Goal: Task Accomplishment & Management: Use online tool/utility

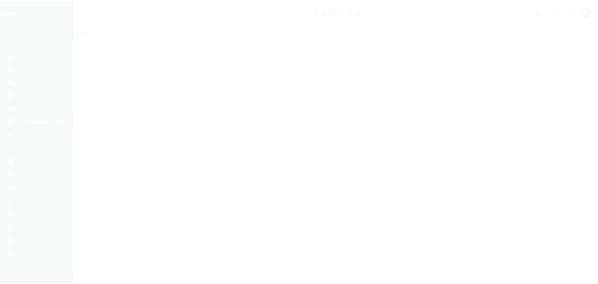
scroll to position [4, 0]
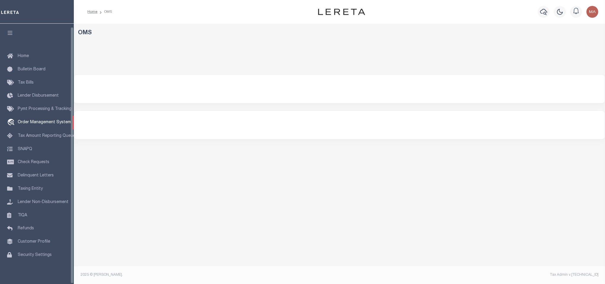
select select "200"
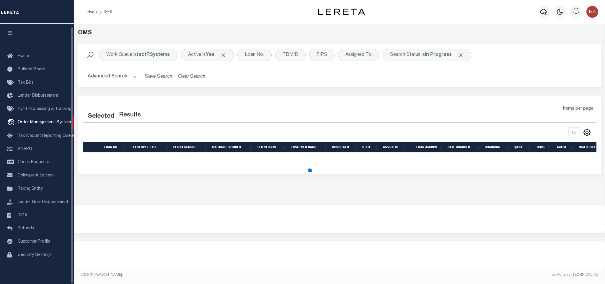
click at [13, 30] on icon "button" at bounding box center [10, 32] width 7 height 5
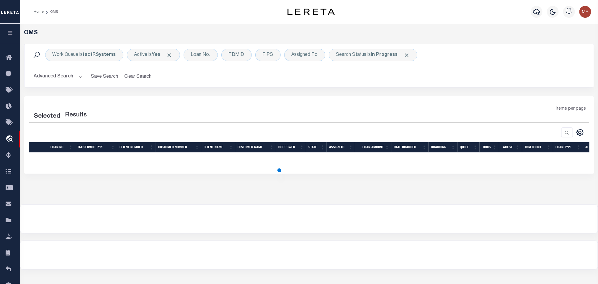
select select "200"
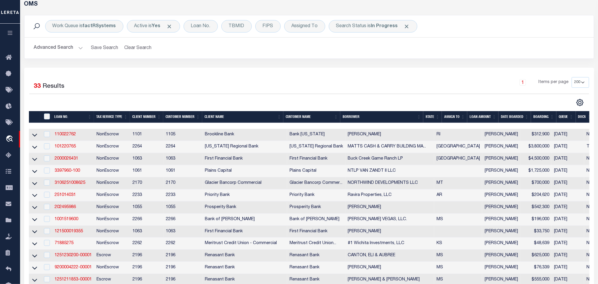
scroll to position [44, 0]
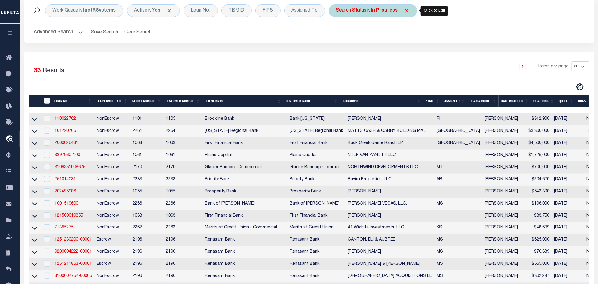
click at [370, 15] on div "Search Status is In Progress" at bounding box center [373, 10] width 89 height 12
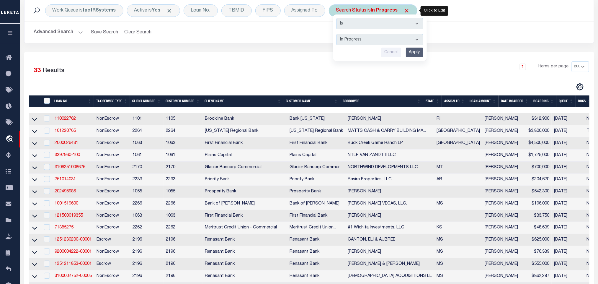
click at [361, 38] on select "Automated Search Bad Parcel Complete Duplicate Parcel High Dollar Reporting In …" at bounding box center [379, 39] width 87 height 11
select select "RD"
click at [338, 35] on select "Automated Search Bad Parcel Complete Duplicate Parcel High Dollar Reporting In …" at bounding box center [379, 39] width 87 height 11
click at [419, 54] on input "Apply" at bounding box center [414, 53] width 17 height 10
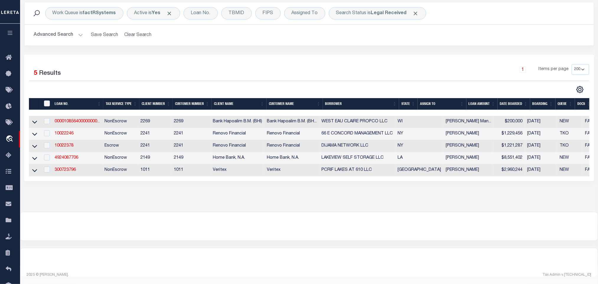
scroll to position [0, 0]
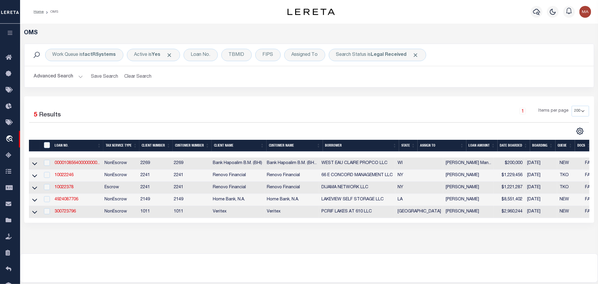
drag, startPoint x: 114, startPoint y: 165, endPoint x: 75, endPoint y: 180, distance: 41.3
click at [114, 165] on td "NonEscrow" at bounding box center [120, 163] width 36 height 12
checkbox input "true"
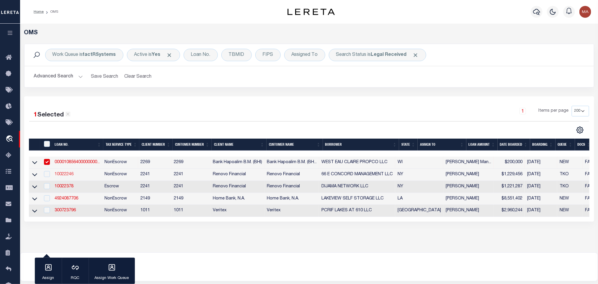
click at [69, 174] on link "10022246" at bounding box center [64, 174] width 19 height 4
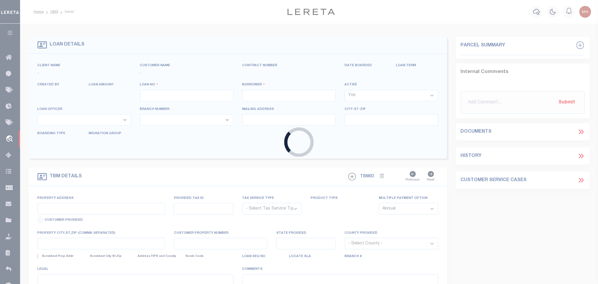
type input "10022246"
type input "66 E CONCORD MANAGEMENT LLC"
select select
select select "400"
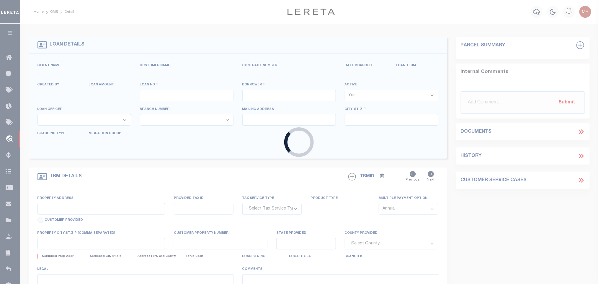
select select "NonEscrow"
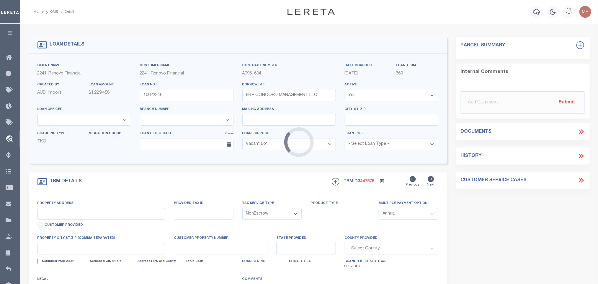
select select "14701"
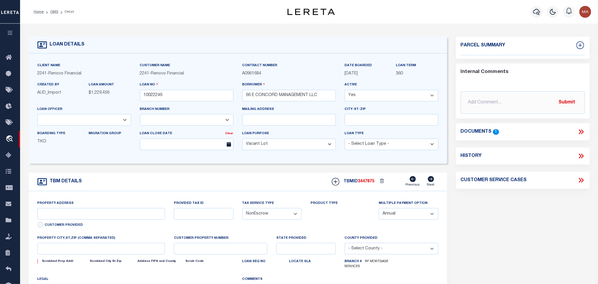
type input "66 E CONCORD DR"
type input "MONSEY, NY 10952"
type input "a0kUS00000Bojur"
type input "NY"
select select
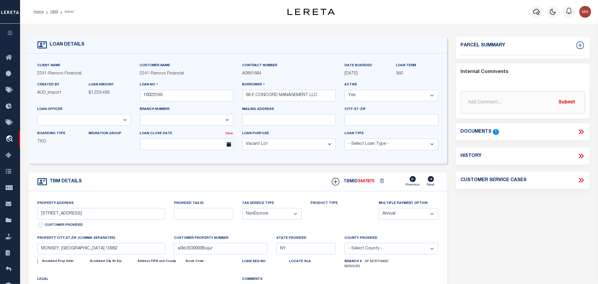
select select "25067"
select select "4"
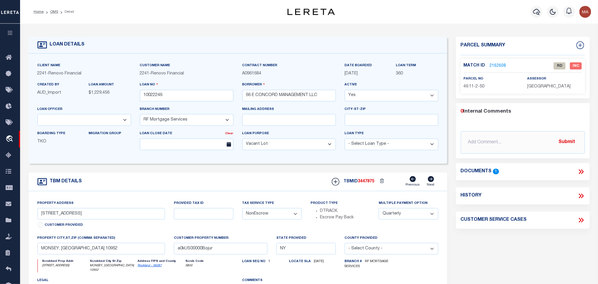
click at [498, 67] on link "2162608" at bounding box center [498, 66] width 17 height 6
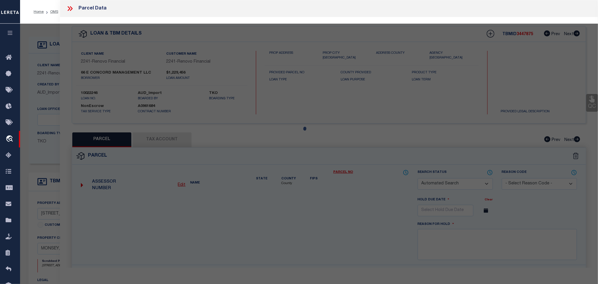
checkbox input "false"
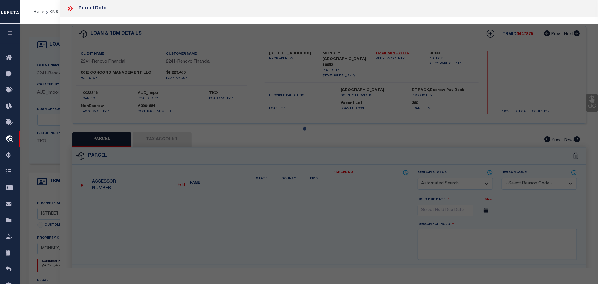
select select "RD"
select select "AGW"
select select "ADD"
type input "66 E CONCORD DR"
type input "MONSEY, NY 10952"
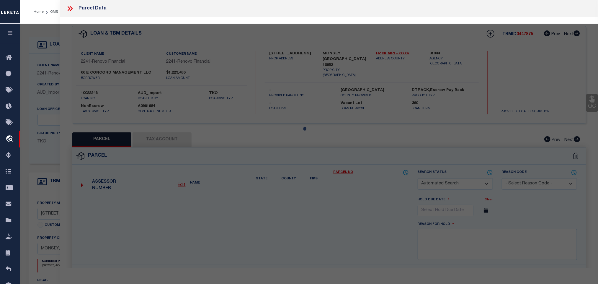
type textarea "Document uploaded that satisfies a legal requirement, changing from ND to RD"
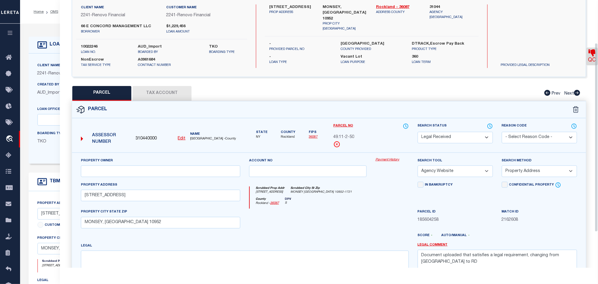
scroll to position [111, 0]
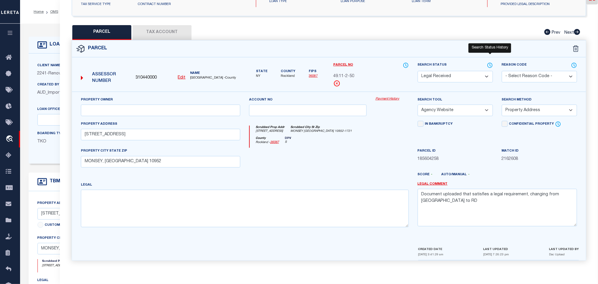
click at [490, 64] on icon at bounding box center [490, 65] width 1 height 2
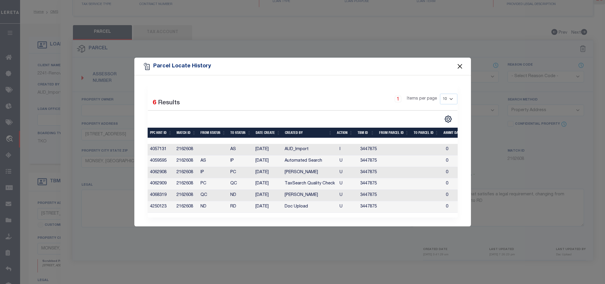
click at [460, 63] on button "Close" at bounding box center [460, 67] width 8 height 8
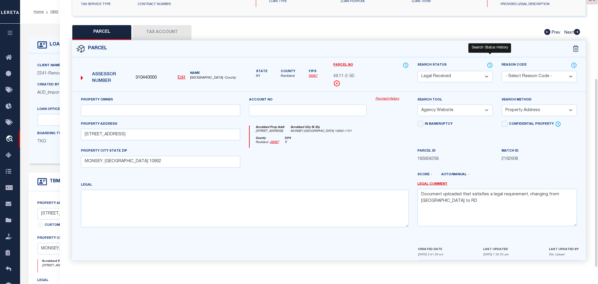
click at [488, 62] on icon at bounding box center [490, 65] width 6 height 6
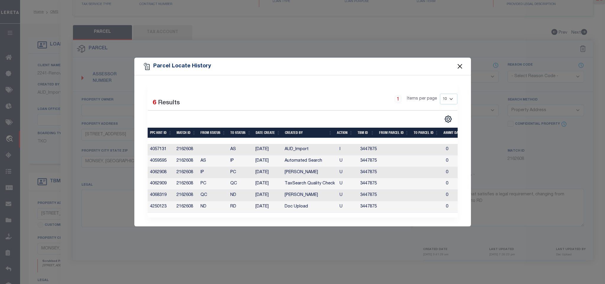
click at [462, 65] on button "Close" at bounding box center [460, 67] width 8 height 8
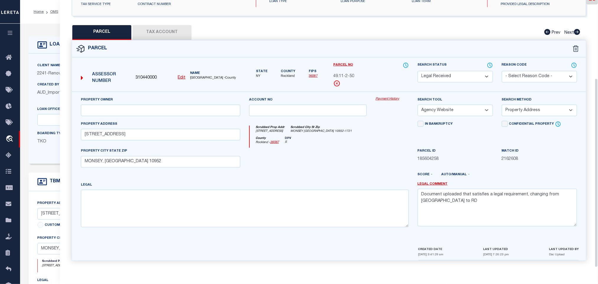
click at [55, 58] on div "Client Name 2241 - Renovo Financial Customer Name 2241 - Renovo Financial" at bounding box center [238, 108] width 418 height 110
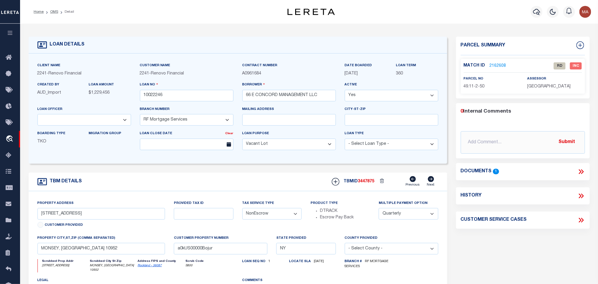
click at [578, 169] on icon at bounding box center [581, 172] width 8 height 8
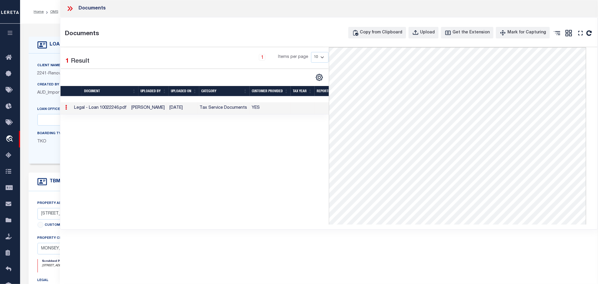
click at [70, 8] on icon at bounding box center [70, 9] width 8 height 8
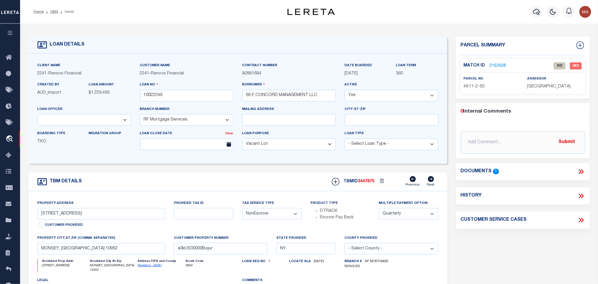
click at [145, 267] on link "Rockland - 36087" at bounding box center [150, 265] width 24 height 3
click at [64, 214] on input "66 E CONCORD DR" at bounding box center [101, 214] width 128 height 12
click at [500, 76] on div "parcel no 49.11-2-50" at bounding box center [491, 83] width 55 height 14
click at [499, 66] on link "2162608" at bounding box center [498, 66] width 17 height 6
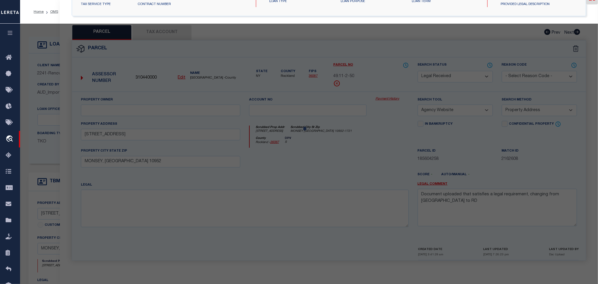
select select "AS"
select select
checkbox input "false"
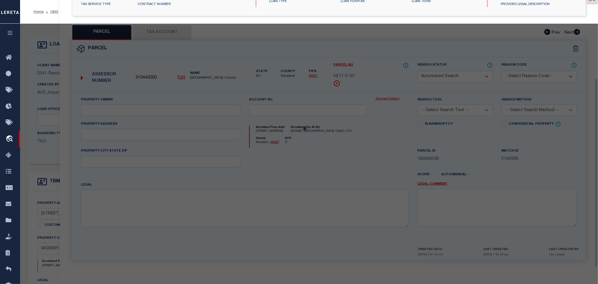
select select "RD"
select select "AGW"
select select "ADD"
type input "66 E CONCORD DR"
type input "MONSEY, NY 10952"
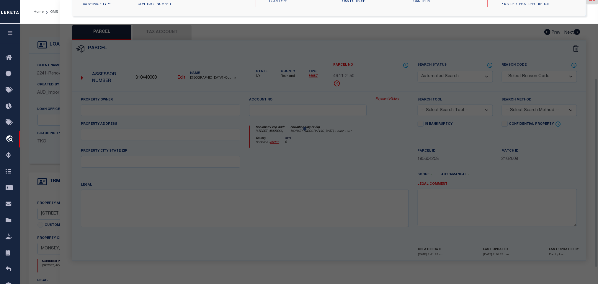
type textarea "Document uploaded that satisfies a legal requirement, changing from ND to RD"
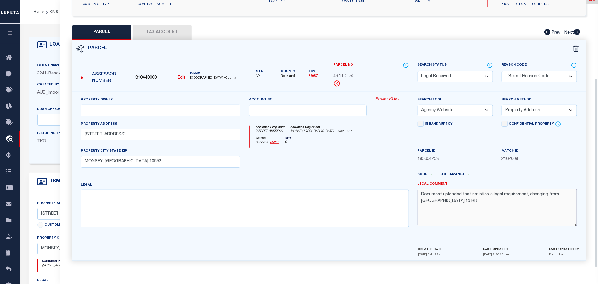
click at [447, 197] on textarea "Document uploaded that satisfies a legal requirement, changing from ND to RD" at bounding box center [497, 207] width 159 height 37
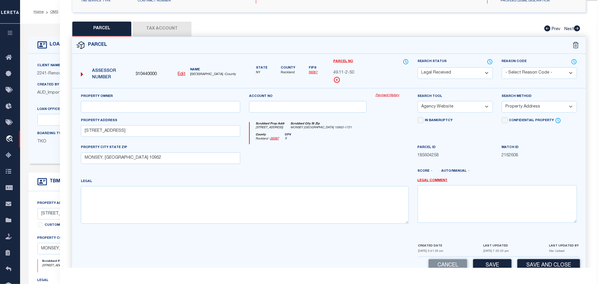
click at [468, 101] on div "Search Tool -- Select Search Tool -- 3rd Party Website Agency File Agency Websi…" at bounding box center [455, 102] width 75 height 19
click at [531, 112] on select "-- Select Search Method -- Property Address Legal Liability Info Provided" at bounding box center [539, 107] width 75 height 12
select select "LEG"
click at [502, 103] on select "-- Select Search Method -- Property Address Legal Liability Info Provided" at bounding box center [539, 107] width 75 height 12
click at [491, 265] on button "Save" at bounding box center [492, 265] width 38 height 13
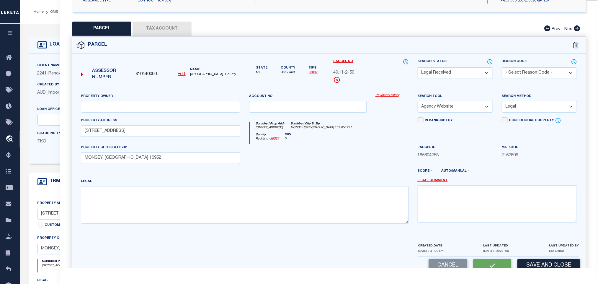
click at [167, 32] on button "Tax Account" at bounding box center [162, 29] width 59 height 15
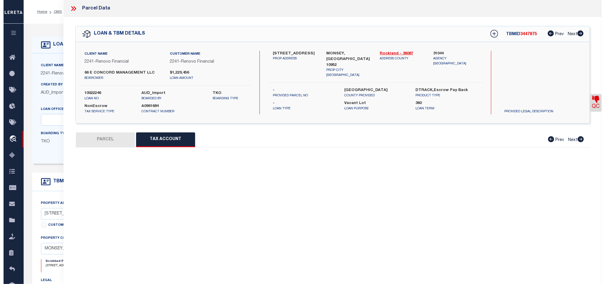
scroll to position [0, 0]
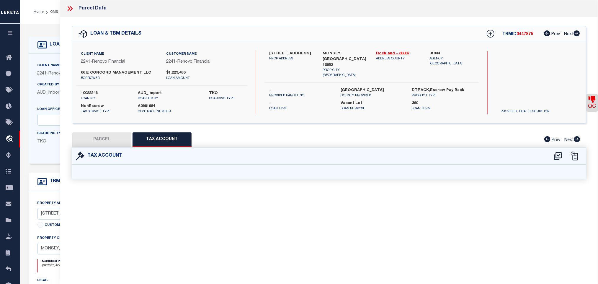
select select "100"
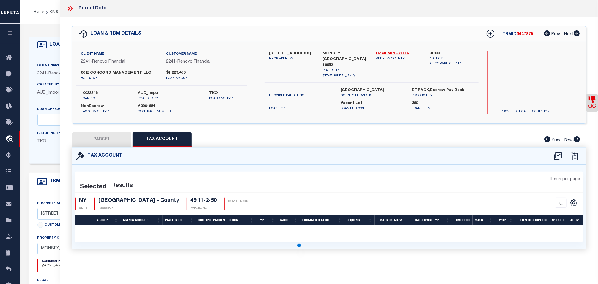
select select "100"
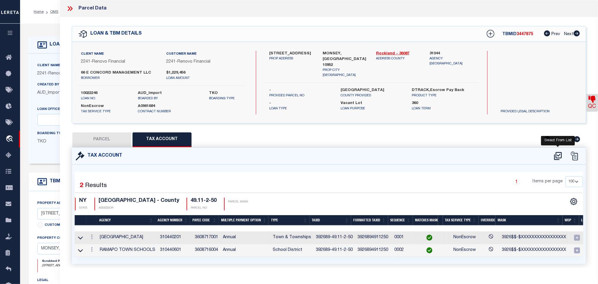
click at [558, 156] on icon at bounding box center [558, 156] width 8 height 8
select select "100"
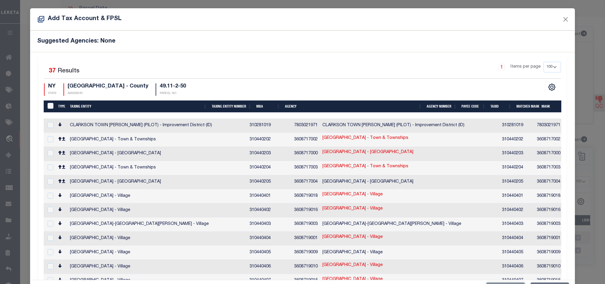
click at [543, 65] on select "10 25 50 100 200" at bounding box center [551, 67] width 17 height 11
select select "200"
click at [543, 62] on select "10 25 50 100 200" at bounding box center [551, 67] width 17 height 11
click at [78, 107] on th "Taxing Entity" at bounding box center [139, 106] width 142 height 12
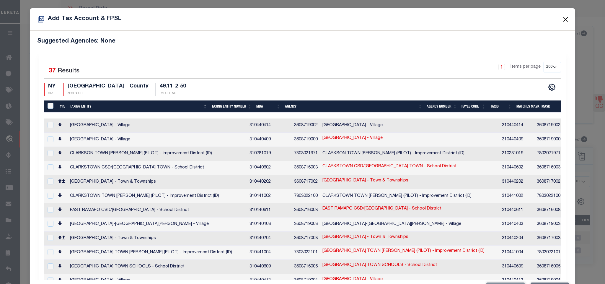
click at [561, 17] on button "Close" at bounding box center [565, 19] width 8 height 8
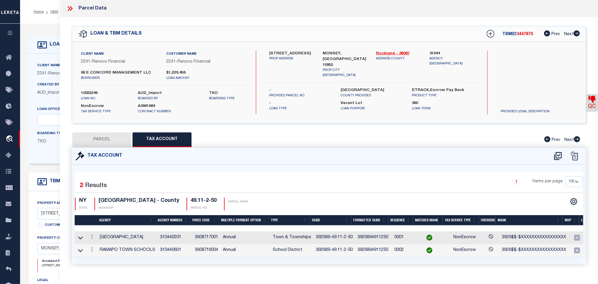
click at [109, 138] on button "PARCEL" at bounding box center [101, 139] width 59 height 15
select select "AS"
select select
checkbox input "false"
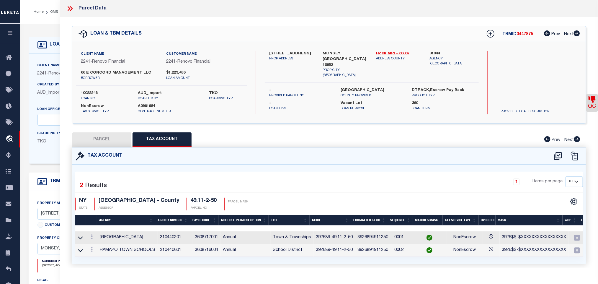
checkbox input "false"
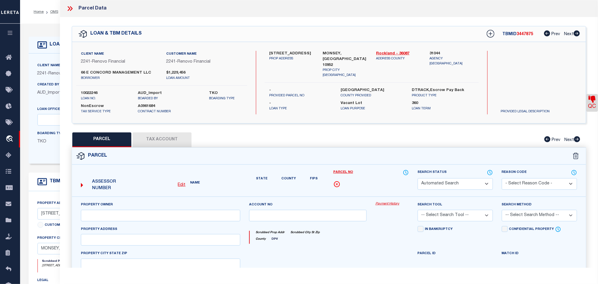
select select "RD"
select select "AGW"
select select "LEG"
type input "66 E CONCORD DR"
type input "MONSEY, NY 10952"
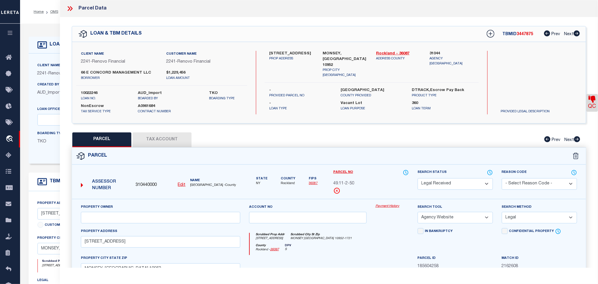
click at [447, 189] on select "Automated Search Bad Parcel Complete Duplicate Parcel High Dollar Reporting In …" at bounding box center [455, 184] width 75 height 12
select select "PC"
click at [418, 179] on select "Automated Search Bad Parcel Complete Duplicate Parcel High Dollar Reporting In …" at bounding box center [455, 184] width 75 height 12
click at [591, 100] on icon at bounding box center [591, 99] width 7 height 7
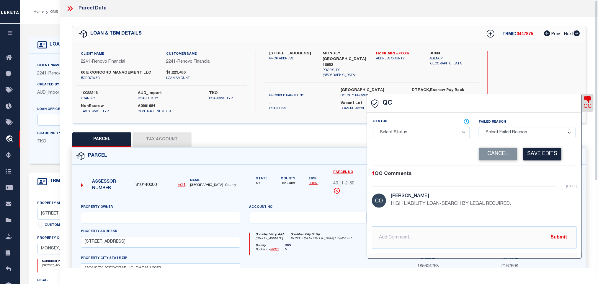
select select "INC"
select select "IPS"
click at [428, 130] on select "- Select Status - Ready to QC Correct Incorrect" at bounding box center [421, 133] width 97 height 12
select select
click at [373, 127] on select "- Select Status - Ready to QC Correct Incorrect" at bounding box center [421, 133] width 97 height 12
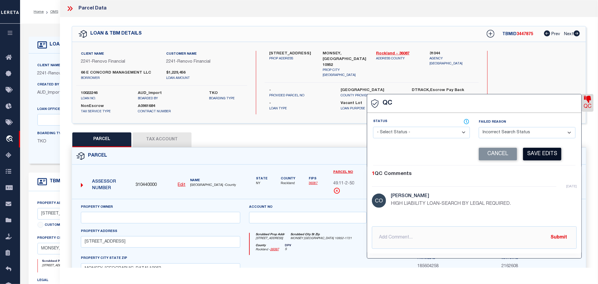
click at [548, 159] on button "Save Edits" at bounding box center [542, 154] width 38 height 13
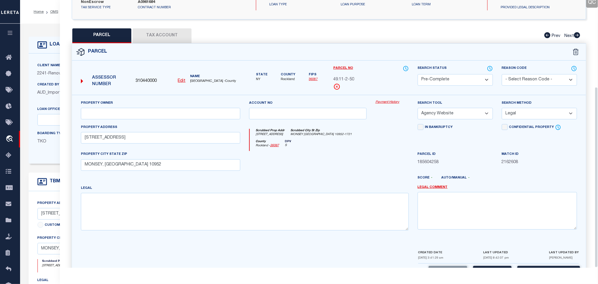
scroll to position [128, 0]
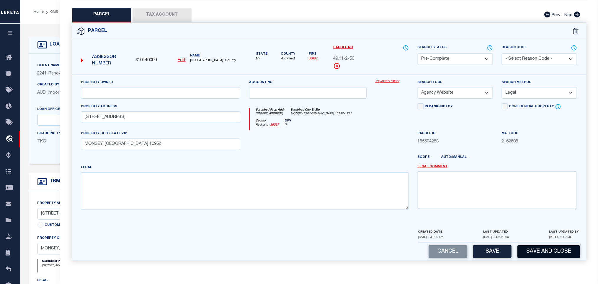
click at [535, 248] on button "Save and Close" at bounding box center [548, 251] width 63 height 13
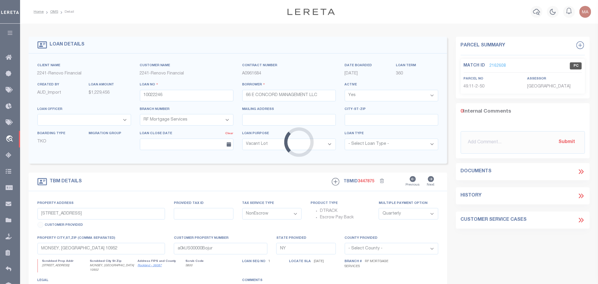
select select
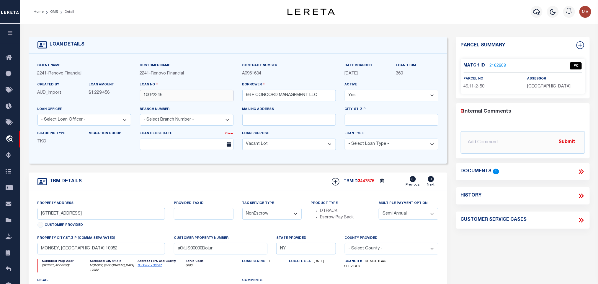
click at [157, 96] on input "10022246" at bounding box center [187, 96] width 94 height 12
click at [371, 184] on h5 "TBMID 3447875" at bounding box center [359, 181] width 31 height 5
click at [371, 183] on span "3447875" at bounding box center [366, 181] width 17 height 4
copy span "3447875"
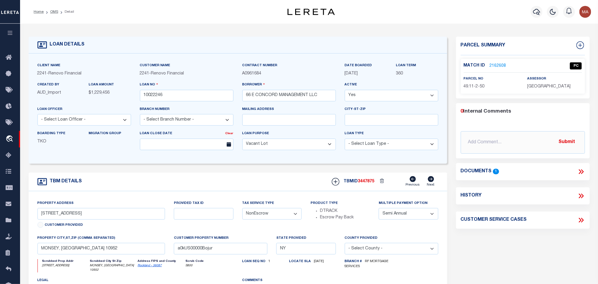
click at [534, 79] on label "assessor" at bounding box center [536, 78] width 19 height 5
click at [535, 83] on div "assessor ROCKLAND COUNTY" at bounding box center [554, 83] width 55 height 14
click at [536, 84] on p "ROCKLAND COUNTY" at bounding box center [554, 87] width 55 height 6
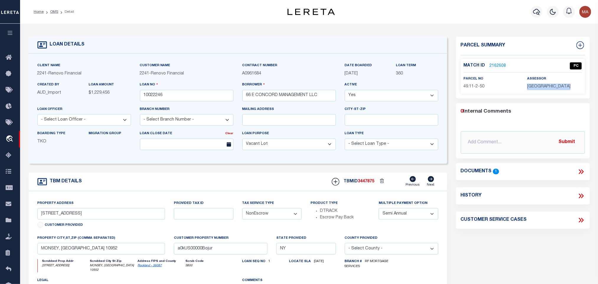
click at [536, 84] on p "ROCKLAND COUNTY" at bounding box center [554, 87] width 55 height 6
copy div "ROCKLAND COUNTY"
click at [481, 86] on span "49.11-2-50" at bounding box center [474, 86] width 21 height 4
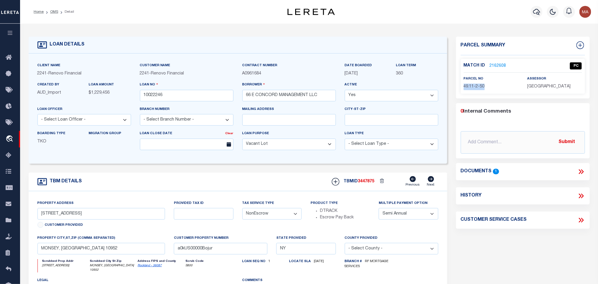
copy div "49.11-2-50"
click at [497, 66] on link "2162608" at bounding box center [498, 66] width 17 height 6
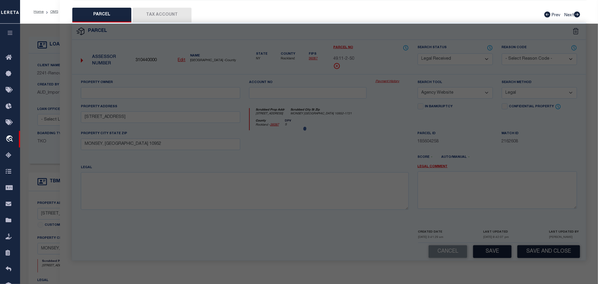
select select "AS"
select select
checkbox input "false"
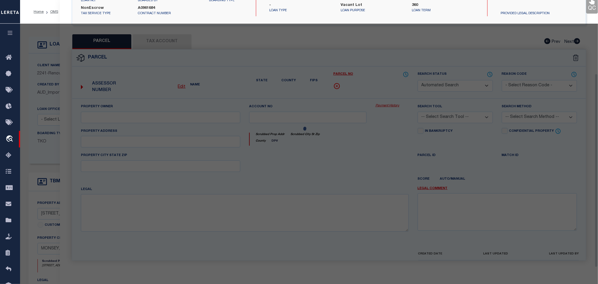
select select "PC"
select select "AGW"
select select "LEG"
type input "66 E CONCORD DR"
type input "MONSEY, NY 10952"
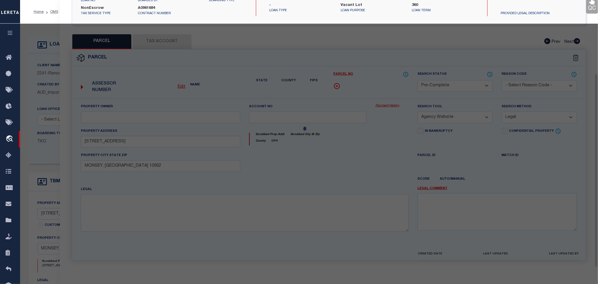
scroll to position [111, 0]
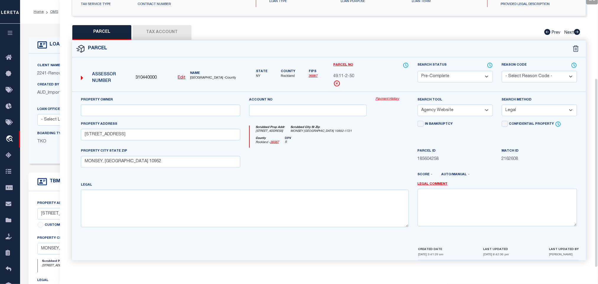
click at [55, 31] on div "LOAN DETAILS Client Name 2241 - Renovo Financial 2241 -" at bounding box center [309, 197] width 570 height 334
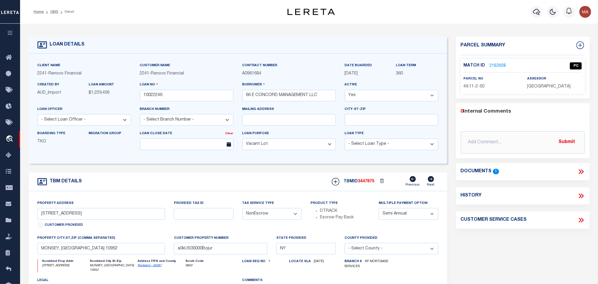
click at [503, 68] on link "2162608" at bounding box center [498, 66] width 17 height 6
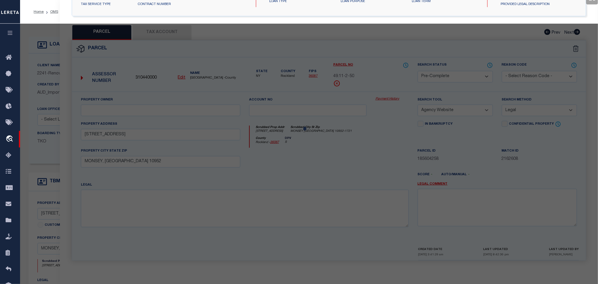
select select "AS"
select select
checkbox input "false"
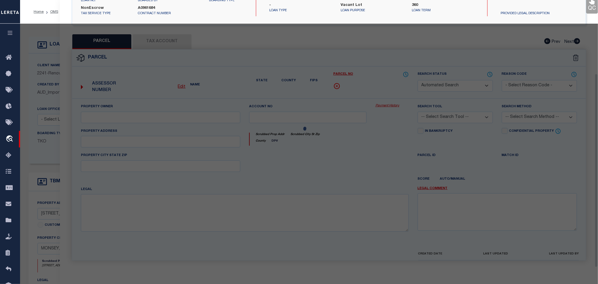
select select "PC"
select select "AGW"
select select "LEG"
type input "66 E CONCORD DR"
type input "MONSEY, NY 10952"
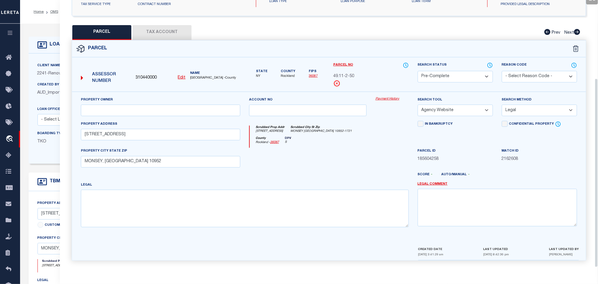
click at [166, 26] on button "Tax Account" at bounding box center [162, 32] width 59 height 15
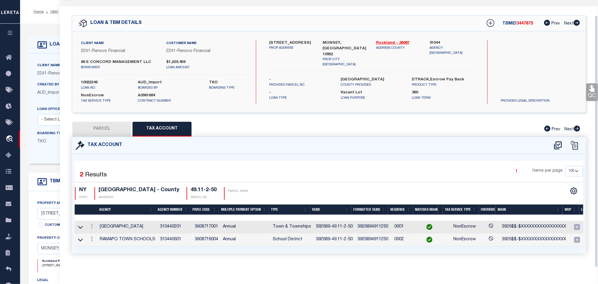
scroll to position [0, 0]
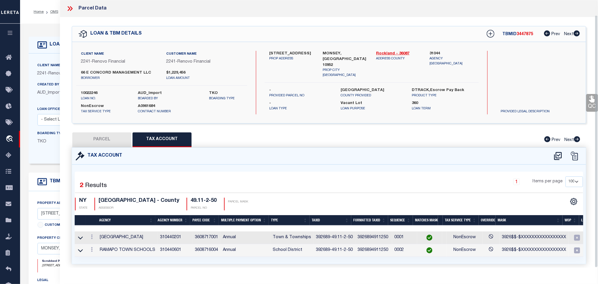
select select "100"
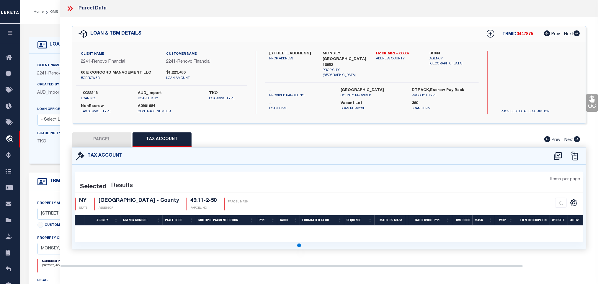
select select "100"
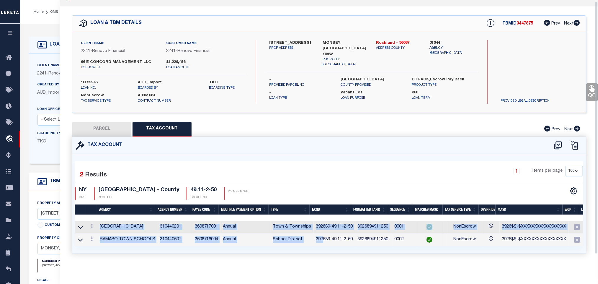
scroll to position [16, 0]
drag, startPoint x: 319, startPoint y: 258, endPoint x: 440, endPoint y: 260, distance: 121.6
click at [440, 260] on div "Tax Account 2 1" at bounding box center [328, 202] width 523 height 131
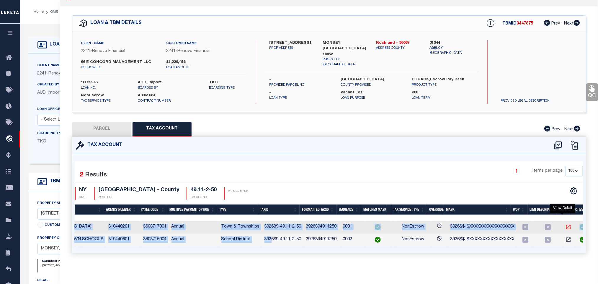
click at [565, 224] on icon "" at bounding box center [568, 227] width 6 height 6
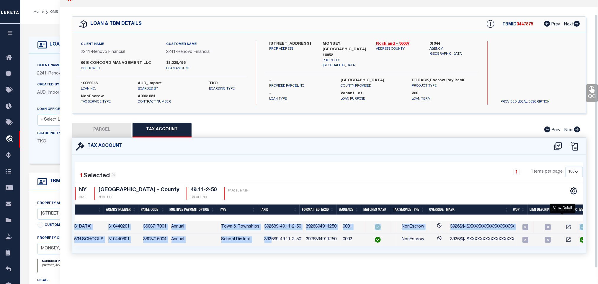
scroll to position [0, 0]
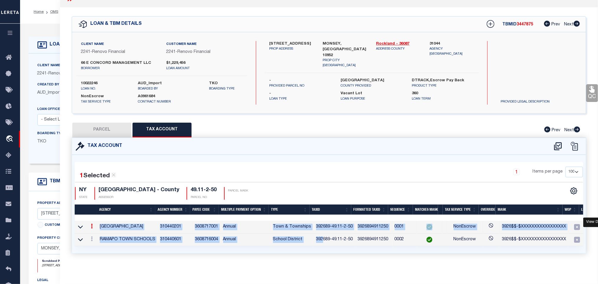
click at [118, 122] on button "PARCEL" at bounding box center [101, 129] width 59 height 15
select select "AS"
select select
checkbox input "false"
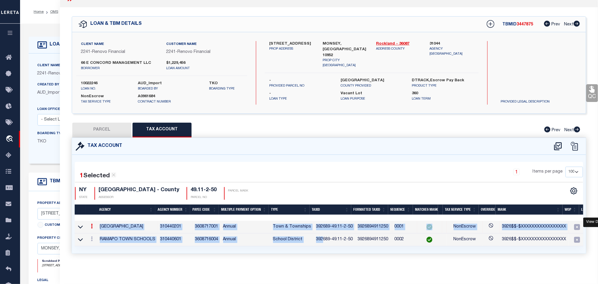
checkbox input "false"
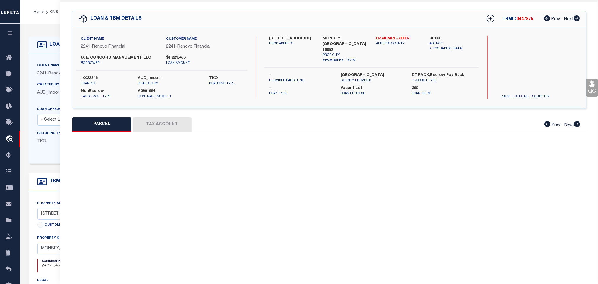
select select "QC"
select select "AGW"
select select "LEG"
type input "66 E CONCORD DR"
type input "MONSEY, NY 10952"
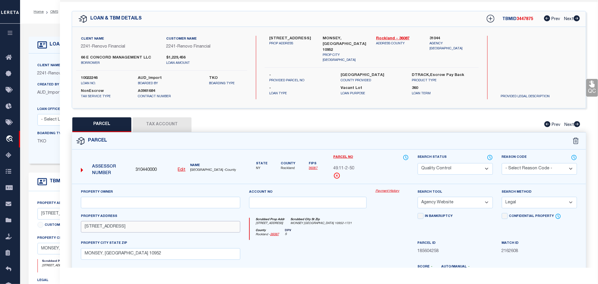
click at [108, 227] on input "66 E CONCORD DR" at bounding box center [160, 227] width 159 height 12
click at [320, 118] on div "PARCEL Tax Account Prev Next" at bounding box center [329, 124] width 514 height 15
click at [168, 125] on button "Tax Account" at bounding box center [162, 124] width 59 height 15
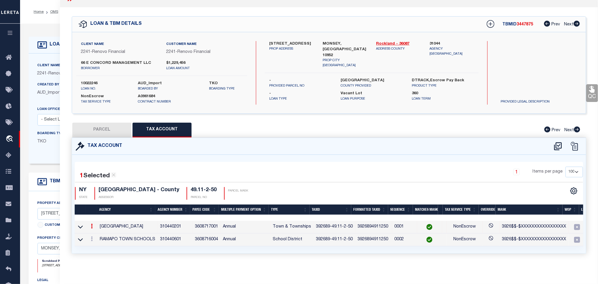
select select "100"
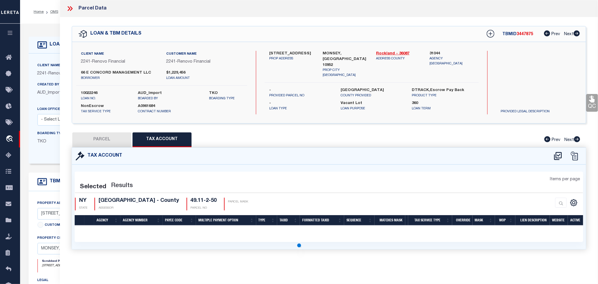
select select "100"
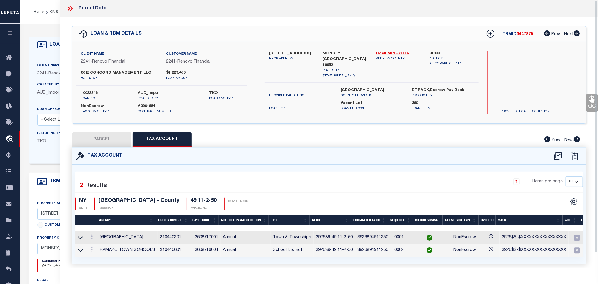
click at [326, 134] on div "PARCEL Tax Account Prev Next" at bounding box center [329, 139] width 514 height 15
click at [107, 142] on button "PARCEL" at bounding box center [101, 139] width 59 height 15
select select "AS"
select select
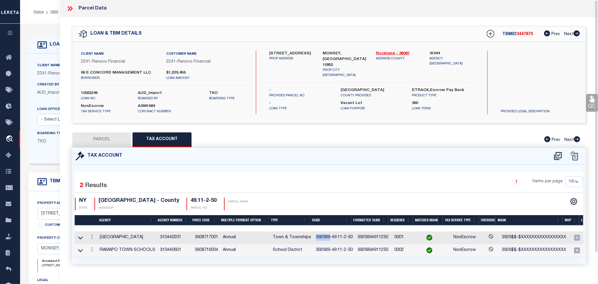
checkbox input "false"
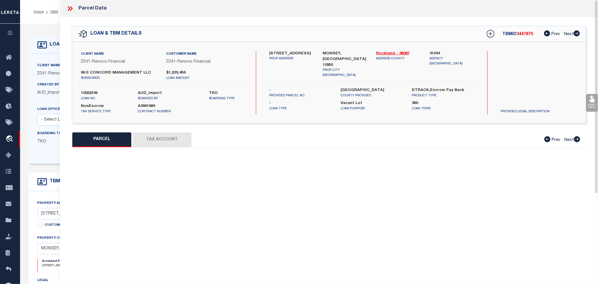
select select "QC"
select select "AGW"
select select "LEG"
type input "66 E CONCORD DR"
type input "MONSEY, NY 10952"
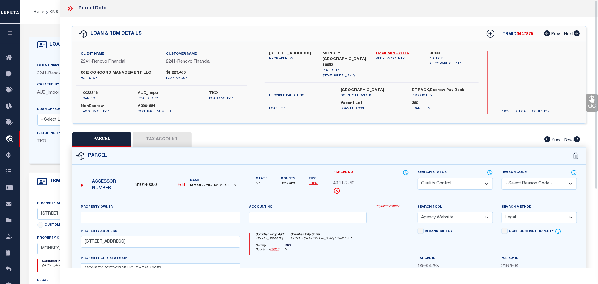
click at [53, 38] on div "LOAN DETAILS" at bounding box center [238, 45] width 418 height 17
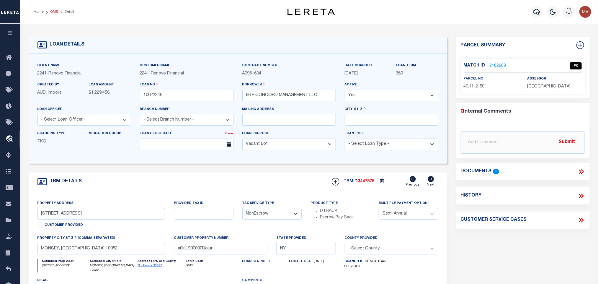
click at [52, 11] on link "OMS" at bounding box center [54, 12] width 8 height 4
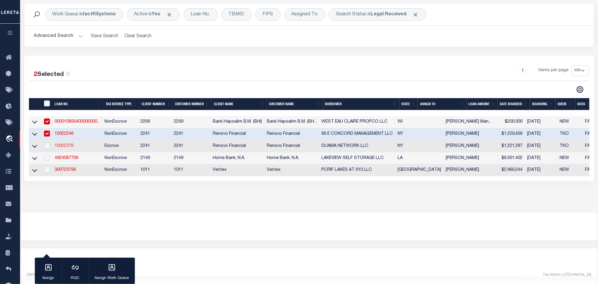
click at [70, 144] on link "10022378" at bounding box center [64, 146] width 19 height 4
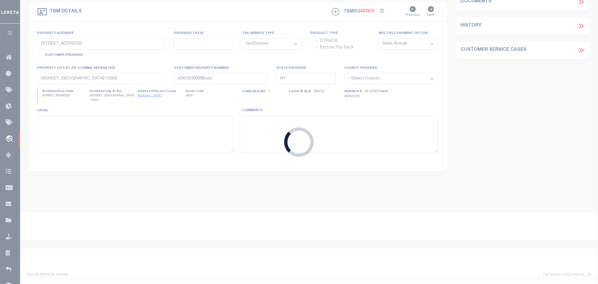
type input "10022378"
type input "DIJAMA NETWORK LLC"
select select "Escrow"
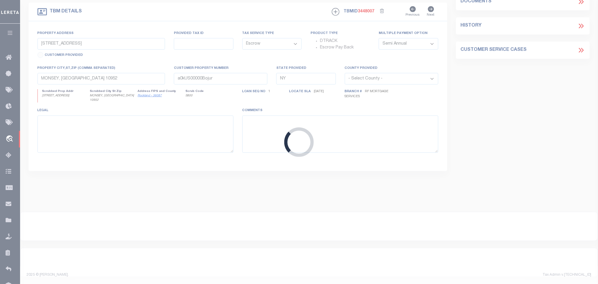
scroll to position [168, 0]
type input "1198 Decatur Street"
type input "Brooklyn, NY 11207"
type input "a0kUS00000Bopoz"
select select
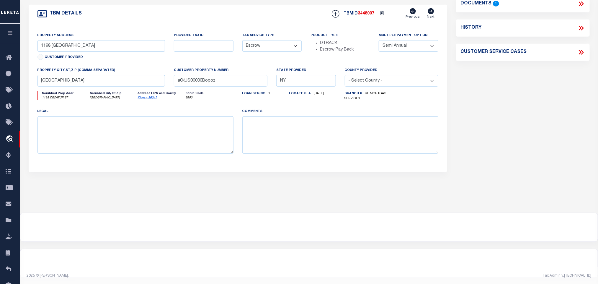
scroll to position [0, 0]
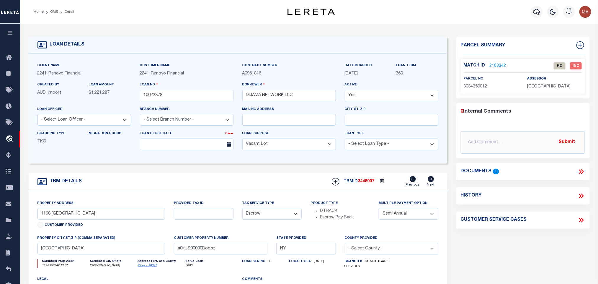
click at [582, 173] on icon at bounding box center [581, 172] width 8 height 8
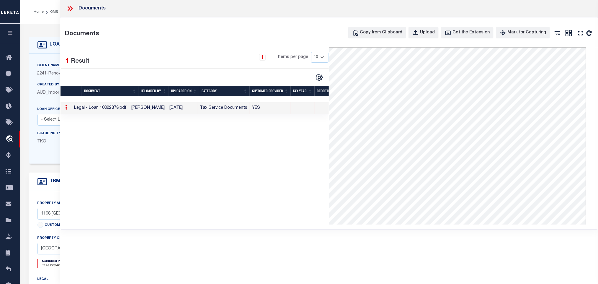
click at [71, 9] on icon at bounding box center [70, 9] width 8 height 8
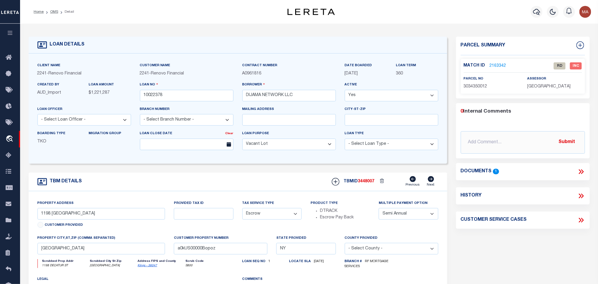
click at [148, 267] on link "Kings - 36047" at bounding box center [147, 265] width 19 height 3
click at [60, 215] on input "1198 Decatur Street" at bounding box center [101, 214] width 128 height 12
click at [66, 216] on input "1198 Decatur Street" at bounding box center [101, 214] width 128 height 12
click at [64, 218] on input "1198 Decatur Street" at bounding box center [101, 214] width 128 height 12
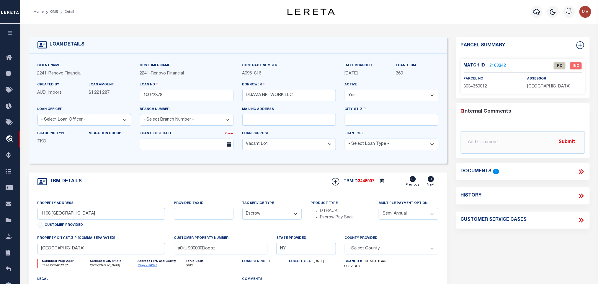
click at [497, 63] on link "2163342" at bounding box center [498, 66] width 17 height 6
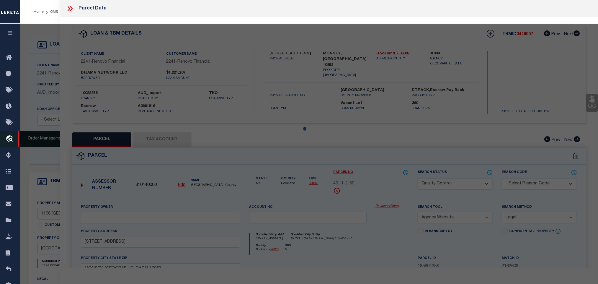
select select "AS"
select select
checkbox input "false"
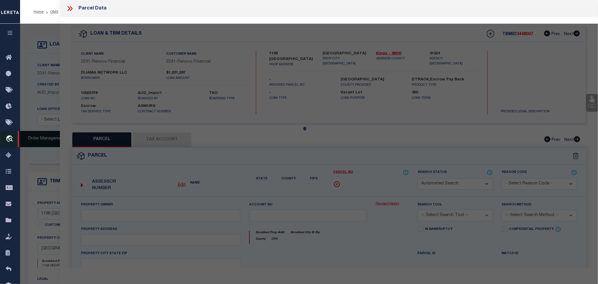
select select "RD"
type input "DIJAMA NETWORK LLC"
select select "AGW"
select select "ADD"
type input "1198 DECATUR STREET"
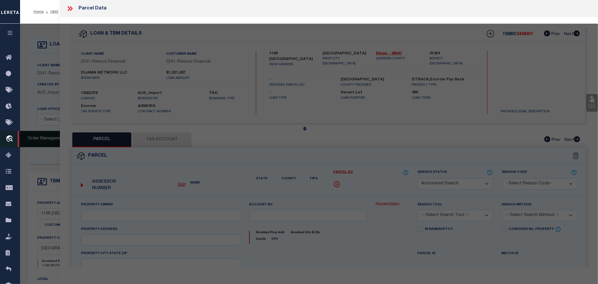
type input "Brooklyn, NY 11207"
type textarea "Document uploaded that satisfies a legal requirement, changing from ND to RD"
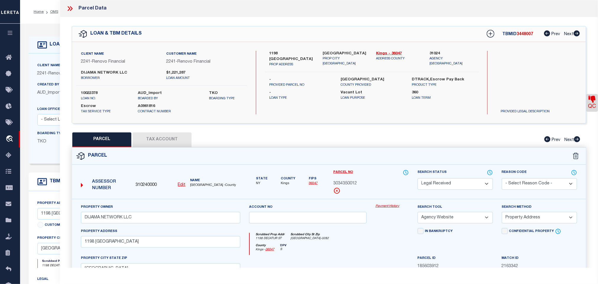
click at [168, 143] on button "Tax Account" at bounding box center [162, 139] width 59 height 15
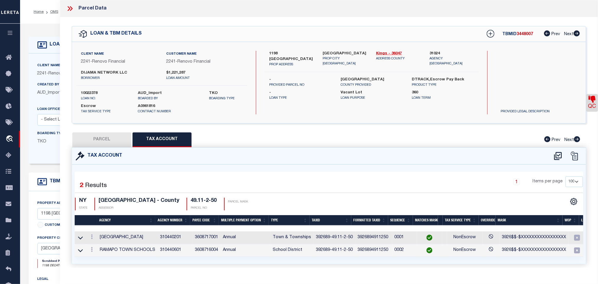
select select "100"
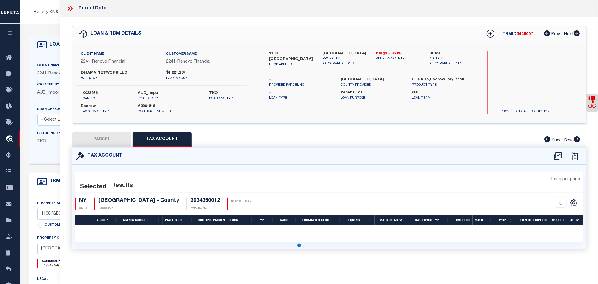
select select "100"
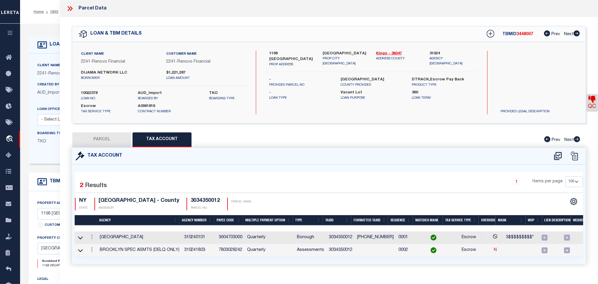
click at [110, 138] on button "PARCEL" at bounding box center [101, 139] width 59 height 15
select select "AS"
select select
checkbox input "false"
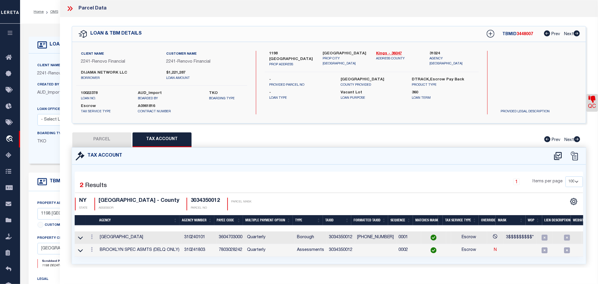
checkbox input "false"
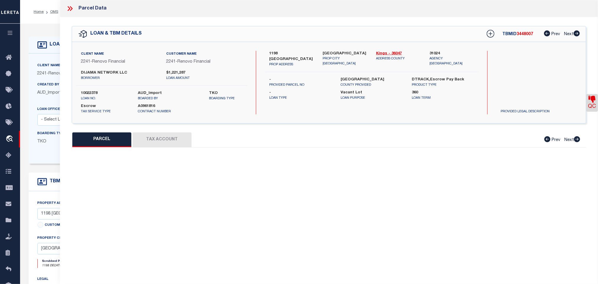
select select "RD"
type input "DIJAMA NETWORK LLC"
select select "AGW"
select select "ADD"
type input "1198 DECATUR STREET"
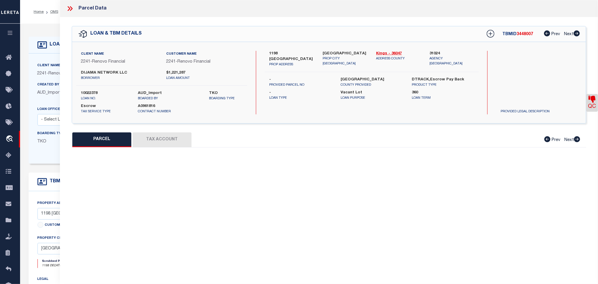
type input "Brooklyn, NY 11207"
type textarea "Document uploaded that satisfies a legal requirement, changing from ND to RD"
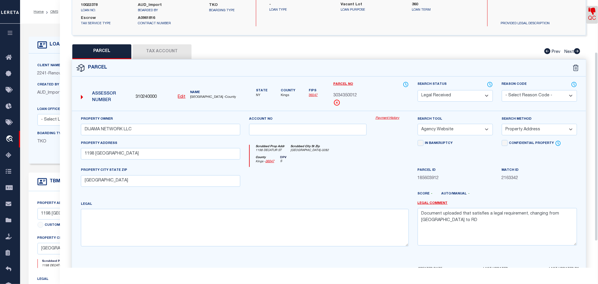
scroll to position [89, 0]
click at [470, 226] on textarea "Document uploaded that satisfies a legal requirement, changing from ND to RD" at bounding box center [497, 225] width 159 height 37
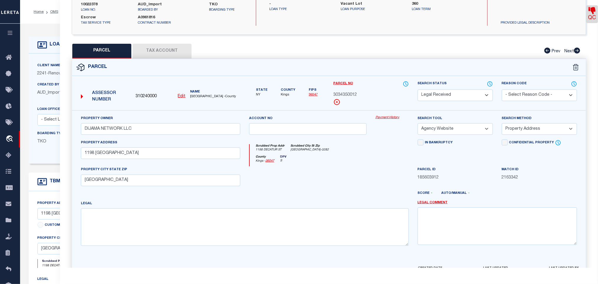
click at [460, 93] on select "Automated Search Bad Parcel Complete Duplicate Parcel High Dollar Reporting In …" at bounding box center [455, 95] width 75 height 12
select select "PC"
click at [418, 90] on select "Automated Search Bad Parcel Complete Duplicate Parcel High Dollar Reporting In …" at bounding box center [455, 95] width 75 height 12
click at [525, 92] on select "- Select Reason Code - 099 - Other (Provide additional detail) ACT - Agency Cha…" at bounding box center [539, 95] width 75 height 12
drag, startPoint x: 524, startPoint y: 92, endPoint x: 524, endPoint y: 98, distance: 6.2
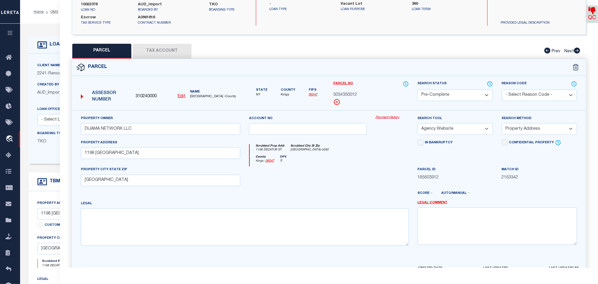
click at [524, 92] on select "- Select Reason Code - 099 - Other (Provide additional detail) ACT - Agency Cha…" at bounding box center [539, 95] width 75 height 12
click at [535, 131] on select "-- Select Search Method -- Property Address Legal Liability Info Provided" at bounding box center [539, 129] width 75 height 12
select select "LEG"
click at [502, 125] on select "-- Select Search Method -- Property Address Legal Liability Info Provided" at bounding box center [539, 129] width 75 height 12
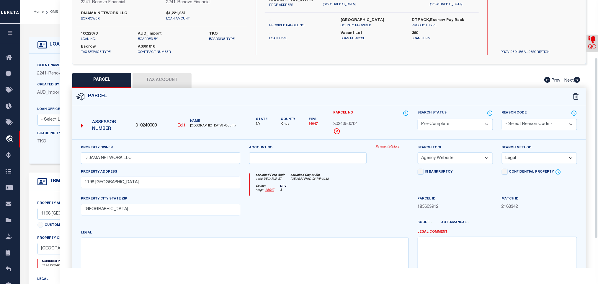
scroll to position [0, 0]
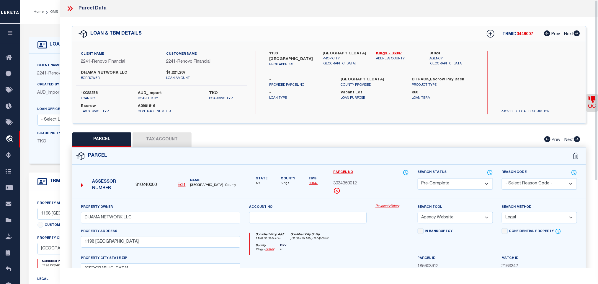
click at [593, 102] on icon at bounding box center [591, 99] width 7 height 7
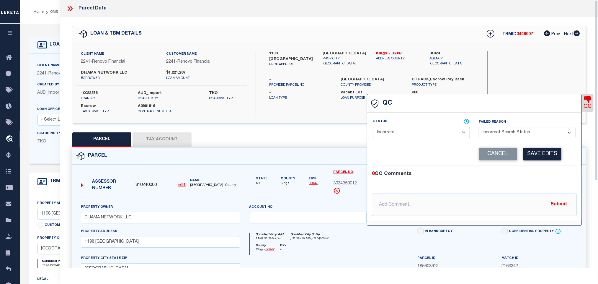
select select "RNF"
click at [430, 134] on select "- Select Status - Ready to QC Correct Incorrect" at bounding box center [421, 133] width 97 height 12
select select
click at [373, 127] on select "- Select Status - Ready to QC Correct Incorrect" at bounding box center [421, 133] width 97 height 12
click at [523, 131] on select "- Select Failed Reason - Additional Parcel Located Confidential Property Double…" at bounding box center [527, 133] width 97 height 12
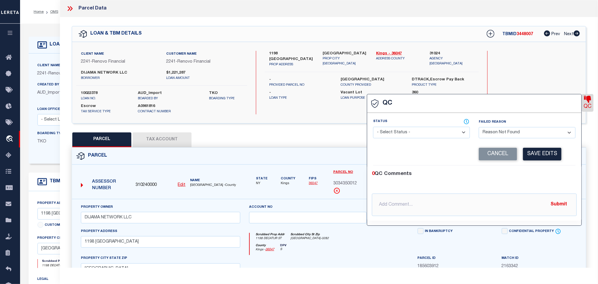
select select
click at [479, 127] on select "- Select Failed Reason - Additional Parcel Located Confidential Property Double…" at bounding box center [527, 133] width 97 height 12
click at [554, 156] on button "Save Edits" at bounding box center [542, 154] width 38 height 13
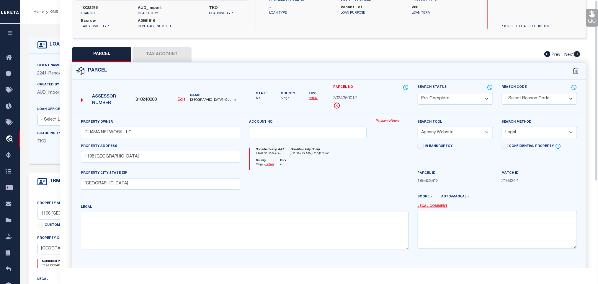
scroll to position [128, 0]
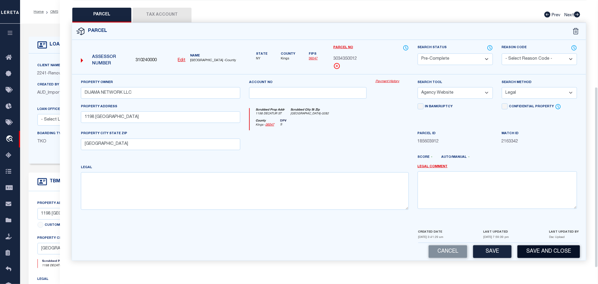
click at [547, 246] on button "Save and Close" at bounding box center [548, 251] width 63 height 13
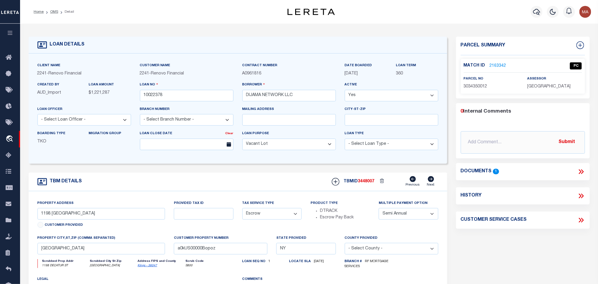
select select
click at [155, 97] on input "10022378" at bounding box center [187, 96] width 94 height 12
drag, startPoint x: 375, startPoint y: 184, endPoint x: 370, endPoint y: 183, distance: 5.4
click at [375, 184] on div at bounding box center [382, 181] width 16 height 9
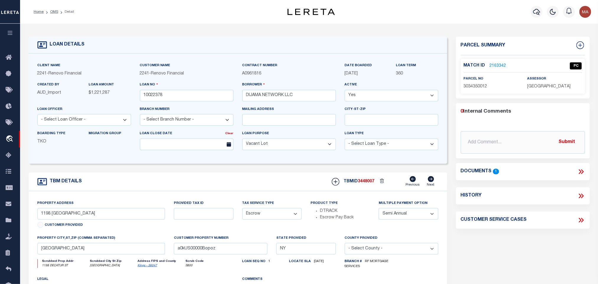
click at [370, 183] on span "3448007" at bounding box center [366, 181] width 17 height 4
copy span "3448007"
click at [547, 88] on span "KINGS COUNTY" at bounding box center [548, 86] width 43 height 4
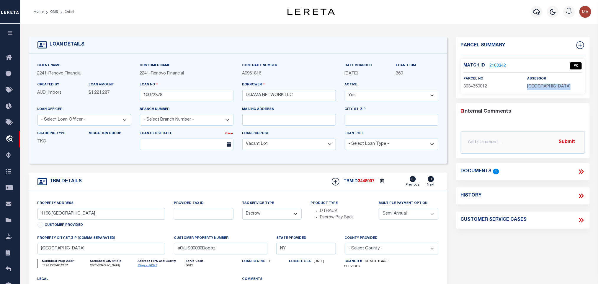
click at [547, 88] on span "KINGS COUNTY" at bounding box center [548, 86] width 43 height 4
click at [468, 86] on span "3034350012" at bounding box center [476, 86] width 24 height 4
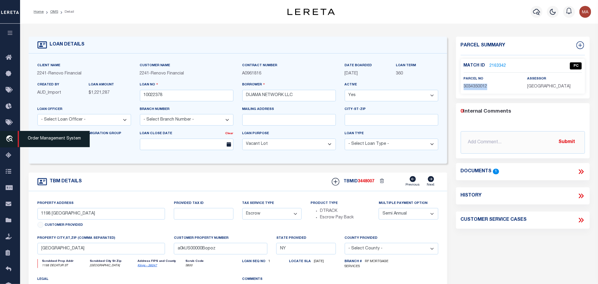
copy span "3034350012"
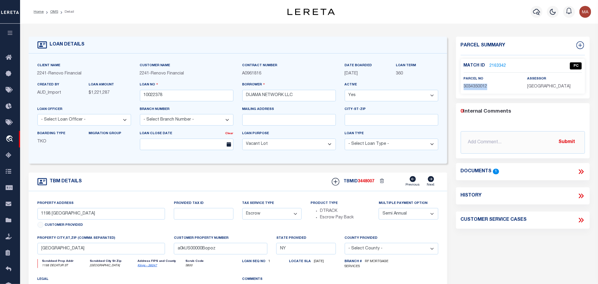
drag, startPoint x: 52, startPoint y: 11, endPoint x: 103, endPoint y: 7, distance: 50.9
click at [52, 11] on link "OMS" at bounding box center [54, 12] width 8 height 4
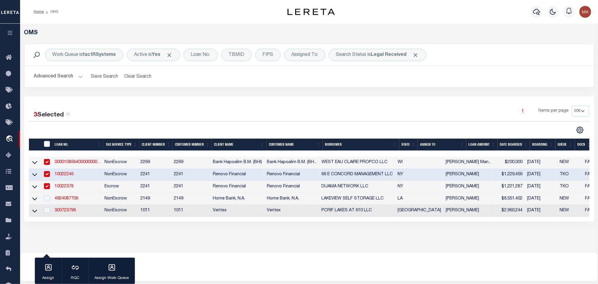
click at [73, 200] on link "4924087706" at bounding box center [67, 198] width 24 height 4
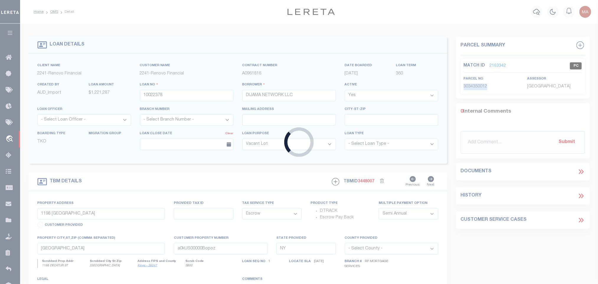
type input "4924087706"
type input "LAKEVIEW SELF STORAGE LLC"
select select
type input "07/01/2025"
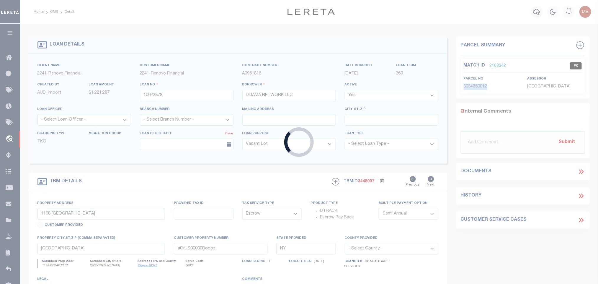
select select
select select "20"
select select "NonEscrow"
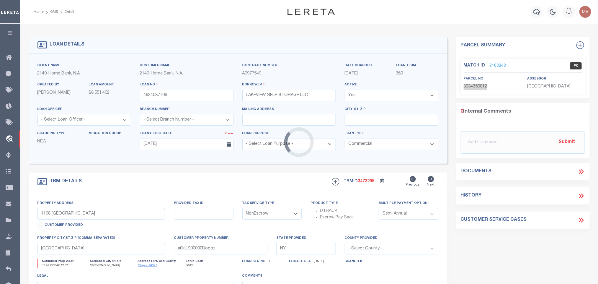
select select "9193"
type input "301 PARIS AVE"
select select
type input "METAIRIE LA 70005-3059"
type input "LA"
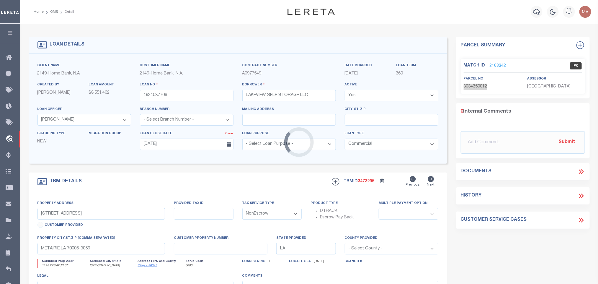
select select
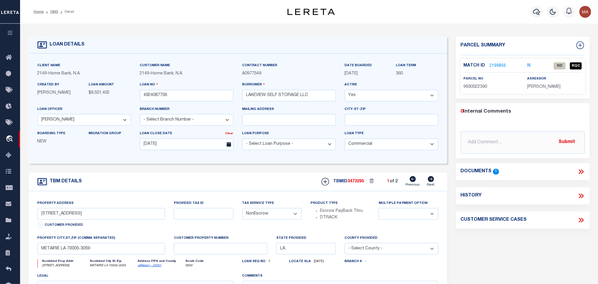
click at [148, 267] on link "Jefferson - 22051" at bounding box center [150, 265] width 24 height 3
click at [581, 169] on icon at bounding box center [581, 172] width 8 height 8
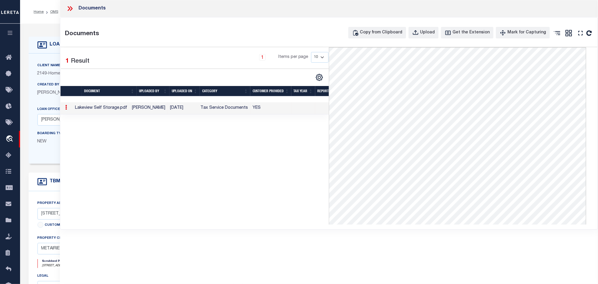
click at [73, 8] on icon at bounding box center [70, 9] width 8 height 8
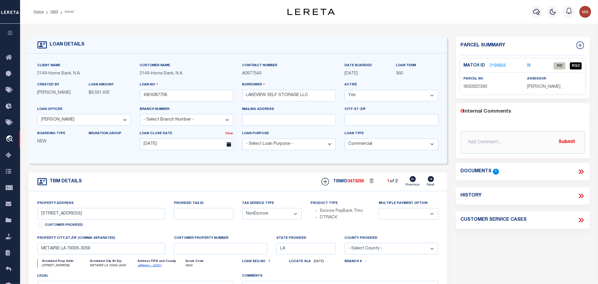
click at [502, 65] on link "2199856" at bounding box center [498, 66] width 17 height 6
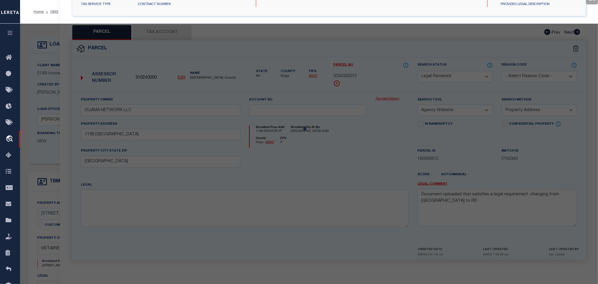
select select "AS"
select select
checkbox input "false"
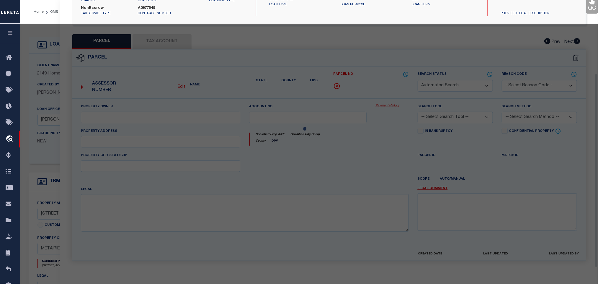
select select "RD"
type input "LAKEVIEW SELF STORAGE LLC"
select select "AGW"
select select "LEG"
type input "301 PARIS AVE"
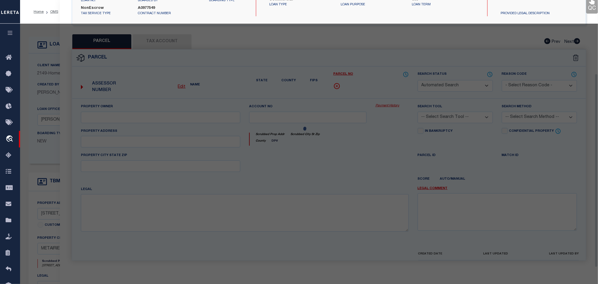
type input "METAIRIE, LA 70005"
type textarea "LOT Y-1 SQ 65A METAIRIEVILLE"
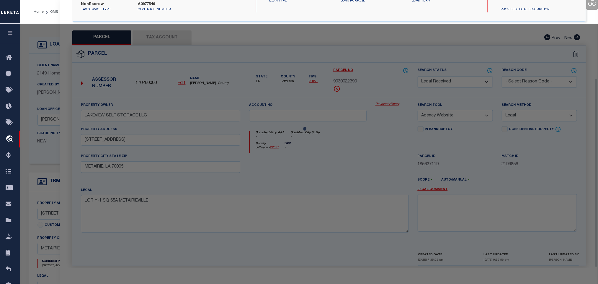
scroll to position [111, 0]
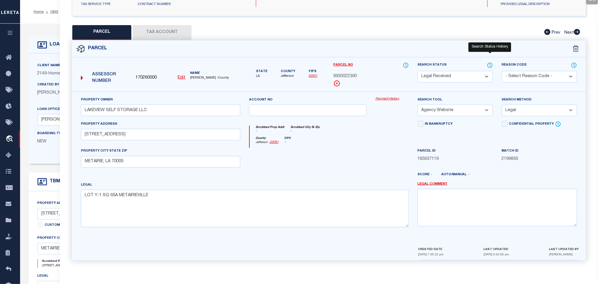
click at [490, 64] on icon at bounding box center [490, 65] width 1 height 2
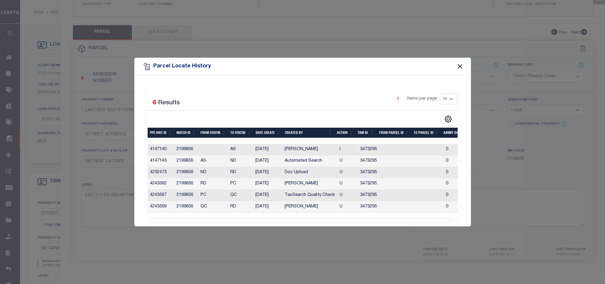
click at [458, 64] on button "Close" at bounding box center [460, 67] width 8 height 8
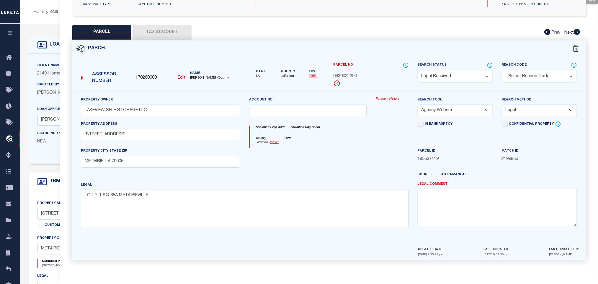
click at [55, 86] on label "Created By" at bounding box center [48, 84] width 22 height 5
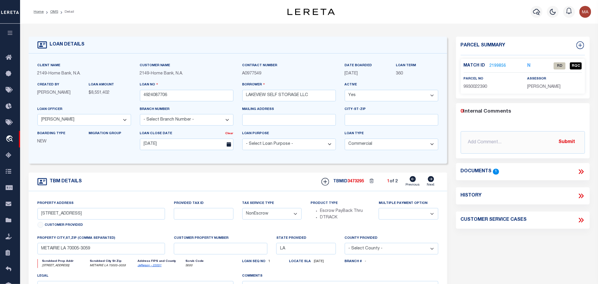
click at [498, 64] on link "2199856" at bounding box center [498, 66] width 17 height 6
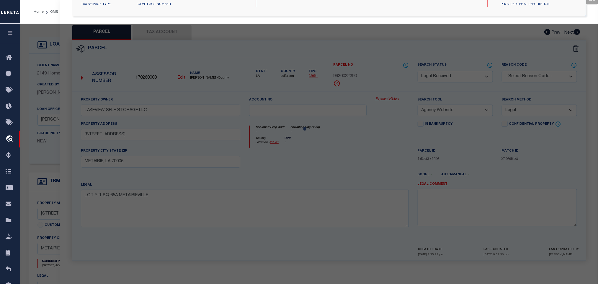
select select "AS"
select select
checkbox input "false"
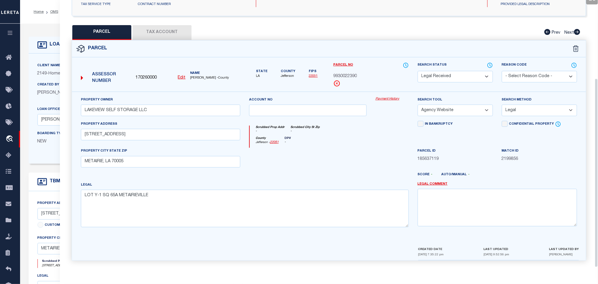
click at [59, 101] on div "Created By Diane Cedor" at bounding box center [58, 90] width 51 height 19
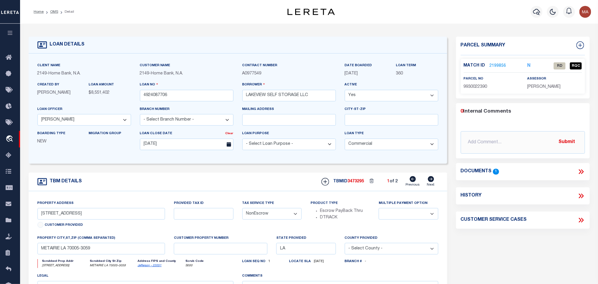
click at [172, 104] on div "Loan No 4924087706" at bounding box center [186, 93] width 102 height 24
click at [173, 96] on input "4924087706" at bounding box center [187, 96] width 94 height 12
click at [495, 63] on link "2199856" at bounding box center [498, 66] width 17 height 6
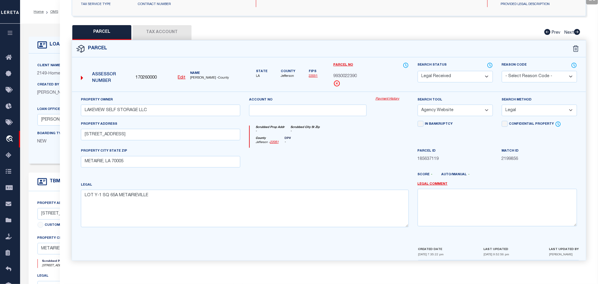
click at [163, 27] on button "Tax Account" at bounding box center [162, 32] width 59 height 15
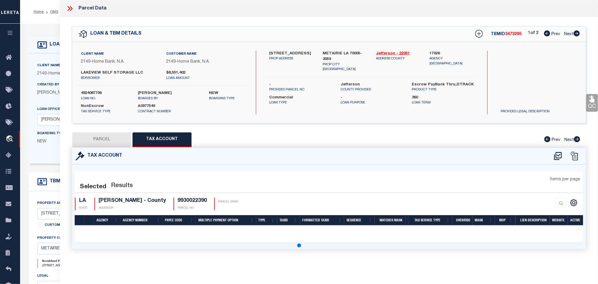
scroll to position [0, 0]
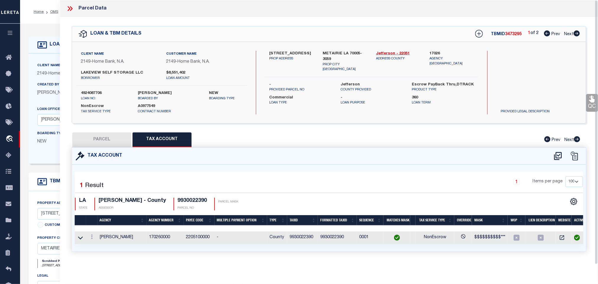
click at [104, 141] on button "PARCEL" at bounding box center [101, 139] width 59 height 15
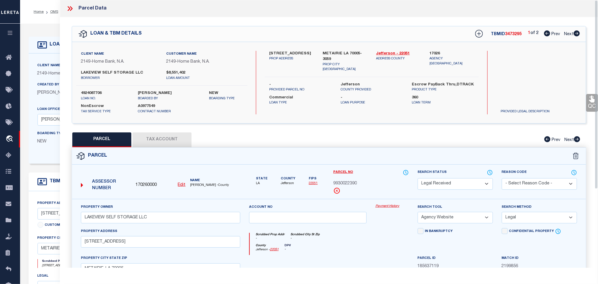
drag, startPoint x: 448, startPoint y: 184, endPoint x: 448, endPoint y: 180, distance: 3.8
click at [448, 184] on select "Automated Search Bad Parcel Complete Duplicate Parcel High Dollar Reporting In …" at bounding box center [455, 184] width 75 height 12
click at [418, 179] on select "Automated Search Bad Parcel Complete Duplicate Parcel High Dollar Reporting In …" at bounding box center [455, 184] width 75 height 12
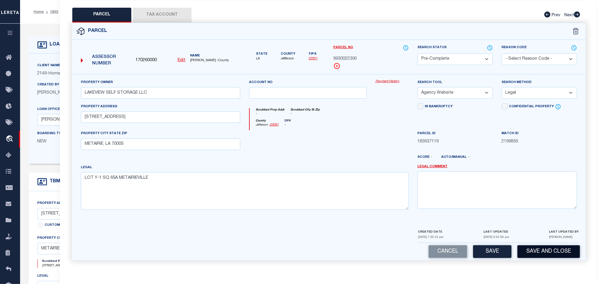
click at [531, 256] on button "Save and Close" at bounding box center [548, 251] width 63 height 13
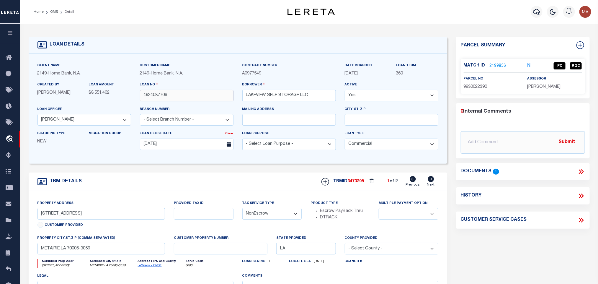
click at [186, 98] on input "4924087706" at bounding box center [187, 96] width 94 height 12
click at [354, 183] on span "3473295" at bounding box center [356, 181] width 17 height 4
copy span "3473295"
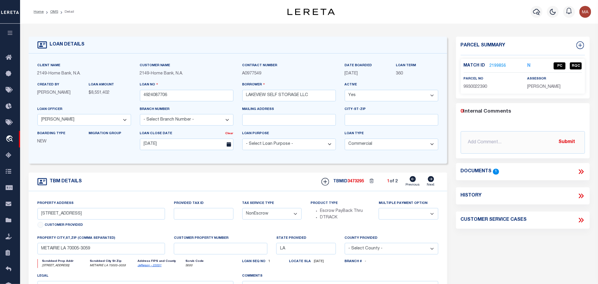
drag, startPoint x: 547, startPoint y: 80, endPoint x: 546, endPoint y: 84, distance: 4.6
click at [547, 80] on div "assessor JEFFERSON PARISH" at bounding box center [554, 83] width 55 height 14
click at [546, 85] on span "JEFFERSON PARISH" at bounding box center [543, 87] width 33 height 4
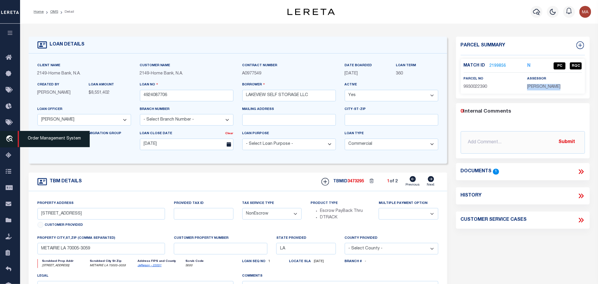
copy div "JEFFERSON PARISH"
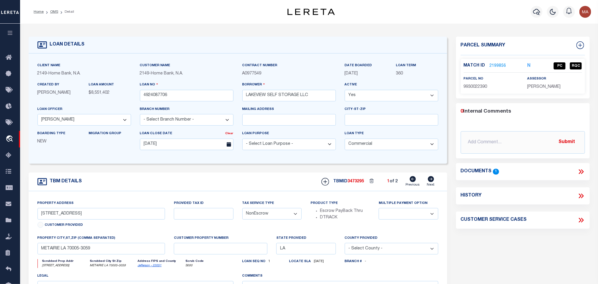
click at [481, 87] on span "9930022390" at bounding box center [476, 87] width 24 height 4
copy span "9930022390"
click at [146, 96] on input "4924087706" at bounding box center [187, 96] width 94 height 12
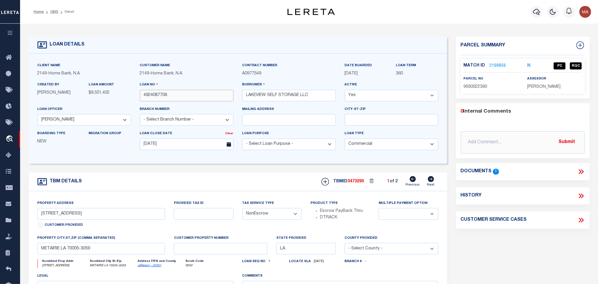
click at [200, 93] on input "4924087706" at bounding box center [187, 96] width 94 height 12
click at [360, 183] on span "3473295" at bounding box center [356, 181] width 17 height 4
copy span "3473295"
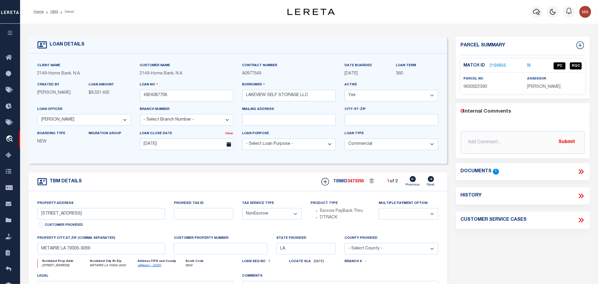
click at [560, 87] on span "JEFFERSON PARISH" at bounding box center [543, 87] width 33 height 4
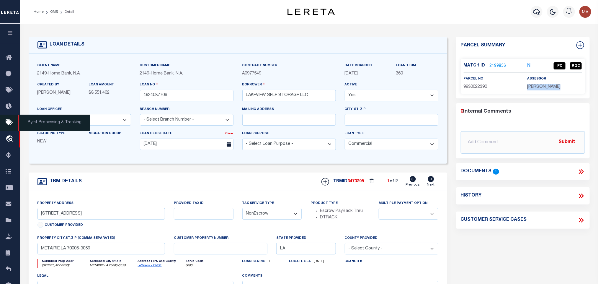
copy div "JEFFERSON PARISH"
drag, startPoint x: 477, startPoint y: 80, endPoint x: 477, endPoint y: 91, distance: 11.5
click at [477, 80] on label "parcel no" at bounding box center [474, 78] width 20 height 5
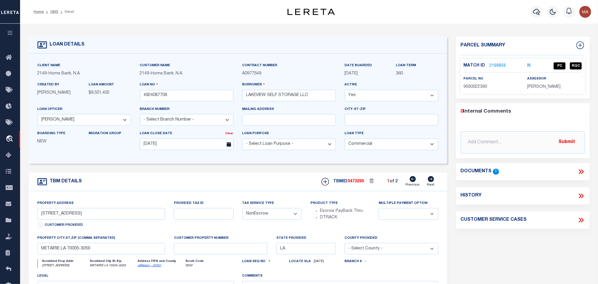
click at [477, 91] on div "Match ID 2199856 N PC RQC parcel no assessor" at bounding box center [523, 76] width 124 height 35
click at [477, 89] on span "9930022390" at bounding box center [476, 87] width 24 height 4
drag, startPoint x: 54, startPoint y: 14, endPoint x: 104, endPoint y: 2, distance: 50.9
click at [54, 14] on link "OMS" at bounding box center [54, 12] width 8 height 4
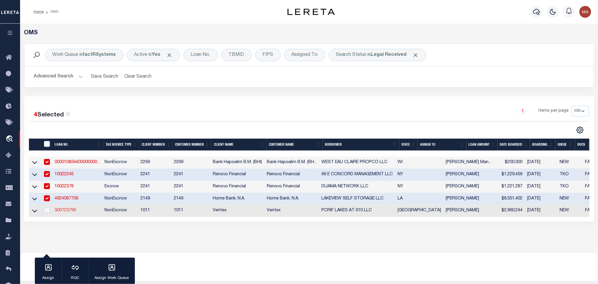
click at [67, 212] on link "300723796" at bounding box center [65, 210] width 21 height 4
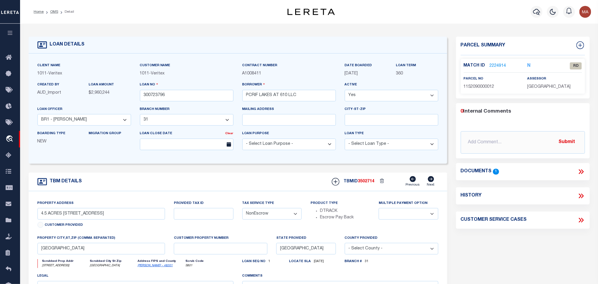
click at [493, 65] on link "2224914" at bounding box center [498, 66] width 17 height 6
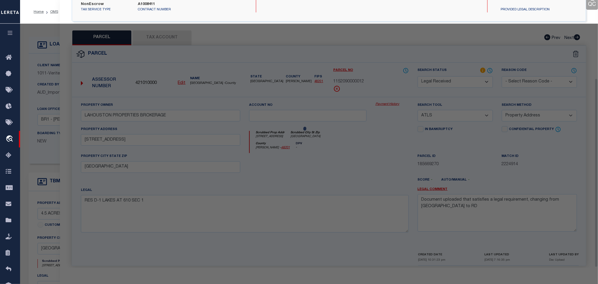
scroll to position [111, 0]
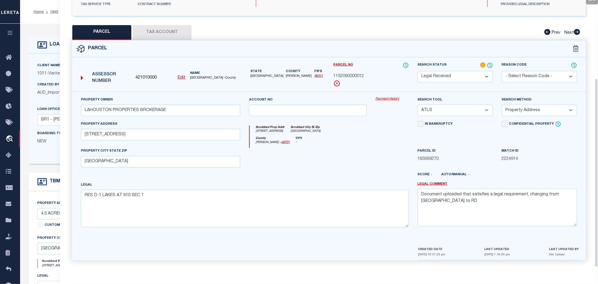
click at [53, 83] on div "Created By AUD_Import" at bounding box center [58, 88] width 42 height 14
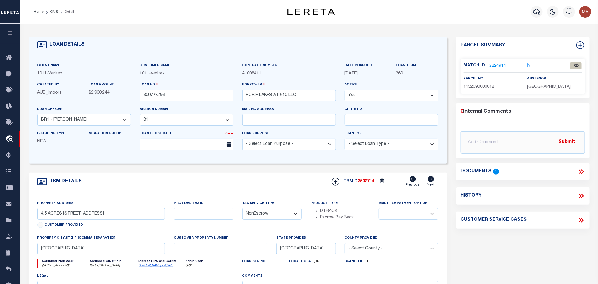
click at [580, 170] on icon at bounding box center [581, 172] width 8 height 8
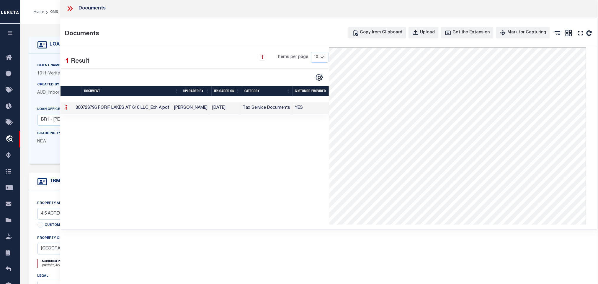
click at [48, 46] on h4 "LOAN DETAILS" at bounding box center [66, 45] width 38 height 6
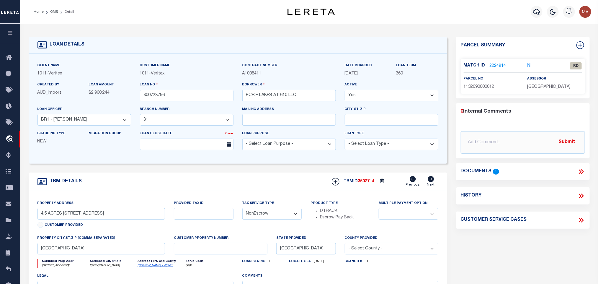
click at [483, 87] on span "1152090000012" at bounding box center [479, 87] width 31 height 4
click at [582, 171] on icon at bounding box center [581, 172] width 8 height 8
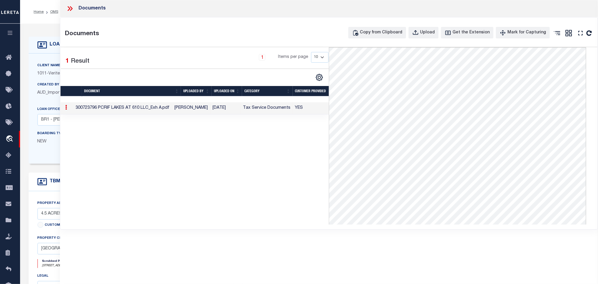
click at [44, 49] on icon at bounding box center [41, 44] width 9 height 9
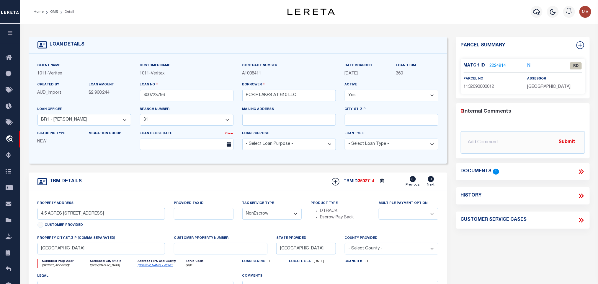
click at [492, 67] on link "2224914" at bounding box center [498, 66] width 17 height 6
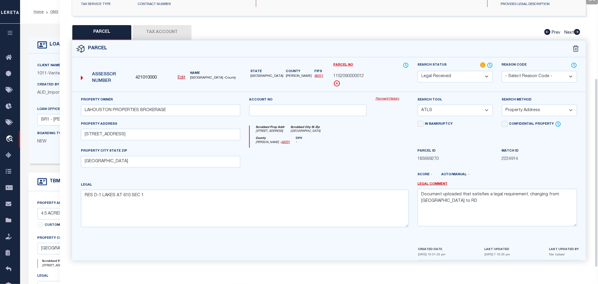
click at [315, 163] on div at bounding box center [308, 160] width 126 height 24
click at [494, 203] on textarea "Document uploaded that satisfies a legal requirement, changing from ND to RD" at bounding box center [497, 207] width 159 height 37
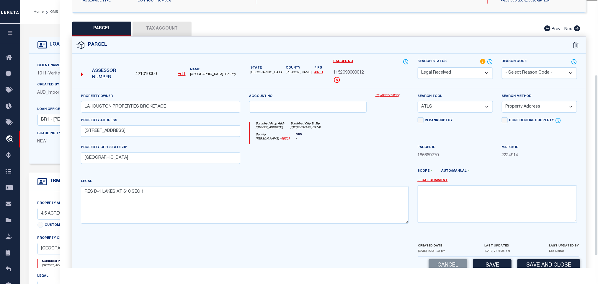
click at [468, 111] on select "-- Select Search Tool -- 3rd Party Website Agency File Agency Website ATLS CNV-…" at bounding box center [455, 107] width 75 height 12
click at [418, 103] on select "-- Select Search Tool -- 3rd Party Website Agency File Agency Website ATLS CNV-…" at bounding box center [455, 107] width 75 height 12
click at [520, 104] on select "-- Select Search Method -- Property Address Legal Liability Info Provided" at bounding box center [539, 107] width 75 height 12
click at [502, 103] on select "-- Select Search Method -- Property Address Legal Liability Info Provided" at bounding box center [539, 107] width 75 height 12
click at [500, 266] on button "Save" at bounding box center [492, 265] width 38 height 13
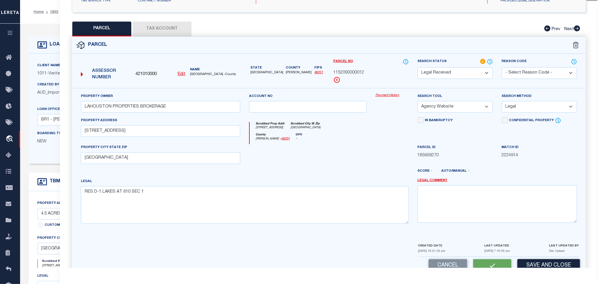
click at [174, 24] on button "Tax Account" at bounding box center [162, 29] width 59 height 15
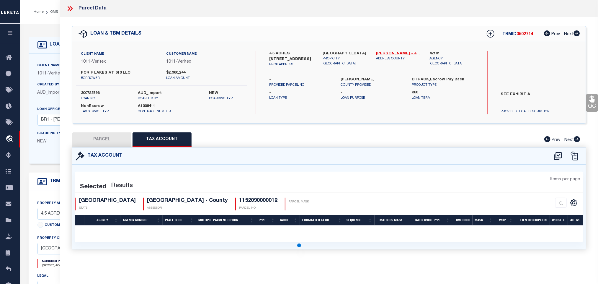
scroll to position [0, 0]
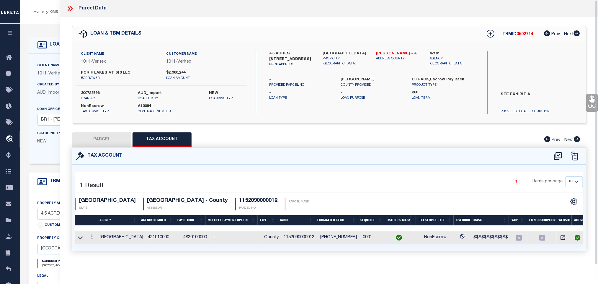
click at [113, 140] on button "PARCEL" at bounding box center [101, 139] width 59 height 15
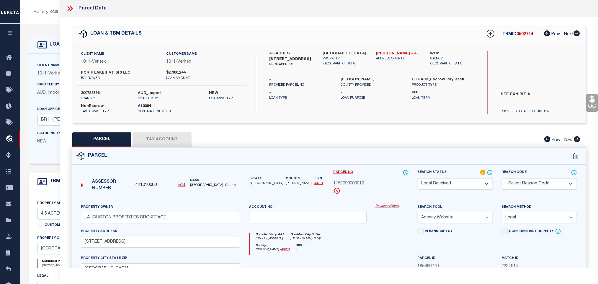
click at [451, 180] on select "Automated Search Bad Parcel Complete Duplicate Parcel High Dollar Reporting In …" at bounding box center [455, 184] width 75 height 12
click at [418, 179] on select "Automated Search Bad Parcel Complete Duplicate Parcel High Dollar Reporting In …" at bounding box center [455, 184] width 75 height 12
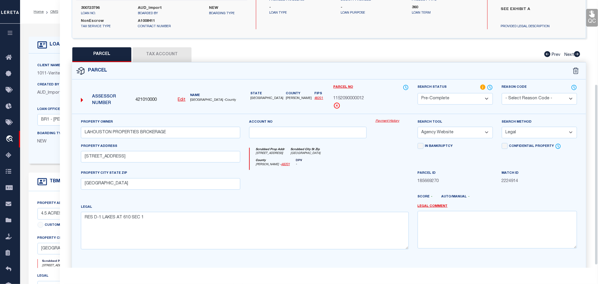
scroll to position [128, 0]
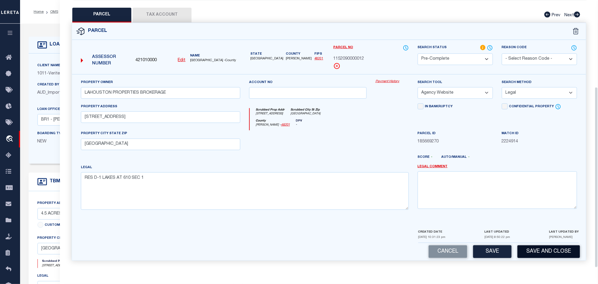
click at [526, 248] on button "Save and Close" at bounding box center [548, 251] width 63 height 13
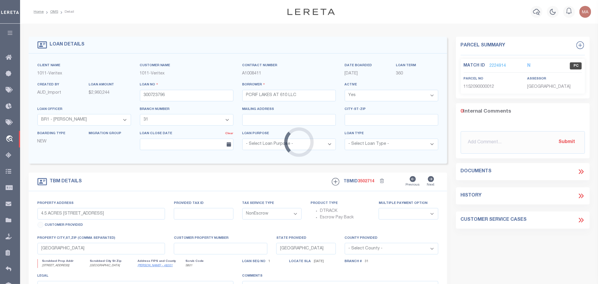
click at [176, 98] on div "Loading..." at bounding box center [299, 142] width 598 height 284
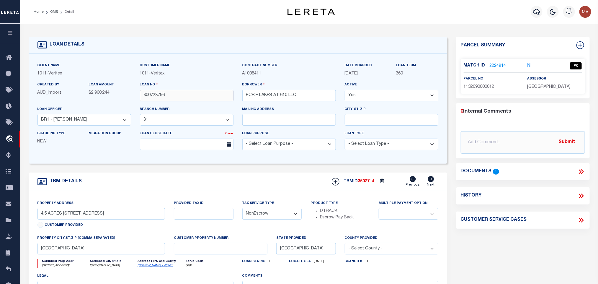
click at [154, 96] on input "300723796" at bounding box center [187, 96] width 94 height 12
click at [366, 183] on span "3502714" at bounding box center [366, 181] width 17 height 4
click at [538, 93] on div "Match ID 2224914 N PC parcel no assessor" at bounding box center [523, 76] width 124 height 35
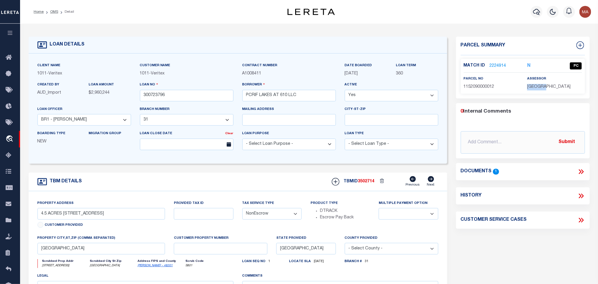
click at [538, 93] on div "Match ID 2224914 N PC parcel no assessor" at bounding box center [523, 76] width 124 height 35
click at [483, 89] on p "1152090000012" at bounding box center [491, 87] width 55 height 6
click at [53, 12] on link "OMS" at bounding box center [54, 12] width 8 height 4
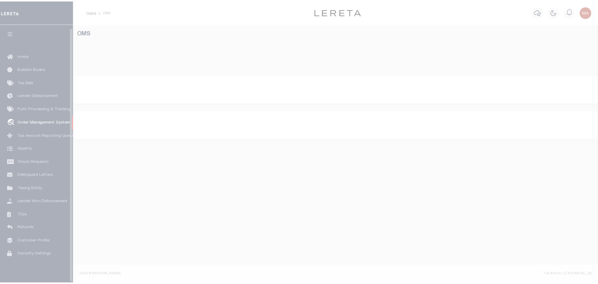
scroll to position [4, 0]
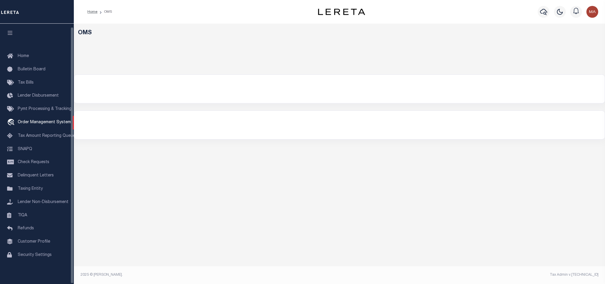
select select "200"
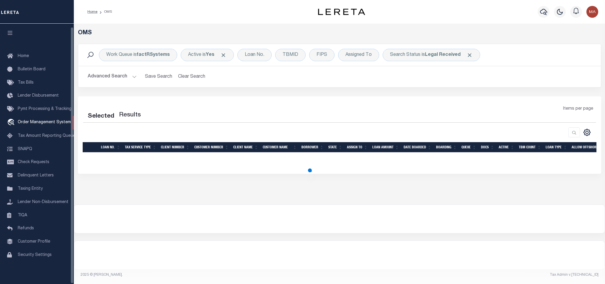
click at [7, 30] on icon "button" at bounding box center [10, 32] width 7 height 5
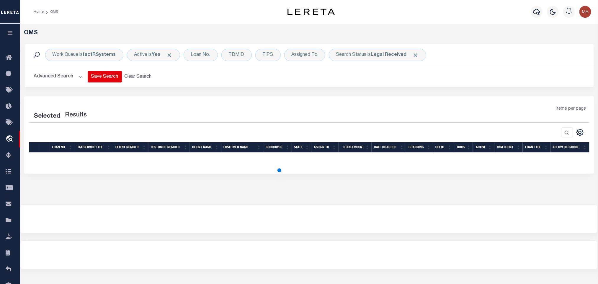
select select "200"
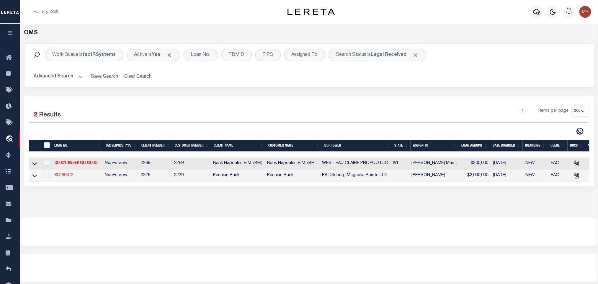
click at [68, 176] on link "80296072" at bounding box center [64, 175] width 19 height 4
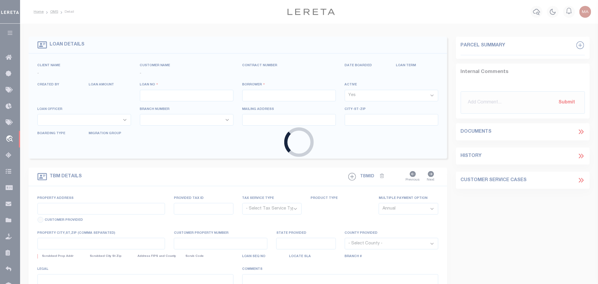
type input "80296072"
type input "PA Dillsburg Magnolia Pointe LLC"
select select
select select "100"
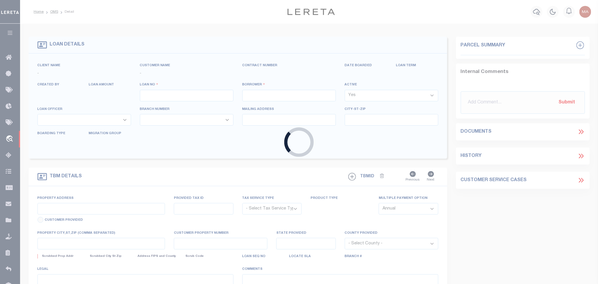
select select "NonEscrow"
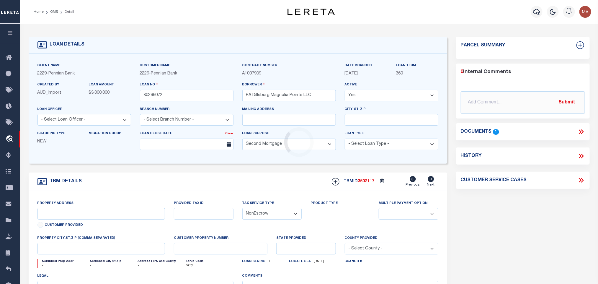
type input "58000OC00980000000, 58000OC0098C000000"
select select
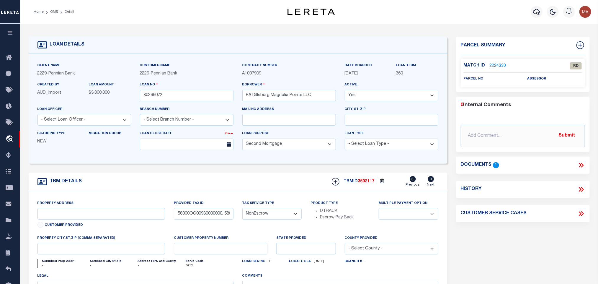
click at [583, 165] on icon at bounding box center [582, 165] width 3 height 5
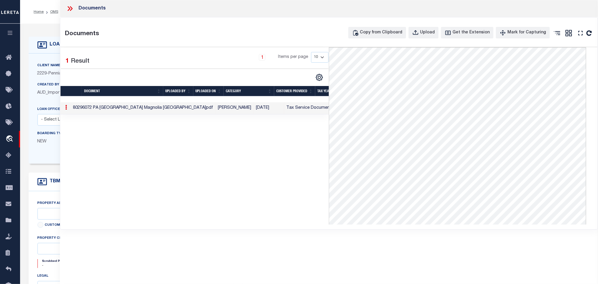
click at [74, 3] on div "Documents" at bounding box center [329, 8] width 538 height 17
click at [69, 13] on div "Documents" at bounding box center [329, 8] width 538 height 17
click at [72, 8] on icon at bounding box center [71, 8] width 3 height 5
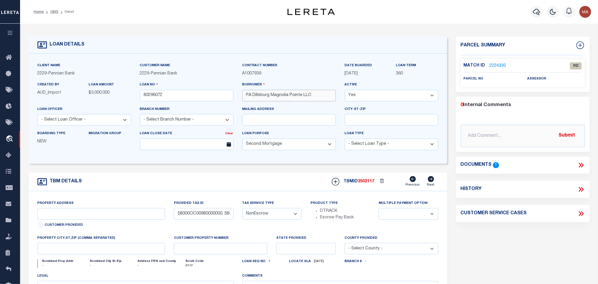
click at [281, 101] on input "PA Dillsburg Magnolia Pointe LLC" at bounding box center [289, 96] width 94 height 12
click at [214, 212] on input "58000OC00980000000, 58000OC0098C000000" at bounding box center [203, 214] width 59 height 12
click at [194, 217] on input "58000OC00980000000, 58000OC0098C000000" at bounding box center [203, 214] width 59 height 12
click at [268, 99] on input "PA Dillsburg Magnolia Pointe LLC" at bounding box center [289, 96] width 94 height 12
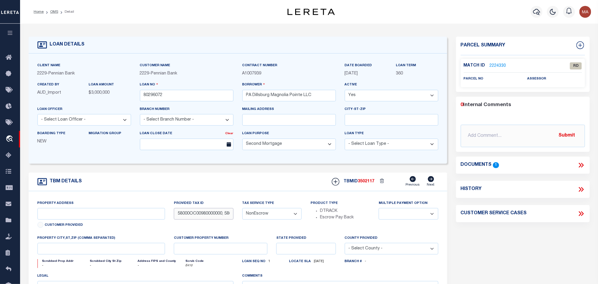
click at [194, 213] on input "58000OC00980000000, 58000OC0098C000000" at bounding box center [203, 214] width 59 height 12
click at [229, 217] on input "58000OC00980000000, 58000OC0098C000000" at bounding box center [203, 214] width 59 height 12
click at [228, 215] on input "58000OC00980000000, 58000OC0098C000000" at bounding box center [203, 214] width 59 height 12
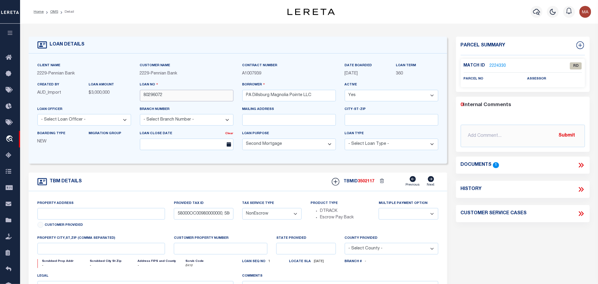
click at [151, 93] on input "80296072" at bounding box center [187, 96] width 94 height 12
click at [54, 12] on link "OMS" at bounding box center [54, 12] width 8 height 4
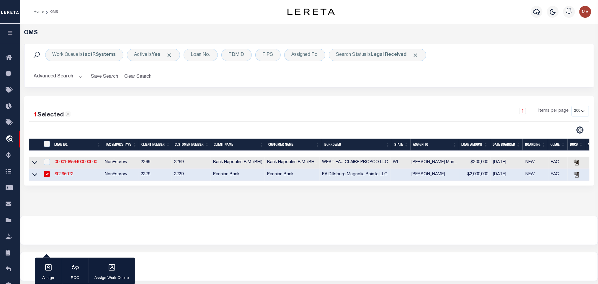
scroll to position [29, 0]
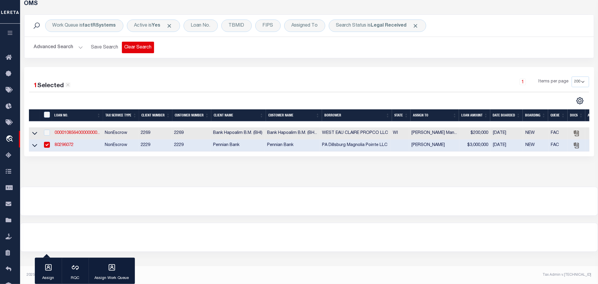
click at [136, 47] on button "Clear Search" at bounding box center [138, 48] width 32 height 12
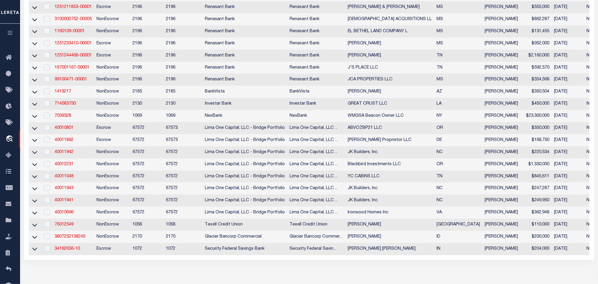
scroll to position [73, 0]
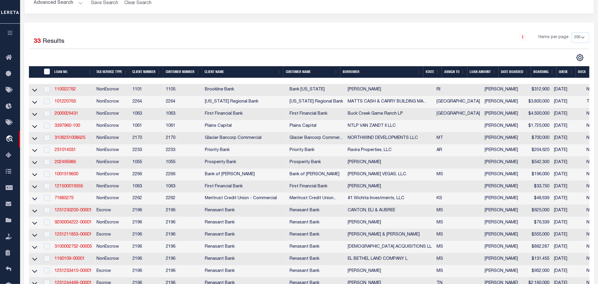
click at [432, 71] on th "State" at bounding box center [432, 72] width 19 height 12
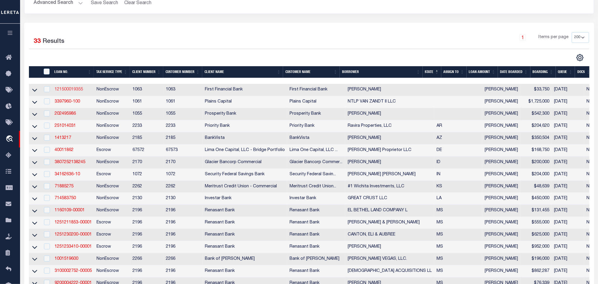
click at [76, 90] on link "121500019355" at bounding box center [69, 89] width 28 height 4
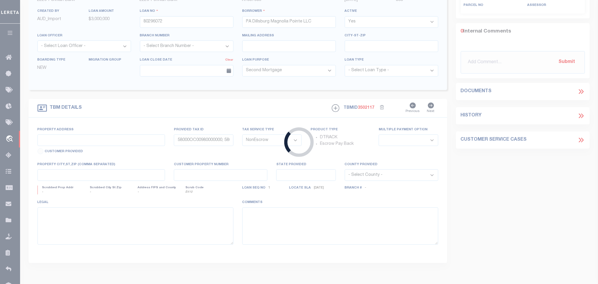
type input "121500019355"
type input "[PERSON_NAME]"
select select
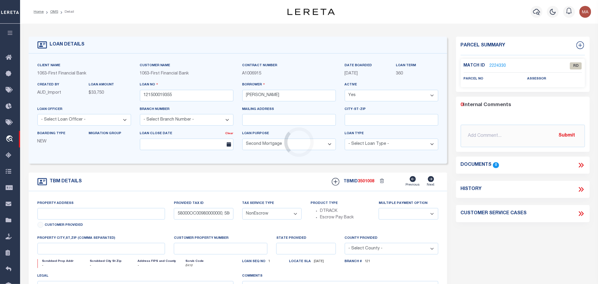
select select "826"
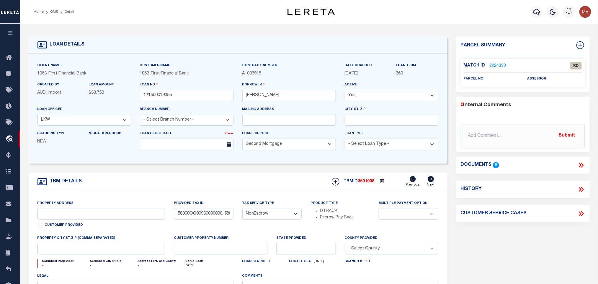
select select "545"
type input "LOT 15 REBEL RIDGE ESTATES"
select select
type input "VIDOR TX 776620000"
click at [68, 254] on input "VIDOR TX 776620000" at bounding box center [101, 249] width 128 height 12
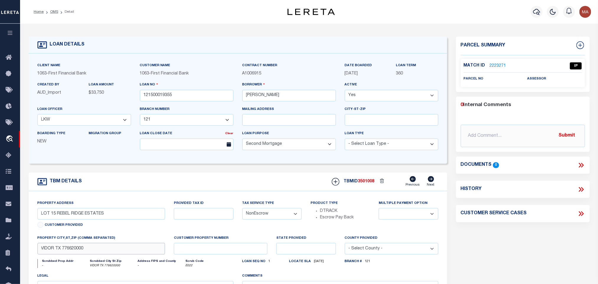
click at [65, 254] on input "VIDOR TX 776620000" at bounding box center [101, 249] width 128 height 12
drag, startPoint x: 63, startPoint y: 253, endPoint x: 73, endPoint y: 257, distance: 10.7
click at [73, 254] on input "VIDOR TX 776620000" at bounding box center [101, 249] width 128 height 12
click at [272, 96] on input "[PERSON_NAME]" at bounding box center [289, 96] width 94 height 12
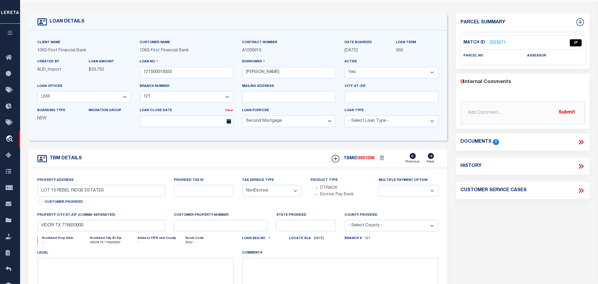
scroll to position [44, 0]
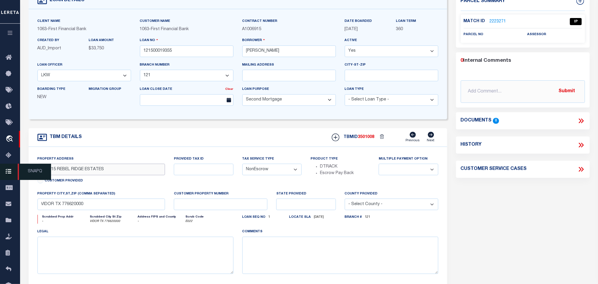
drag, startPoint x: 57, startPoint y: 173, endPoint x: 12, endPoint y: 166, distance: 45.6
click at [84, 175] on input "LOT 15 REBEL RIDGE ESTATES" at bounding box center [101, 169] width 128 height 12
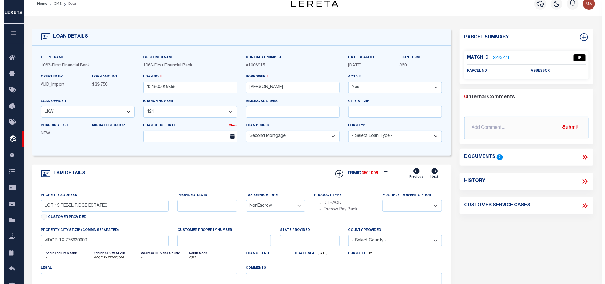
scroll to position [0, 0]
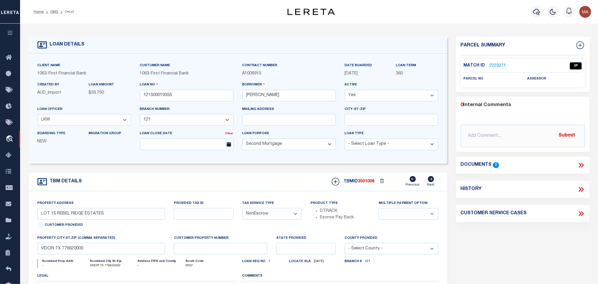
click at [498, 66] on link "2223271" at bounding box center [498, 66] width 17 height 6
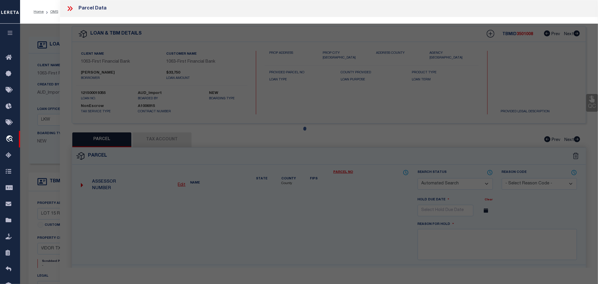
checkbox input "false"
select select "IP"
checkbox input "false"
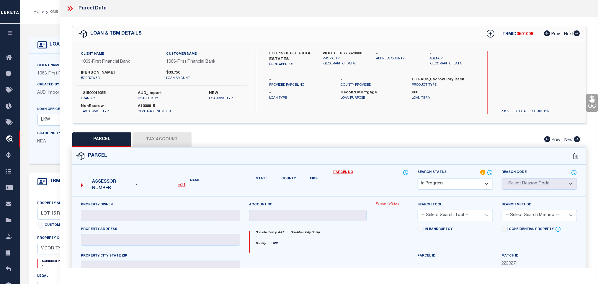
click at [180, 185] on u "Edit" at bounding box center [182, 185] width 8 height 4
select select "IP"
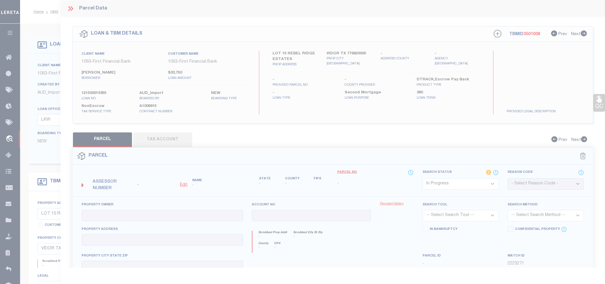
type textarea "-"
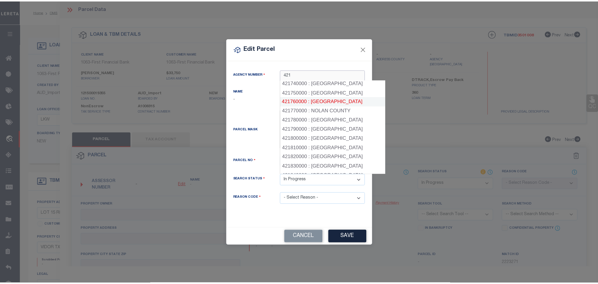
scroll to position [708, 0]
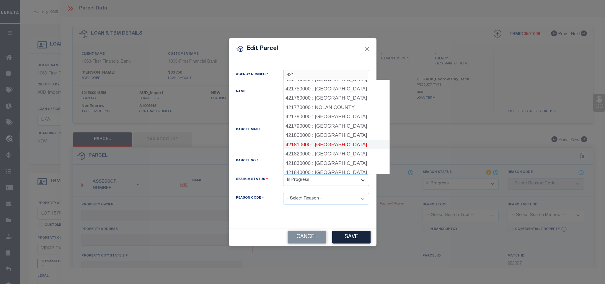
click at [336, 140] on div "421810000 : [GEOGRAPHIC_DATA]" at bounding box center [336, 144] width 106 height 9
type input "421810000"
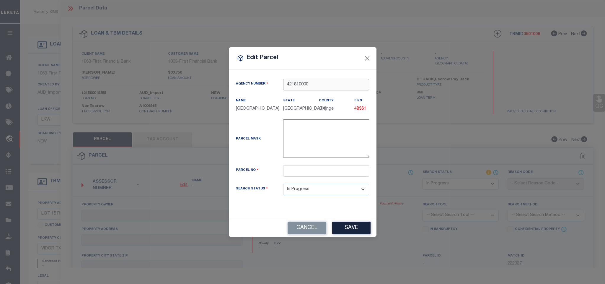
type input "421810000"
click at [334, 165] on div "Parcel Mask -" at bounding box center [302, 142] width 142 height 46
click at [339, 180] on div "Parcel No" at bounding box center [302, 174] width 142 height 19
click at [338, 170] on input "text" at bounding box center [326, 171] width 86 height 12
paste input "R47820"
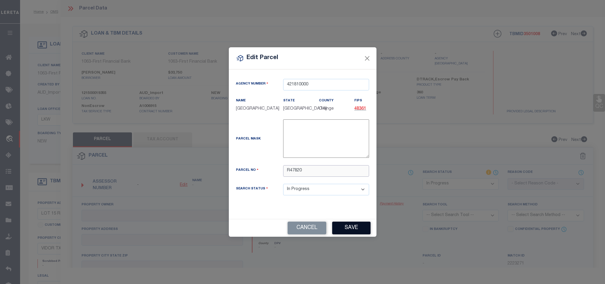
type input "R47820"
click at [351, 224] on button "Save" at bounding box center [351, 227] width 38 height 13
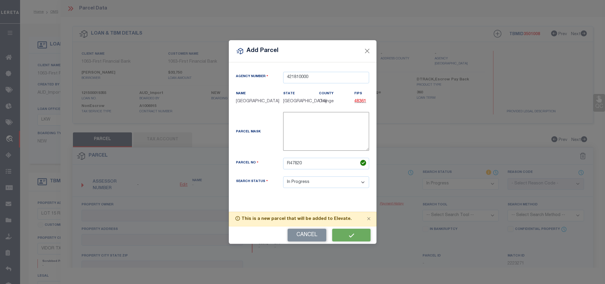
select select "IP"
checkbox input "false"
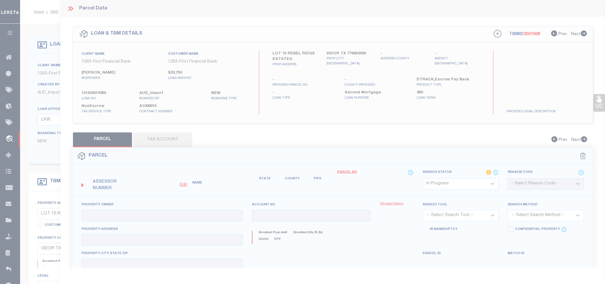
checkbox input "false"
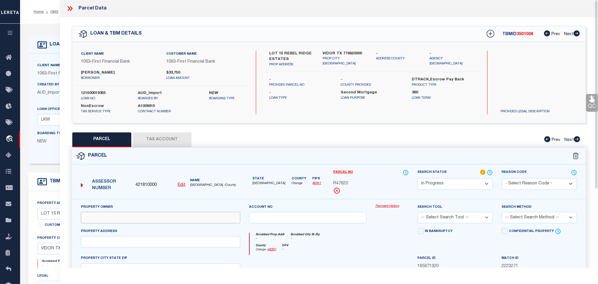
click at [146, 217] on input "text" at bounding box center [160, 218] width 159 height 12
paste input "[PERSON_NAME]"
type input "[PERSON_NAME]"
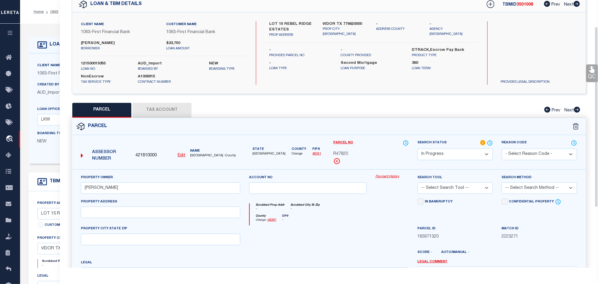
scroll to position [44, 0]
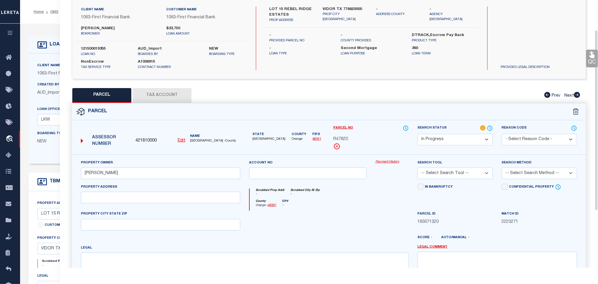
click at [130, 190] on div "Property Address" at bounding box center [160, 193] width 159 height 19
click at [127, 198] on input "text" at bounding box center [160, 198] width 159 height 12
paste input "[STREET_ADDRESS]"
drag, startPoint x: 126, startPoint y: 204, endPoint x: 163, endPoint y: 205, distance: 37.2
click at [163, 203] on input "[STREET_ADDRESS]" at bounding box center [160, 198] width 159 height 12
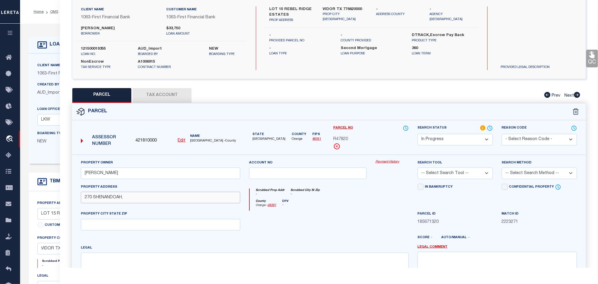
type input "270 SHENANDOAH,"
click at [135, 225] on input "text" at bounding box center [160, 225] width 159 height 12
paste input "Vidor, [GEOGRAPHIC_DATA]"
type input "Vidor, [GEOGRAPHIC_DATA]"
click at [346, 4] on div "Client Name 1063 - First Financial Bank Customer Name 1063 - First Financial Ba…" at bounding box center [329, 38] width 514 height 81
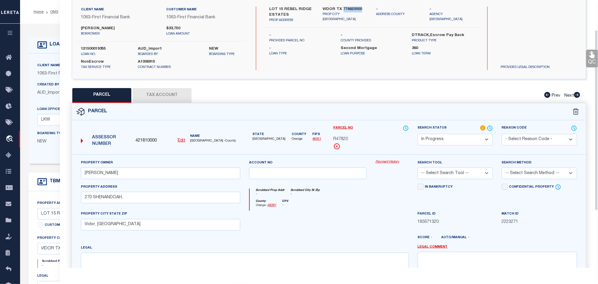
click at [346, 4] on div "Client Name 1063 - First Financial Bank Customer Name 1063 - First Financial Ba…" at bounding box center [329, 38] width 514 height 81
copy div "VIDOR TX 776620000"
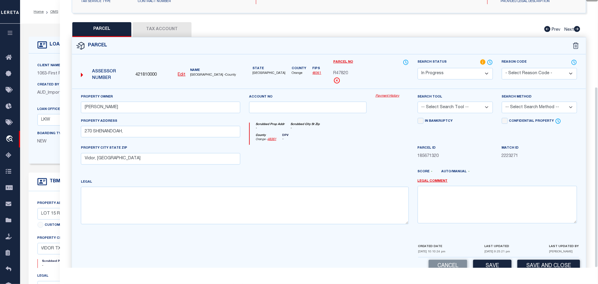
scroll to position [128, 0]
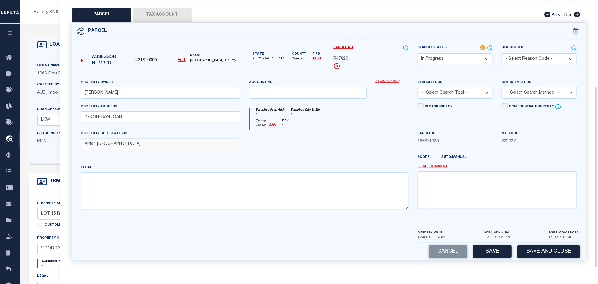
click at [203, 143] on input "Vidor, [GEOGRAPHIC_DATA]" at bounding box center [160, 144] width 159 height 12
click at [174, 190] on textarea at bounding box center [245, 190] width 328 height 37
paste textarea "LOTS 13 THRU 15 & PT OF 34 [GEOGRAPHIC_DATA], ACRES 6.048"
type textarea "LOTS 13 THRU 15 & PT OF 34 [GEOGRAPHIC_DATA], ACRES 6.048"
click at [467, 94] on select "-- Select Search Tool -- 3rd Party Website Agency File Agency Website ATLS CNV-…" at bounding box center [455, 93] width 75 height 12
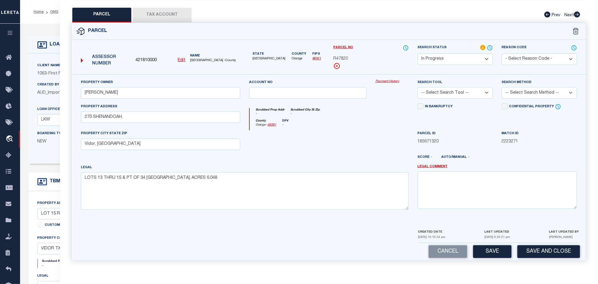
select select "AGW"
click at [418, 87] on select "-- Select Search Tool -- 3rd Party Website Agency File Agency Website ATLS CNV-…" at bounding box center [455, 93] width 75 height 12
click at [561, 75] on div "Property Owner [PERSON_NAME] Account no Payment History Search Tool -- Select S…" at bounding box center [329, 151] width 514 height 154
click at [543, 92] on select "-- Select Search Method -- Property Address Legal Liability Info Provided" at bounding box center [539, 93] width 75 height 12
select select "LEG"
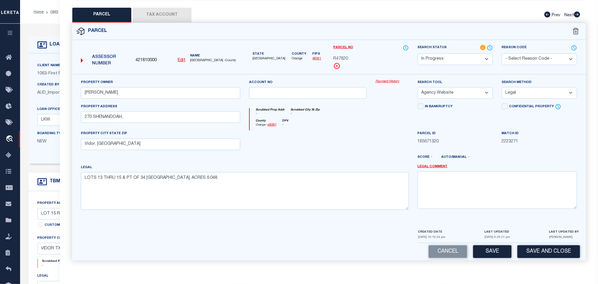
click at [502, 87] on select "-- Select Search Method -- Property Address Legal Liability Info Provided" at bounding box center [539, 93] width 75 height 12
click at [498, 251] on button "Save" at bounding box center [492, 251] width 38 height 13
click at [174, 8] on button "Tax Account" at bounding box center [162, 15] width 59 height 15
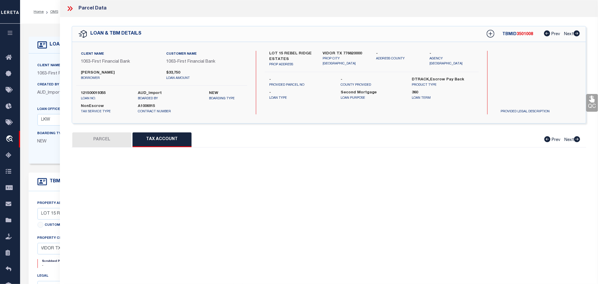
scroll to position [0, 0]
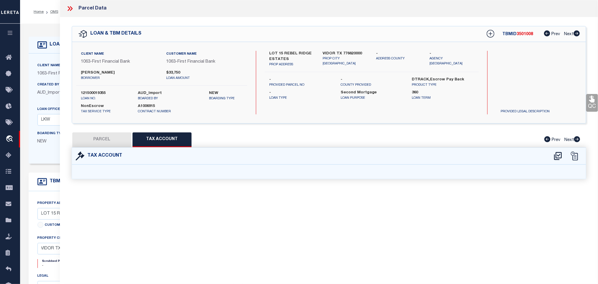
select select "100"
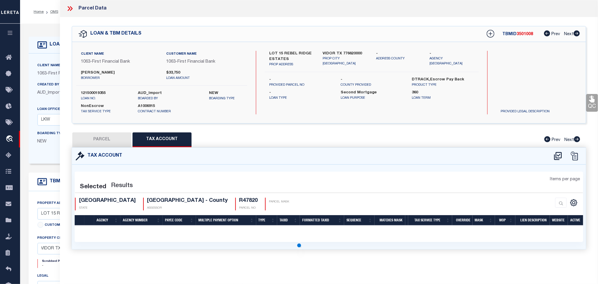
select select "100"
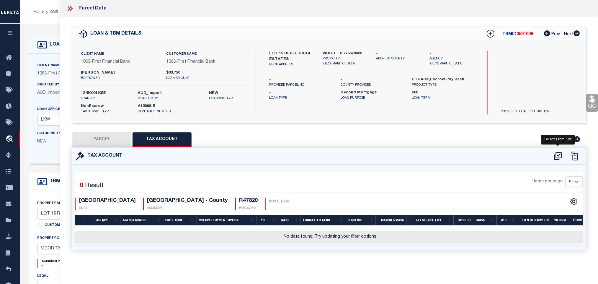
click at [555, 157] on icon at bounding box center [558, 155] width 10 height 9
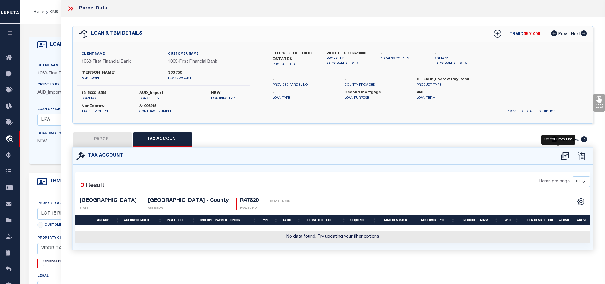
select select "200"
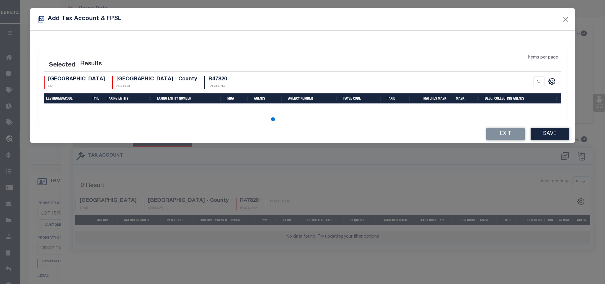
select select "200"
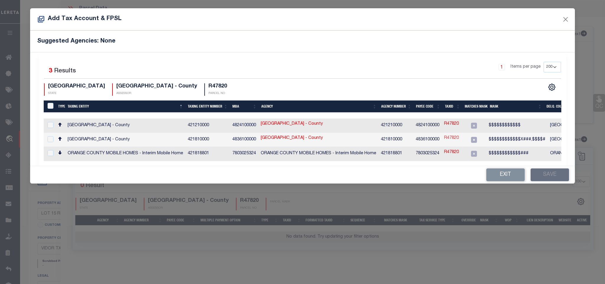
click at [450, 138] on link "R47820" at bounding box center [451, 138] width 15 height 6
checkbox input "true"
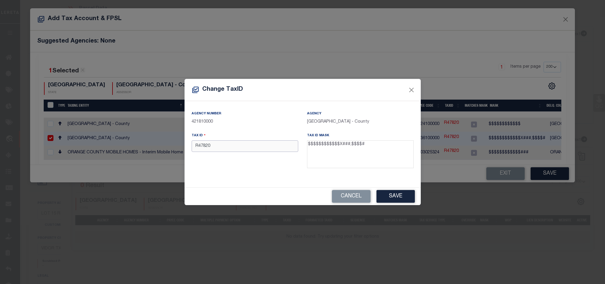
click at [248, 145] on input "R47820" at bounding box center [245, 146] width 107 height 12
paste input "011079-00013"
type input "011079000130"
click at [405, 193] on button "Save" at bounding box center [395, 196] width 38 height 13
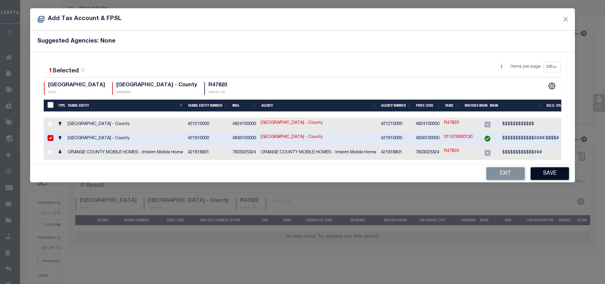
click at [550, 176] on button "Save" at bounding box center [549, 173] width 38 height 13
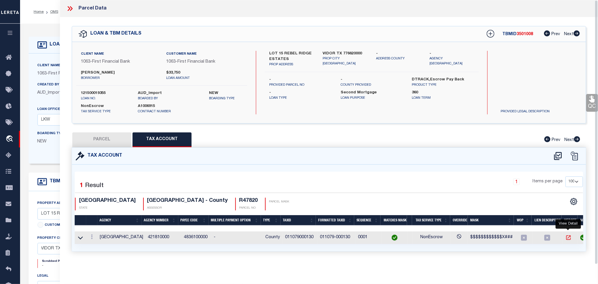
click at [567, 240] on icon "" at bounding box center [568, 237] width 6 height 6
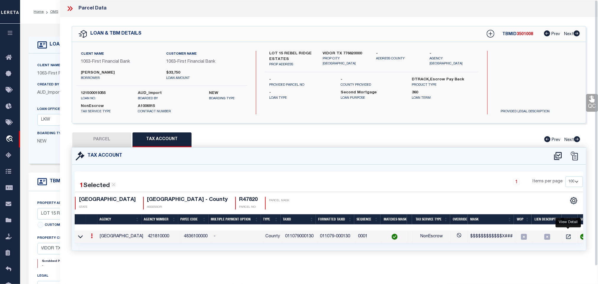
click at [300, 237] on td "011079000130" at bounding box center [300, 236] width 35 height 13
copy td "011079000130"
click at [123, 143] on button "PARCEL" at bounding box center [101, 139] width 59 height 15
select select "AS"
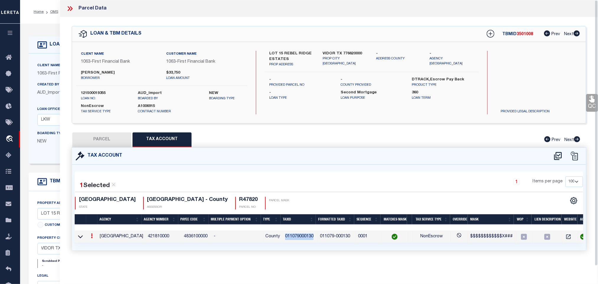
select select
checkbox input "false"
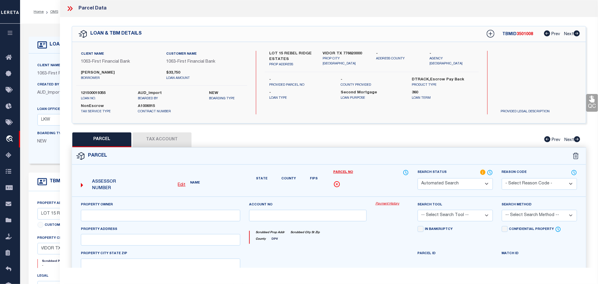
select select "IP"
type input "[PERSON_NAME]"
select select "AGW"
select select "LEG"
type input "270 SHENANDOAH,"
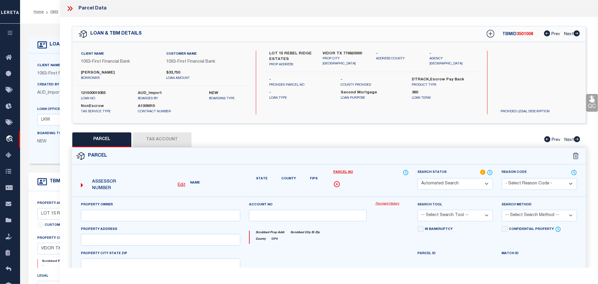
type input "Vidor, [GEOGRAPHIC_DATA]"
type textarea "LOTS 13 THRU 15 & PT OF 34 [GEOGRAPHIC_DATA], ACRES 6.048"
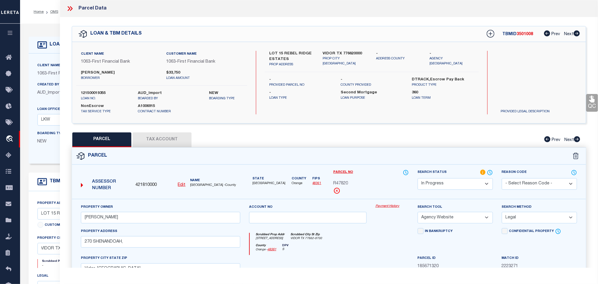
click at [464, 181] on select "Automated Search Bad Parcel Complete Duplicate Parcel High Dollar Reporting In …" at bounding box center [455, 184] width 75 height 12
select select "PC"
click at [418, 179] on select "Automated Search Bad Parcel Complete Duplicate Parcel High Dollar Reporting In …" at bounding box center [455, 184] width 75 height 12
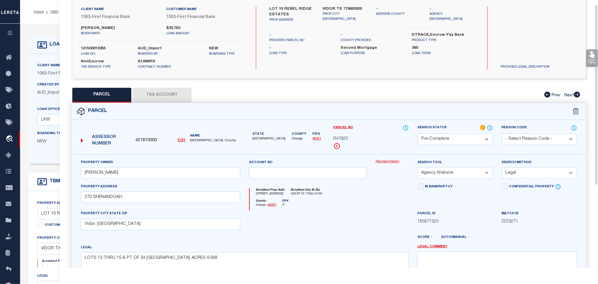
scroll to position [128, 0]
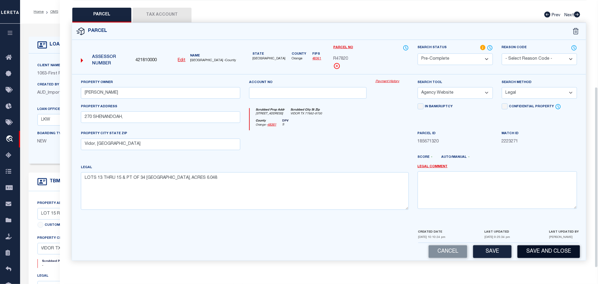
click at [527, 247] on button "Save and Close" at bounding box center [548, 251] width 63 height 13
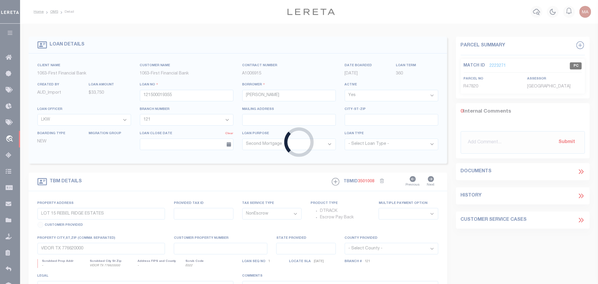
select select
select select "826"
select select "545"
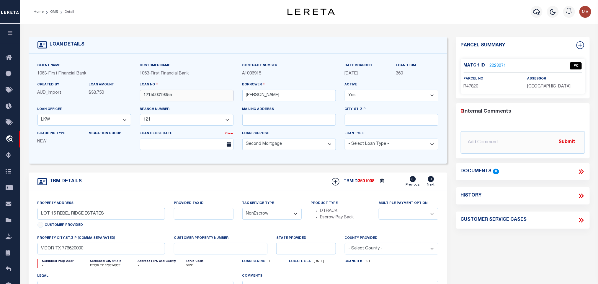
click at [184, 98] on input "121500019355" at bounding box center [187, 96] width 94 height 12
click at [366, 182] on span "3501008" at bounding box center [366, 181] width 17 height 4
copy span "3501008"
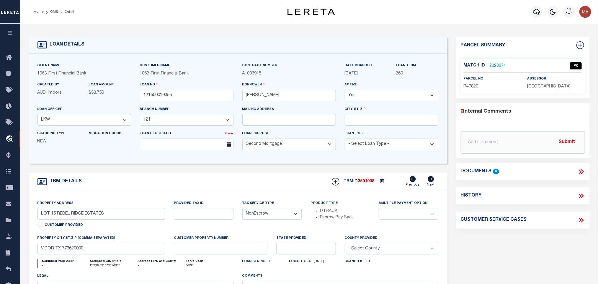
click at [539, 88] on span "[GEOGRAPHIC_DATA]" at bounding box center [548, 86] width 43 height 4
copy div "[GEOGRAPHIC_DATA]"
click at [473, 86] on span "R47820" at bounding box center [471, 86] width 15 height 4
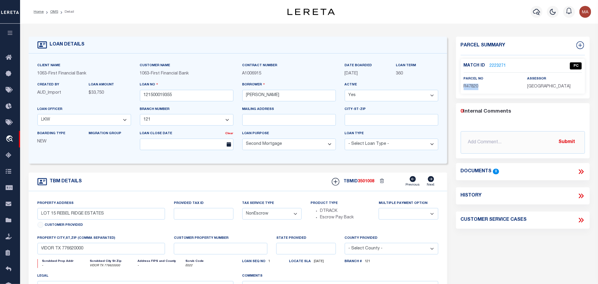
click at [473, 86] on span "R47820" at bounding box center [471, 86] width 15 height 4
copy span "R47820"
click at [54, 12] on link "OMS" at bounding box center [54, 12] width 8 height 4
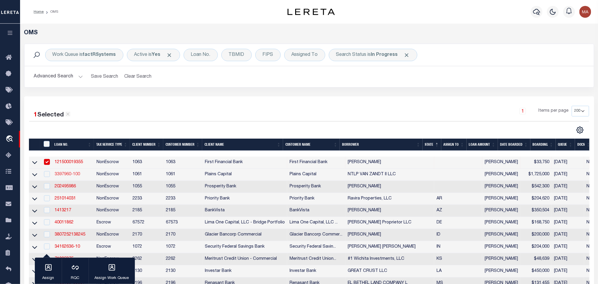
click at [66, 176] on link "3397960-100" at bounding box center [67, 174] width 25 height 4
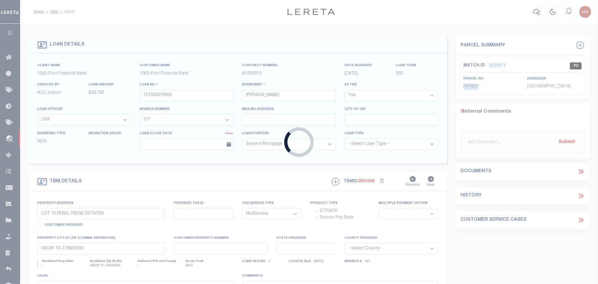
type input "3397960-100"
type input "NTLP VAN ZANDT II LLC"
select select
type input "[STREET_ADDRESS][PERSON_NAME]"
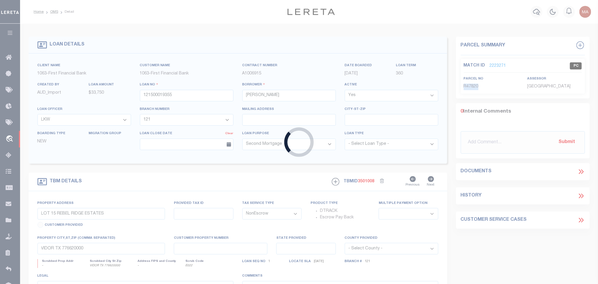
type input "WILLIAMSTOWN MA 01267"
select select
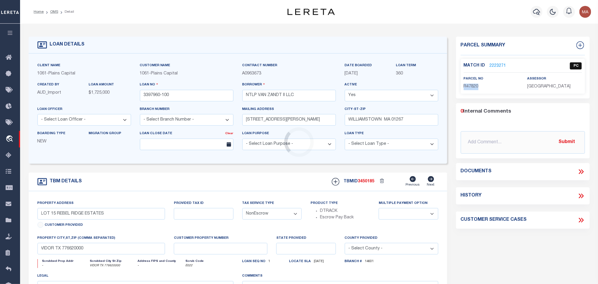
select select "1413"
type input "TBD FM 1255"
select select
type input "[GEOGRAPHIC_DATA]"
type textarea "255+ ACRES IN [PERSON_NAME] SURV ABS 960, [PERSON_NAME]"
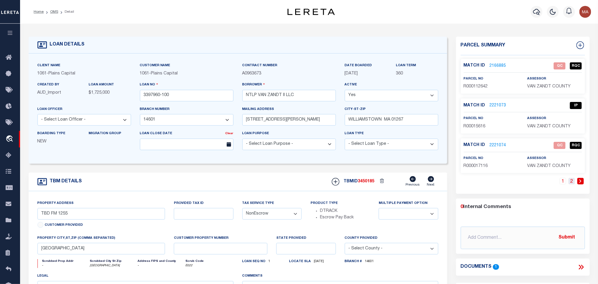
click at [571, 182] on link "2" at bounding box center [571, 181] width 6 height 6
click at [570, 183] on link "1" at bounding box center [571, 181] width 6 height 6
click at [498, 63] on p "2166885" at bounding box center [498, 66] width 17 height 6
click at [498, 63] on link "2166885" at bounding box center [498, 66] width 17 height 6
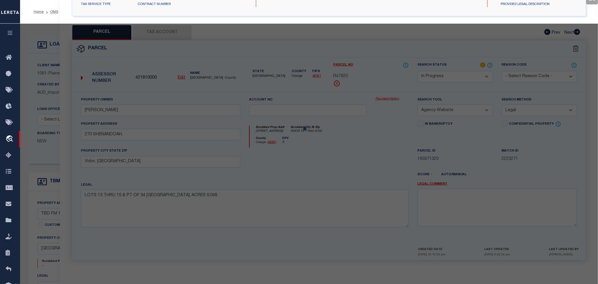
select select "AS"
select select
checkbox input "false"
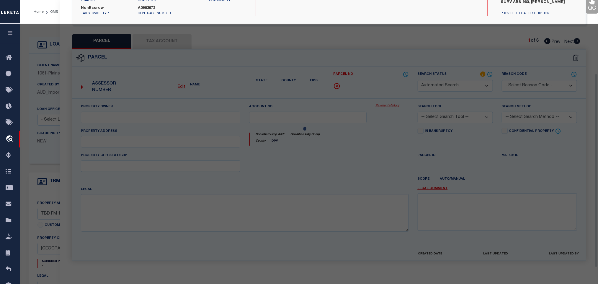
select select "QC"
type input "[PERSON_NAME] LLC"
select select "AGW"
select select "LEG"
type input "[GEOGRAPHIC_DATA]"
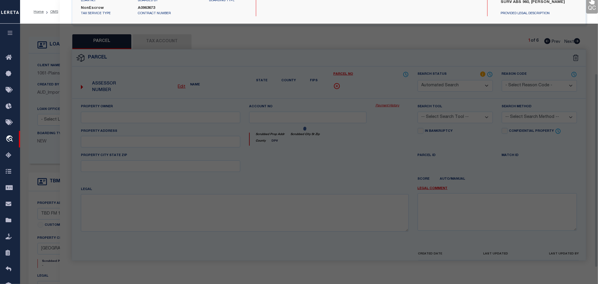
type textarea "Acres 1.870, ABST: 192, SUR: [PERSON_NAME], TR 6"
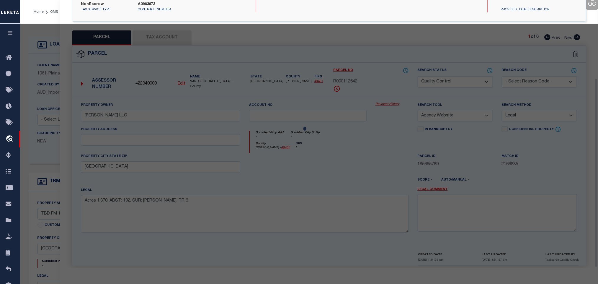
scroll to position [111, 0]
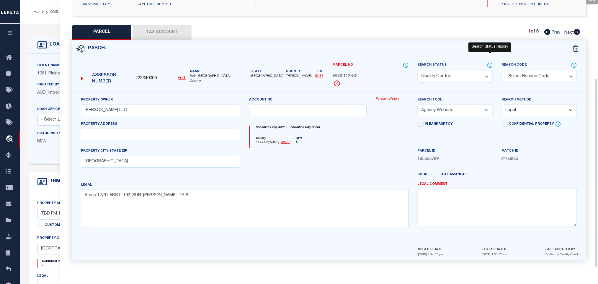
click at [491, 62] on icon at bounding box center [490, 65] width 6 height 6
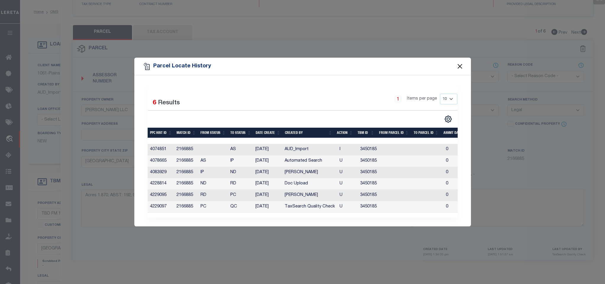
click at [460, 63] on button "Close" at bounding box center [460, 67] width 8 height 8
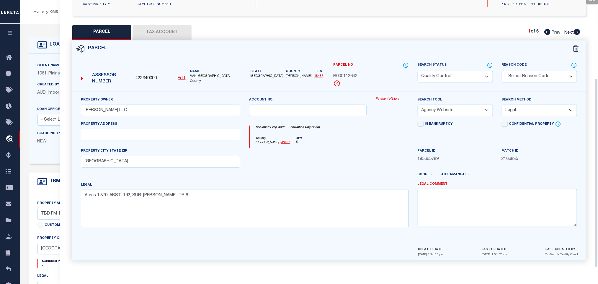
click at [55, 50] on div "LOAN DETAILS" at bounding box center [238, 45] width 418 height 17
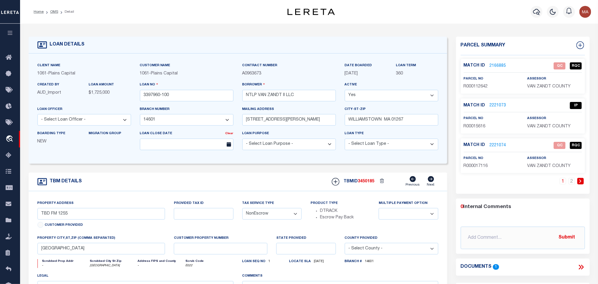
click at [498, 104] on link "2221073" at bounding box center [498, 105] width 17 height 6
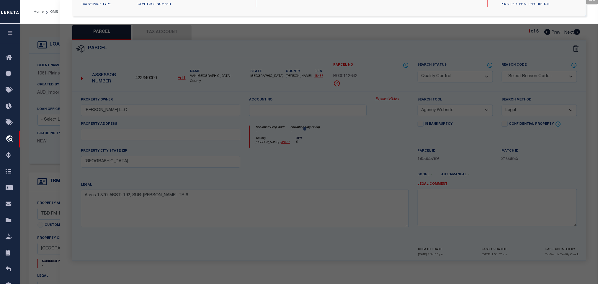
select select "AS"
select select
checkbox input "false"
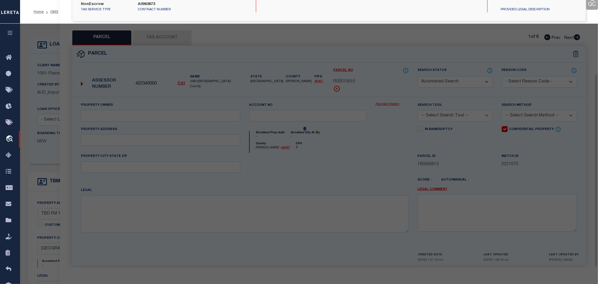
select select "IP"
checkbox input "true"
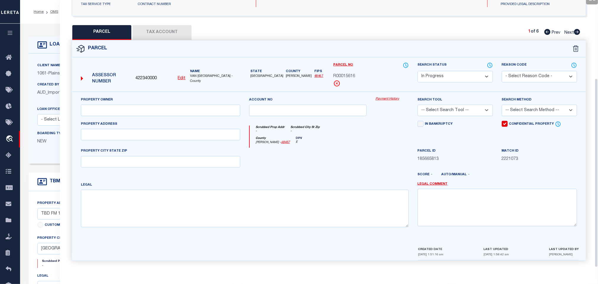
click at [50, 51] on div "LOAN DETAILS" at bounding box center [238, 45] width 418 height 17
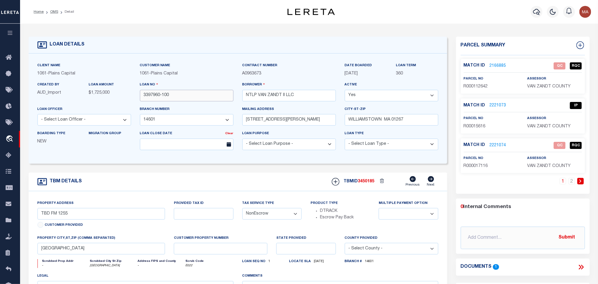
click at [155, 95] on input "3397960-100" at bounding box center [187, 96] width 94 height 12
click at [496, 106] on link "2221073" at bounding box center [498, 105] width 17 height 6
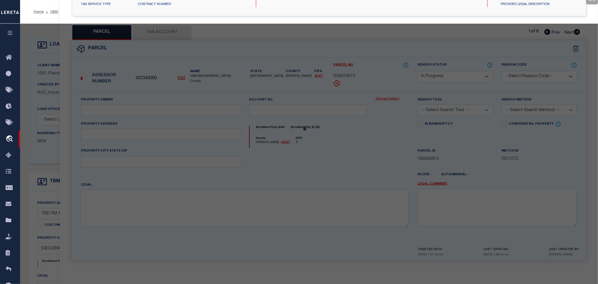
select select "AS"
checkbox input "false"
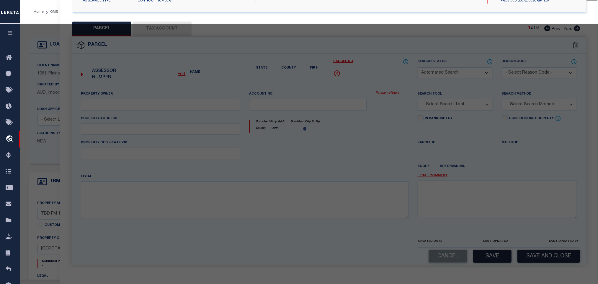
select select "IP"
checkbox input "true"
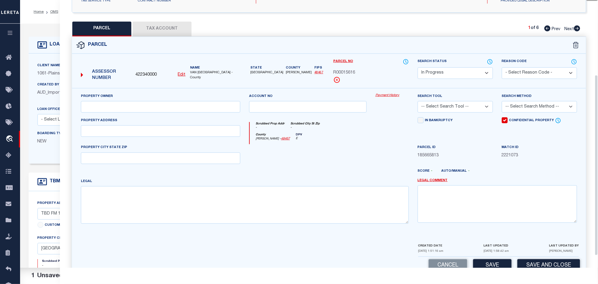
click at [447, 75] on select "Automated Search Bad Parcel Complete Duplicate Parcel High Dollar Reporting In …" at bounding box center [455, 73] width 75 height 12
click at [418, 68] on select "Automated Search Bad Parcel Complete Duplicate Parcel High Dollar Reporting In …" at bounding box center [455, 73] width 75 height 12
click at [541, 265] on button "Save and Close" at bounding box center [548, 265] width 63 height 13
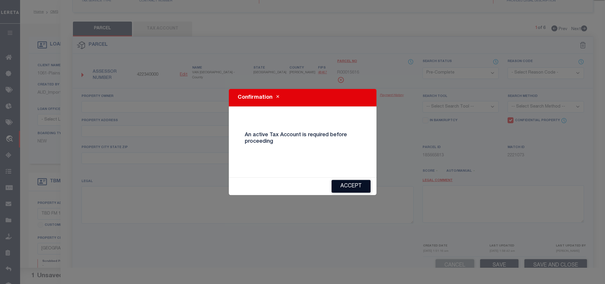
click at [358, 183] on button "Accept" at bounding box center [350, 186] width 39 height 13
select select "AS"
checkbox input "false"
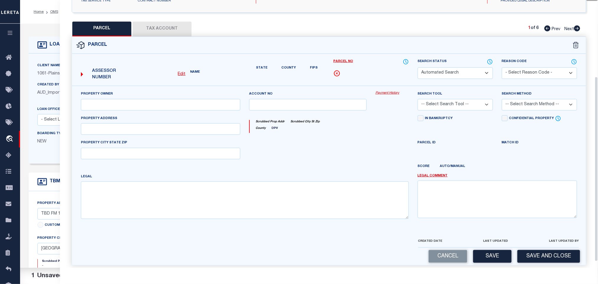
select select "IP"
checkbox input "true"
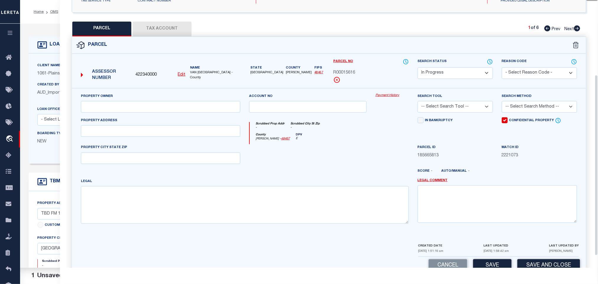
click at [444, 261] on div "Cancel Save Save and Close" at bounding box center [329, 264] width 514 height 17
click at [444, 262] on button "Cancel" at bounding box center [447, 265] width 39 height 13
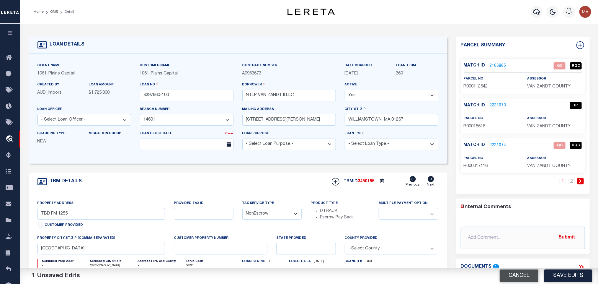
click at [528, 274] on button "Cancel" at bounding box center [519, 275] width 39 height 13
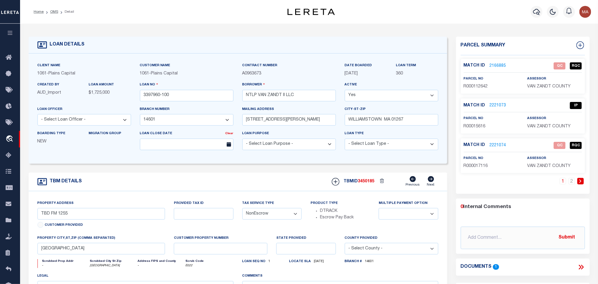
click at [492, 104] on link "2221073" at bounding box center [498, 105] width 17 height 6
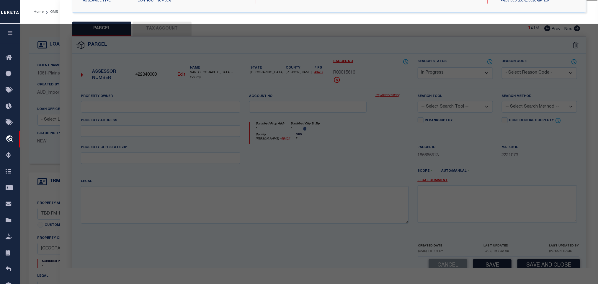
select select "AS"
checkbox input "false"
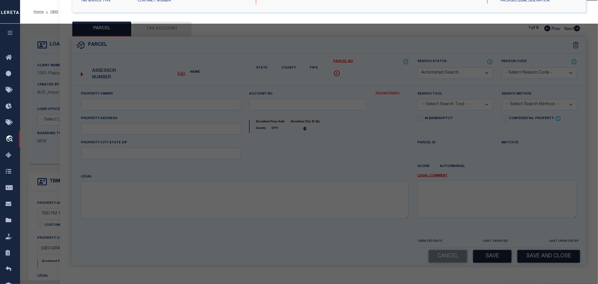
select select "IP"
checkbox input "true"
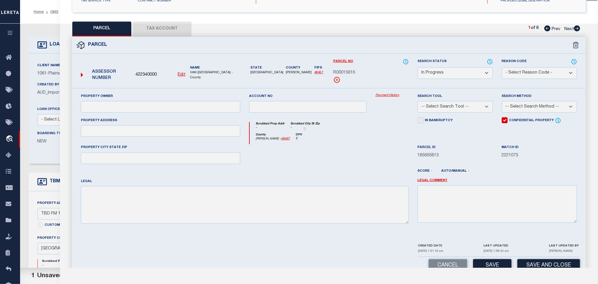
click at [462, 71] on select "Automated Search Bad Parcel Complete Duplicate Parcel High Dollar Reporting In …" at bounding box center [455, 73] width 75 height 12
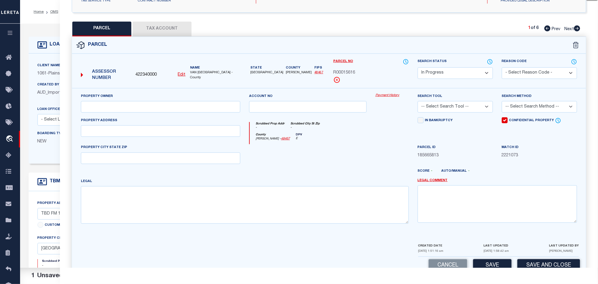
select select "PR"
click at [418, 68] on select "Automated Search Bad Parcel Complete Duplicate Parcel High Dollar Reporting In …" at bounding box center [455, 73] width 75 height 12
click at [519, 68] on select "- Select Reason Code - 099 - Other (Provide additional detail) ACT - Agency Cha…" at bounding box center [539, 73] width 75 height 12
select select "099"
click at [502, 68] on select "- Select Reason Code - 099 - Other (Provide additional detail) ACT - Agency Cha…" at bounding box center [539, 73] width 75 height 12
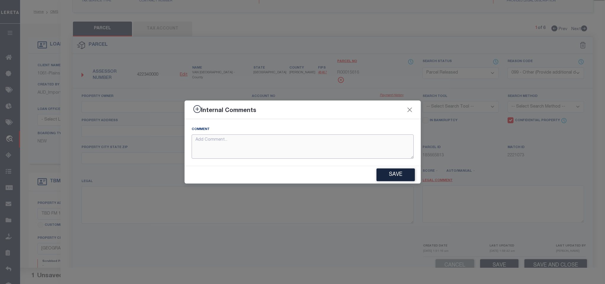
drag, startPoint x: 270, startPoint y: 142, endPoint x: 369, endPoint y: 161, distance: 100.9
click at [270, 142] on textarea at bounding box center [303, 146] width 222 height 24
paste textarea "Parcel not needed"
type textarea "Parcel not needed"
click at [416, 177] on div "Save" at bounding box center [302, 174] width 236 height 17
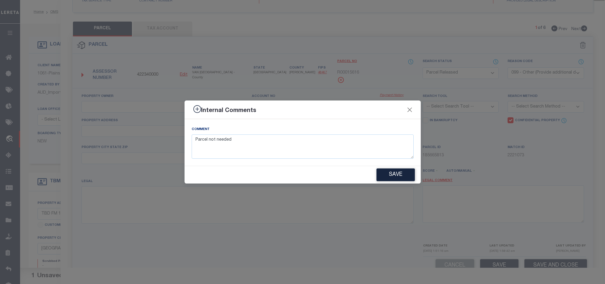
click at [399, 175] on button "Save" at bounding box center [395, 174] width 38 height 13
type textarea "Parcel not needed"
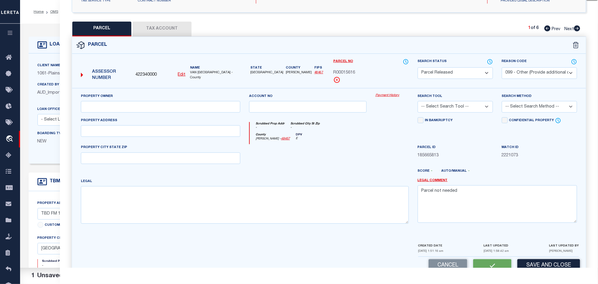
select select "AS"
select select
checkbox input "false"
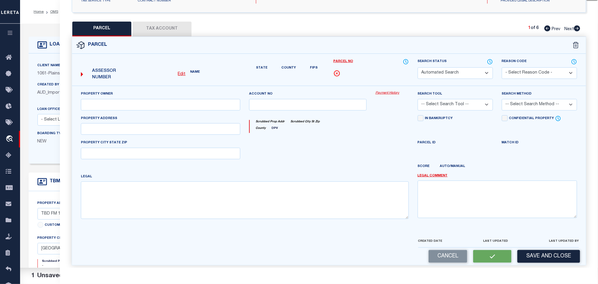
select select "PR"
select select "099"
checkbox input "true"
type textarea "Parcel not needed"
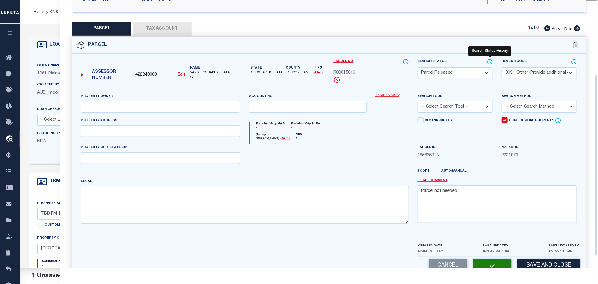
click at [489, 63] on icon at bounding box center [490, 61] width 6 height 6
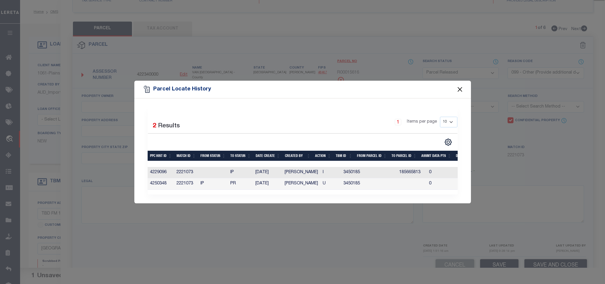
click at [459, 86] on button "Close" at bounding box center [460, 89] width 8 height 8
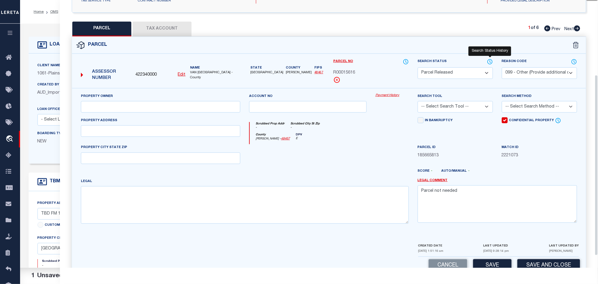
click at [492, 62] on icon at bounding box center [490, 61] width 5 height 5
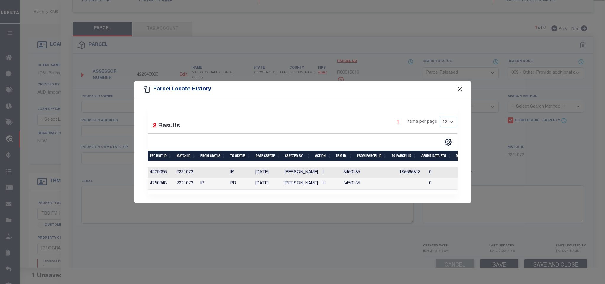
click at [457, 87] on button "Close" at bounding box center [460, 89] width 8 height 8
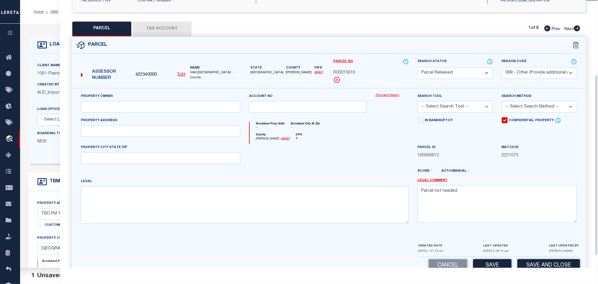
click at [26, 57] on div "LOAN DETAILS Client Name -" at bounding box center [237, 200] width 427 height 327
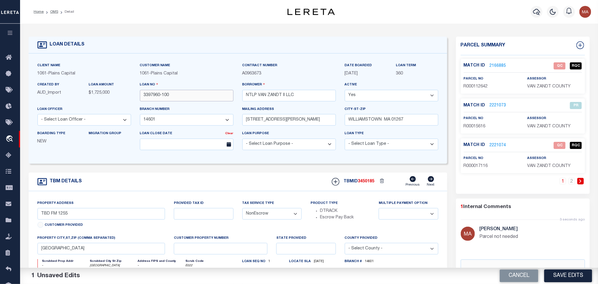
click at [161, 95] on input "3397960-100" at bounding box center [187, 96] width 94 height 12
click at [518, 277] on button "Cancel" at bounding box center [519, 275] width 39 height 13
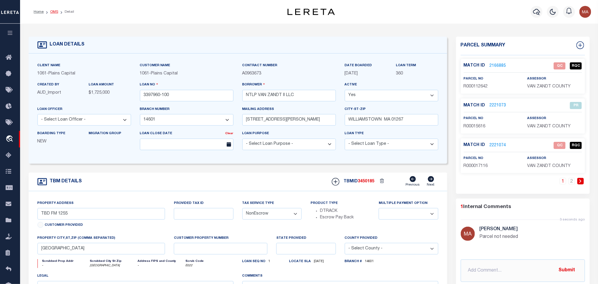
click at [55, 10] on link "OMS" at bounding box center [54, 12] width 8 height 4
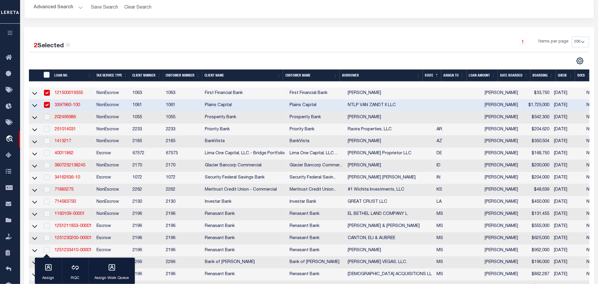
scroll to position [89, 0]
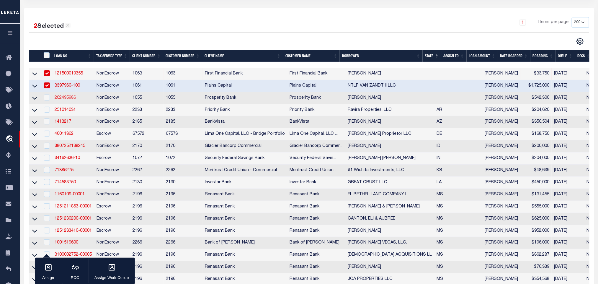
click at [67, 97] on link "202495986" at bounding box center [65, 98] width 21 height 4
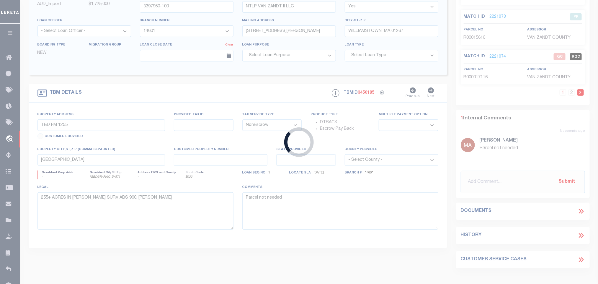
type input "202495986"
type input "[PERSON_NAME]"
select select
type input "[STREET_ADDRESS]"
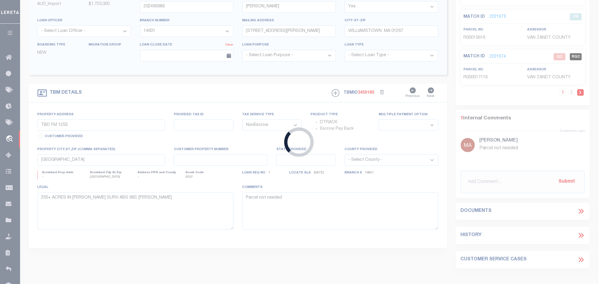
type input "[GEOGRAPHIC_DATA]"
select select "800"
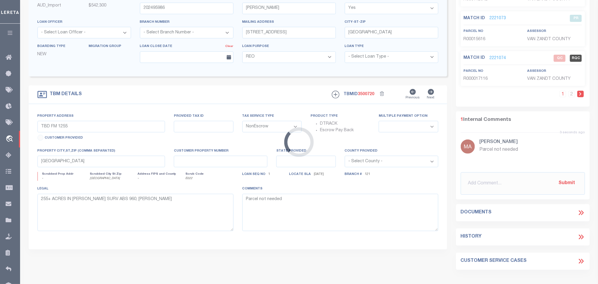
type input "[STREET_ADDRESS]"
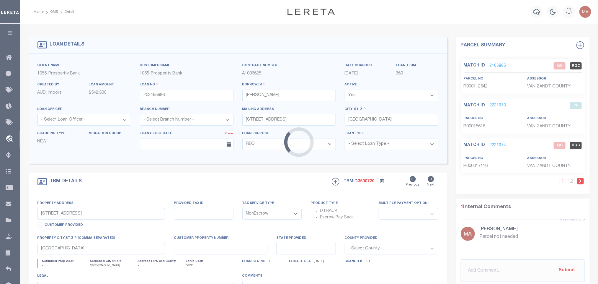
type input "TBD"
select select
type input "[GEOGRAPHIC_DATA], TX 77802"
type textarea "[STREET_ADDRESS]"
select select "14676"
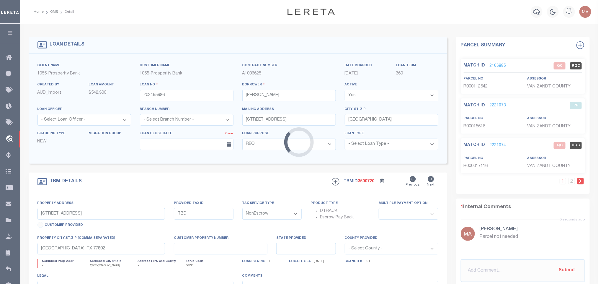
select select "4043"
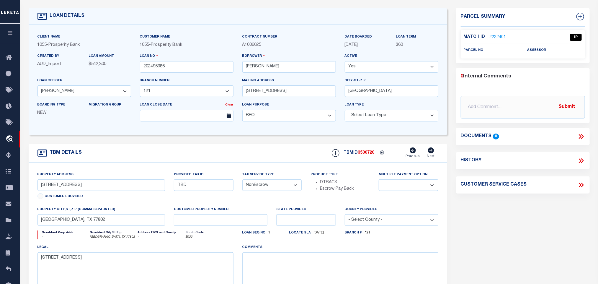
scroll to position [44, 0]
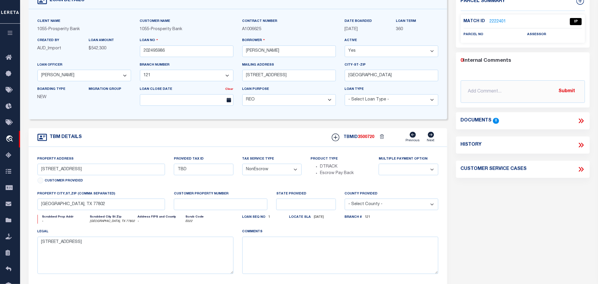
click at [132, 200] on div "property city,st,zip (Comma separated) [GEOGRAPHIC_DATA], TX 77802" at bounding box center [101, 199] width 128 height 19
click at [134, 205] on input "[GEOGRAPHIC_DATA], TX 77802" at bounding box center [101, 204] width 128 height 12
click at [71, 170] on input "[STREET_ADDRESS]" at bounding box center [101, 169] width 128 height 12
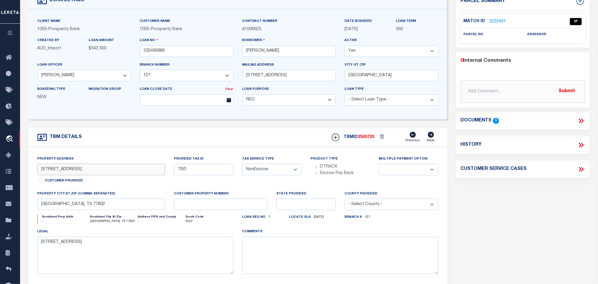
click at [88, 175] on input "[STREET_ADDRESS]" at bounding box center [101, 169] width 128 height 12
drag, startPoint x: 104, startPoint y: 209, endPoint x: 35, endPoint y: 199, distance: 69.2
click at [104, 209] on input "[GEOGRAPHIC_DATA], TX 77802" at bounding box center [101, 204] width 128 height 12
click at [83, 248] on textarea "[STREET_ADDRESS]" at bounding box center [135, 254] width 196 height 37
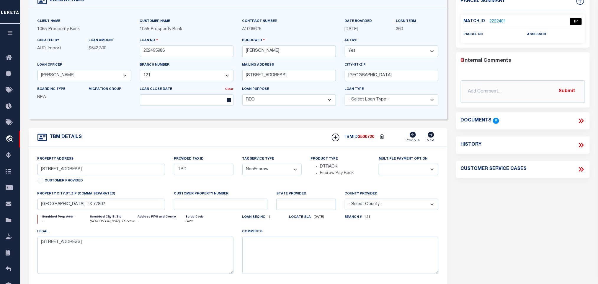
scroll to position [0, 0]
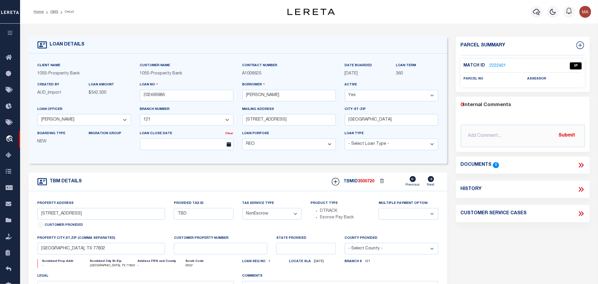
click at [500, 64] on link "2222401" at bounding box center [498, 66] width 17 height 6
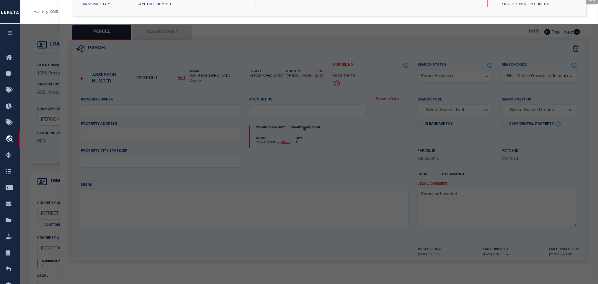
select select "AS"
select select
checkbox input "false"
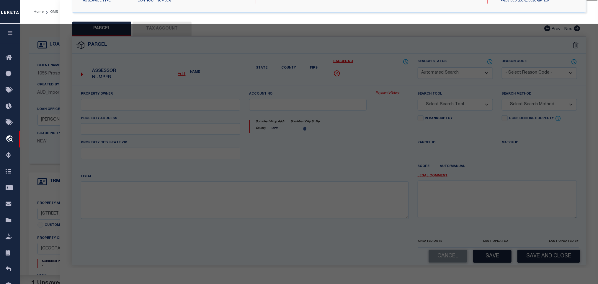
select select "IP"
checkbox input "false"
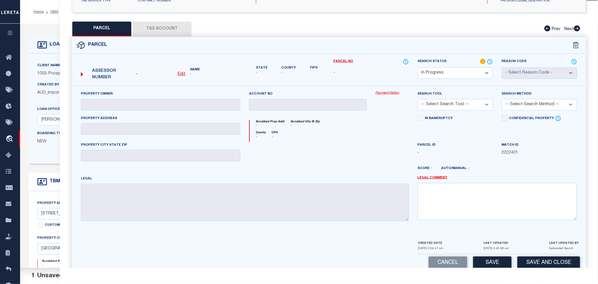
click at [458, 74] on select "Automated Search Bad Parcel Complete Duplicate Parcel High Dollar Reporting In …" at bounding box center [455, 73] width 75 height 12
select select "ND"
drag, startPoint x: 458, startPoint y: 74, endPoint x: 497, endPoint y: 223, distance: 153.7
click at [457, 74] on select "Automated Search Bad Parcel Complete Duplicate Parcel High Dollar Reporting In …" at bounding box center [455, 73] width 75 height 12
click at [499, 232] on div "Property Owner Account no Payment History Search Tool -- Select Search Tool -- …" at bounding box center [329, 163] width 514 height 154
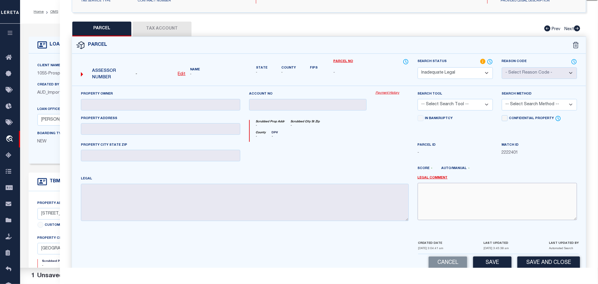
click at [490, 204] on textarea at bounding box center [497, 201] width 159 height 37
paste textarea "OAKMONT PH 4B"
type textarea "OAKMONT PH 4B has not yet been subdivided. Need plat map or parent legal to pro…"
click at [561, 261] on button "Save and Close" at bounding box center [548, 262] width 63 height 13
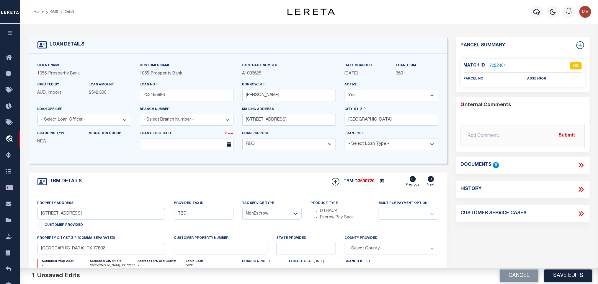
select select "14676"
select select "4043"
select select
click at [521, 270] on button "Cancel" at bounding box center [519, 275] width 39 height 13
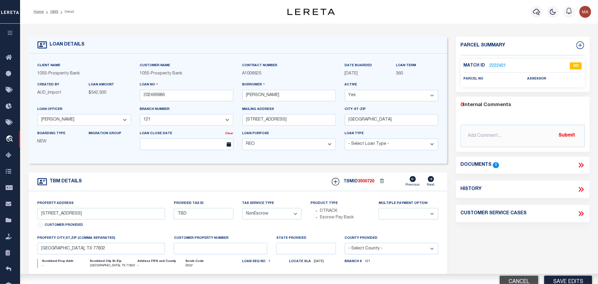
click at [523, 277] on button "Cancel" at bounding box center [519, 281] width 39 height 13
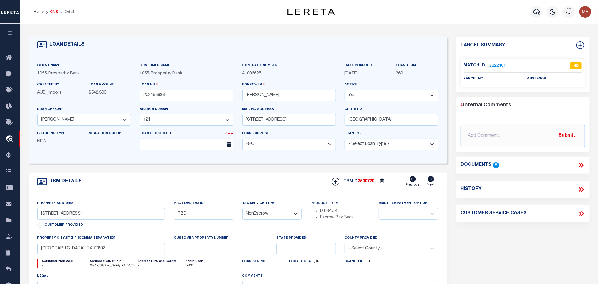
click at [55, 12] on link "OMS" at bounding box center [54, 12] width 8 height 4
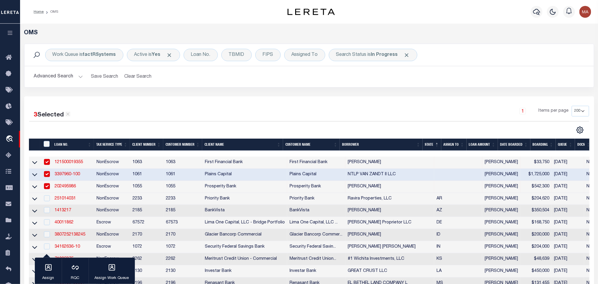
scroll to position [89, 0]
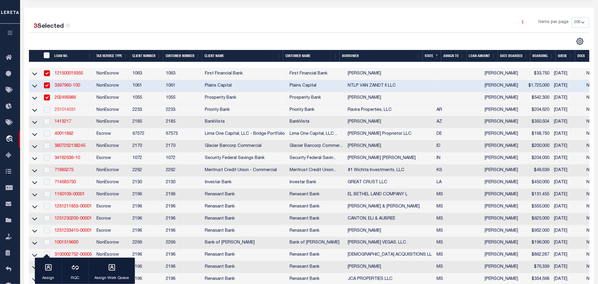
click at [69, 111] on link "251014031" at bounding box center [65, 110] width 21 height 4
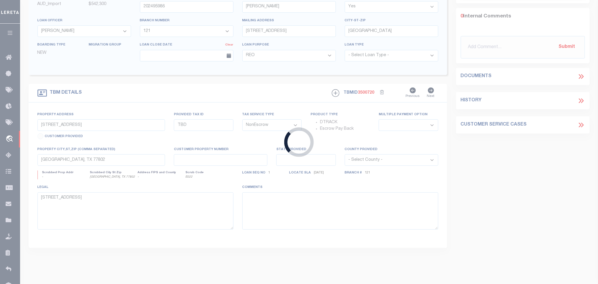
type input "251014031"
type input "Ravira Properties, LLC"
select select
type input "[STREET_ADDRESS]"
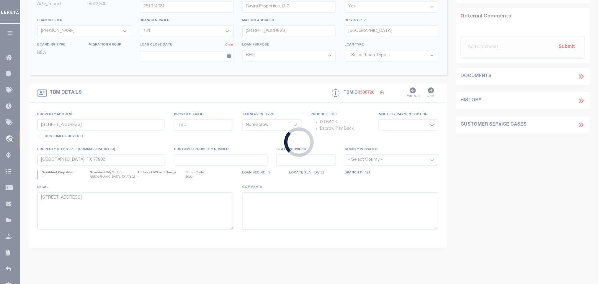
type input "[GEOGRAPHIC_DATA] AR 72713-3013"
type input "[DATE]"
select select "10"
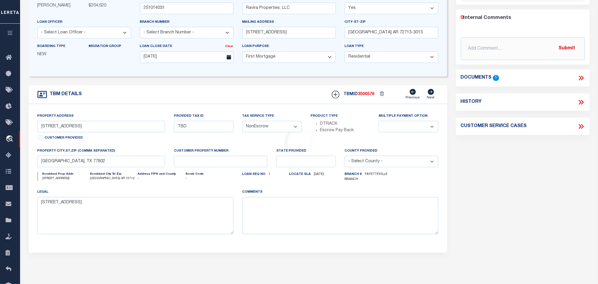
select select "33387"
select select "5897"
type input "[STREET_ADDRESS]"
select select
type input "[GEOGRAPHIC_DATA] AR 72713"
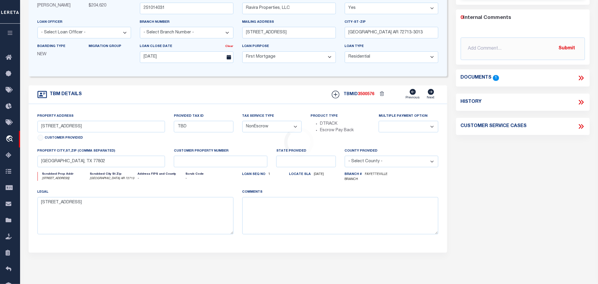
type input "AR"
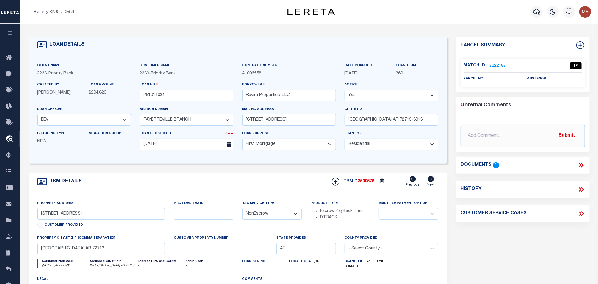
click at [582, 162] on icon at bounding box center [581, 165] width 8 height 8
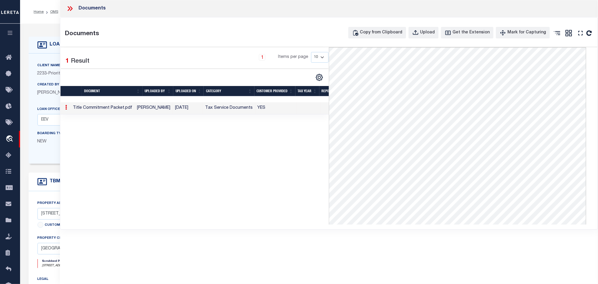
click at [40, 149] on div "Boarding Type NEW" at bounding box center [58, 139] width 51 height 19
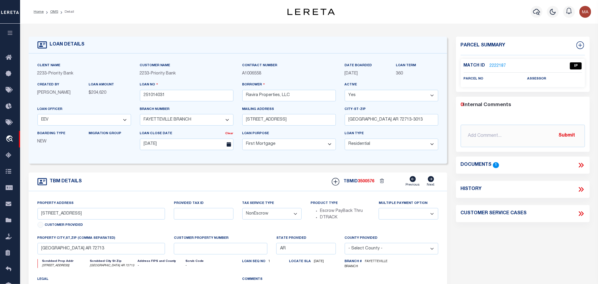
click at [581, 165] on icon at bounding box center [580, 165] width 3 height 5
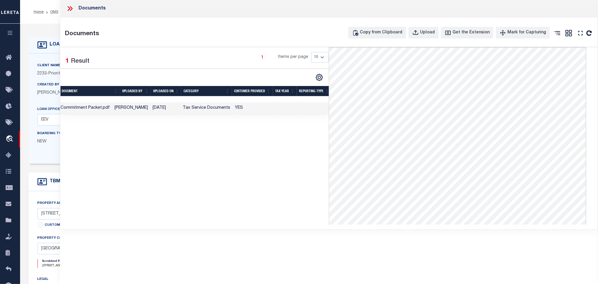
scroll to position [0, 25]
click at [42, 91] on span "[PERSON_NAME]" at bounding box center [53, 93] width 33 height 4
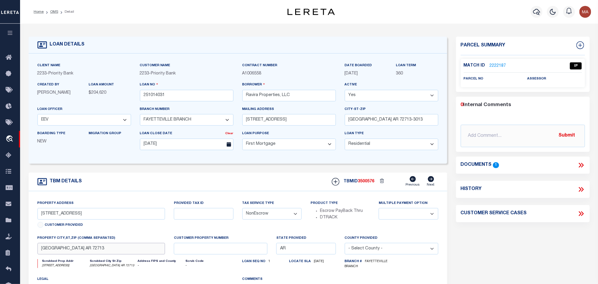
click at [110, 247] on input "[GEOGRAPHIC_DATA] AR 72713" at bounding box center [101, 249] width 128 height 12
click at [111, 248] on input "[GEOGRAPHIC_DATA] AR 72713" at bounding box center [101, 249] width 128 height 12
click at [71, 216] on input "[STREET_ADDRESS]" at bounding box center [101, 214] width 128 height 12
click at [68, 216] on input "[STREET_ADDRESS]" at bounding box center [101, 214] width 128 height 12
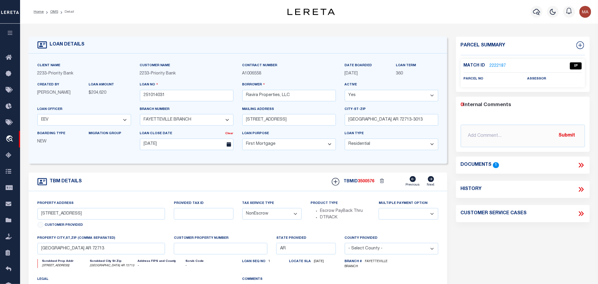
click at [499, 66] on link "2222187" at bounding box center [498, 66] width 17 height 6
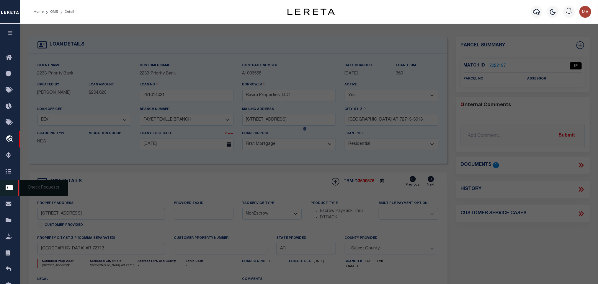
scroll to position [108, 0]
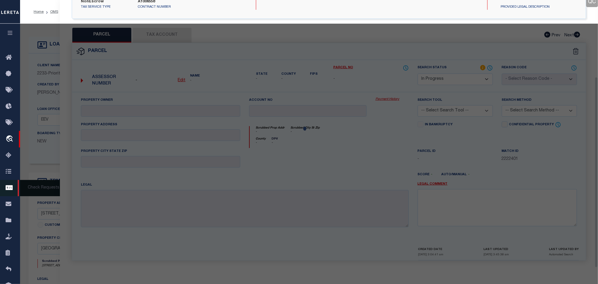
select select "AS"
checkbox input "false"
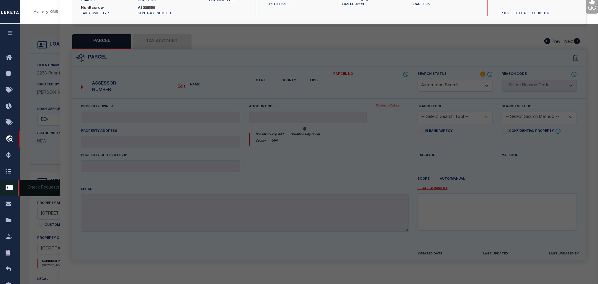
select select "IP"
checkbox input "false"
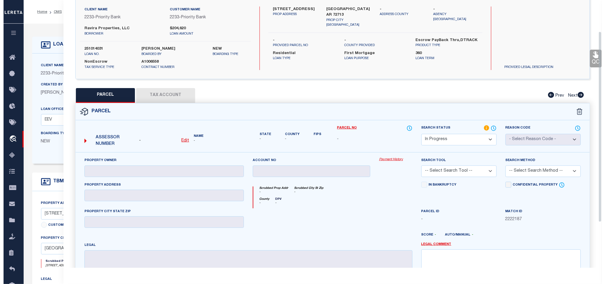
scroll to position [0, 0]
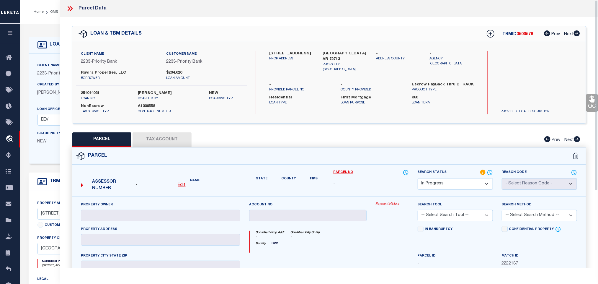
click at [184, 185] on u "Edit" at bounding box center [182, 185] width 8 height 4
select select "IP"
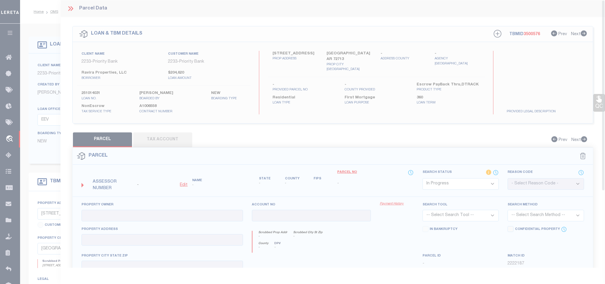
type textarea "-"
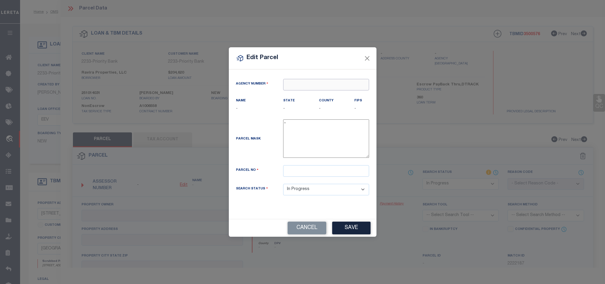
click at [348, 87] on input "text" at bounding box center [326, 85] width 86 height 12
paste input "030040000"
type input "030040000"
click at [337, 95] on div "030040000 : [GEOGRAPHIC_DATA]" at bounding box center [325, 97] width 85 height 17
type input "030040000"
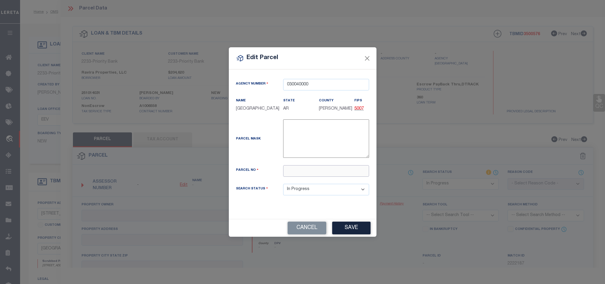
click at [338, 172] on input "text" at bounding box center [326, 171] width 86 height 12
paste input "[PHONE_NUMBER]"
type input "[PHONE_NUMBER]"
click at [351, 228] on button "Save" at bounding box center [351, 227] width 38 height 13
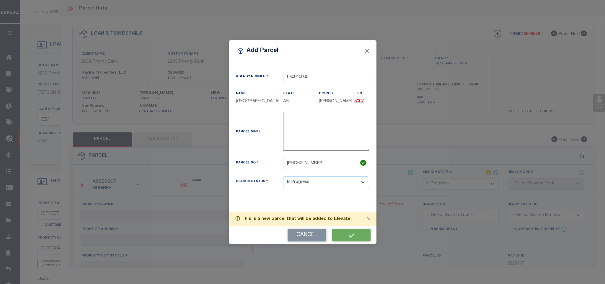
select select "IP"
checkbox input "false"
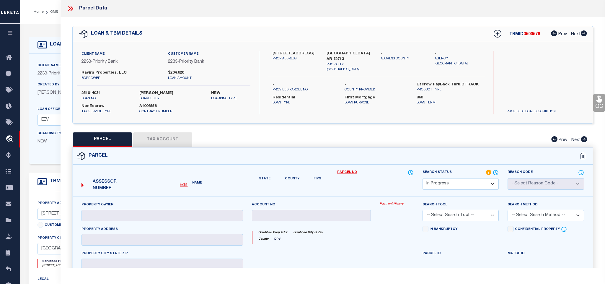
checkbox input "false"
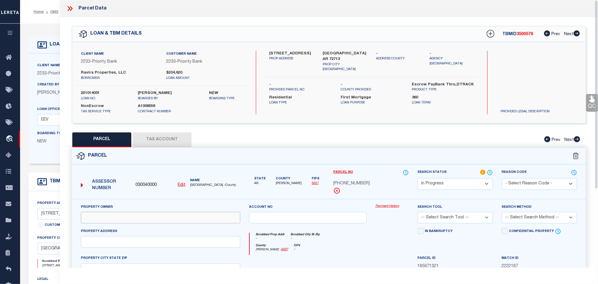
drag, startPoint x: 142, startPoint y: 218, endPoint x: 147, endPoint y: 215, distance: 6.0
click at [142, 218] on input "text" at bounding box center [160, 218] width 159 height 12
paste input "RAVIRA PROPERTIES LLC"
type input "RAVIRA PROPERTIES LLC"
click at [331, 50] on div "Client Name 2233 - Priority Bank Customer Name 2233 - Priority Bank Ravira Prop…" at bounding box center [329, 82] width 514 height 81
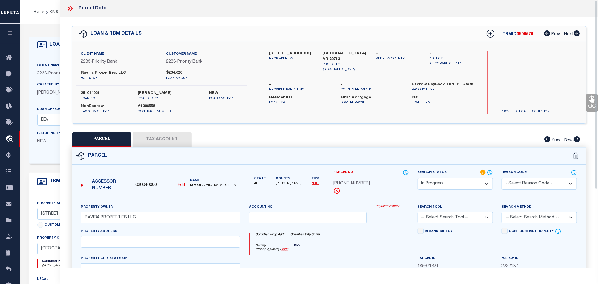
click at [331, 50] on div "Client Name 2233 - Priority Bank Customer Name 2233 - Priority Bank Ravira Prop…" at bounding box center [329, 82] width 514 height 81
copy div "[GEOGRAPHIC_DATA] AR 72713"
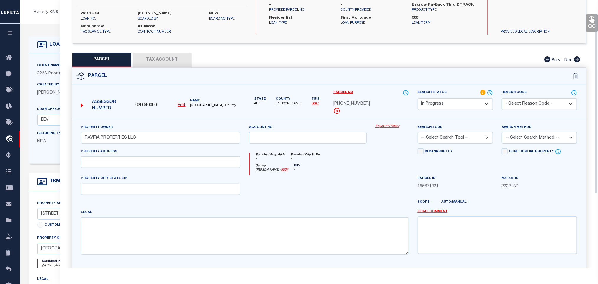
scroll to position [128, 0]
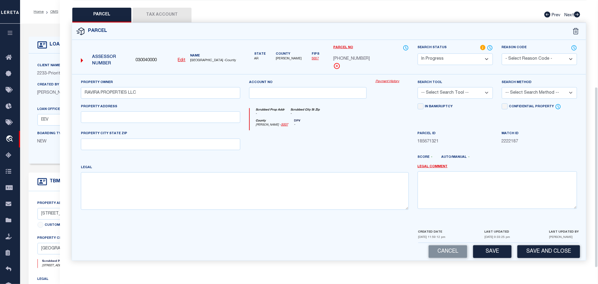
click at [192, 149] on div "Property Owner RAVIRA PROPERTIES LLC Account no Payment History Search Tool -- …" at bounding box center [328, 146] width 505 height 135
click at [192, 142] on input "text" at bounding box center [160, 144] width 159 height 12
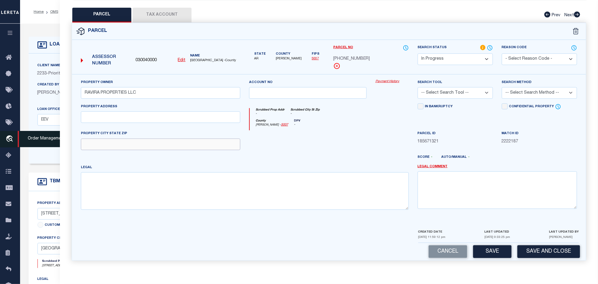
paste input "[GEOGRAPHIC_DATA] AR 72713"
type input "[GEOGRAPHIC_DATA] AR 72713"
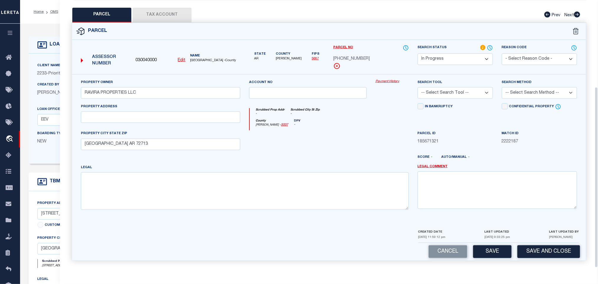
drag, startPoint x: 130, startPoint y: 214, endPoint x: 131, endPoint y: 210, distance: 4.2
click at [130, 214] on div "Property Owner RAVIRA PROPERTIES LLC Account no Payment History Search Tool -- …" at bounding box center [329, 151] width 514 height 154
click at [137, 193] on textarea at bounding box center [245, 190] width 328 height 37
paste textarea "PLAT [DATE] L202510057 & CORRECTED PLAT [DATE] L202526786"
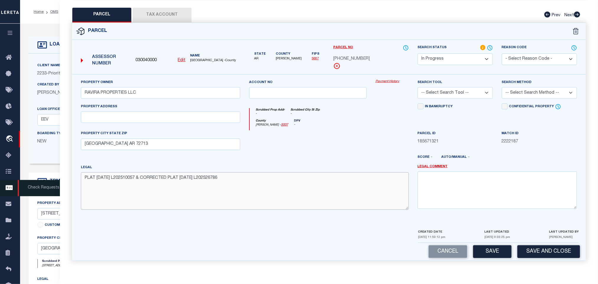
type textarea "PLAT [DATE] L202510057 & CORRECTED PLAT [DATE] L202526786"
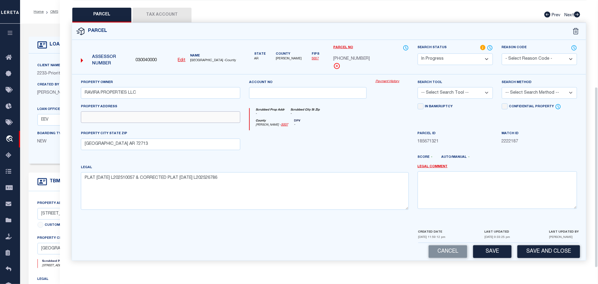
click at [188, 112] on input "text" at bounding box center [160, 117] width 159 height 12
paste input "[STREET_ADDRESS]"
type input "[STREET_ADDRESS]"
click at [458, 94] on select "-- Select Search Tool -- 3rd Party Website Agency File Agency Website ATLS CNV-…" at bounding box center [455, 93] width 75 height 12
select select "AGW"
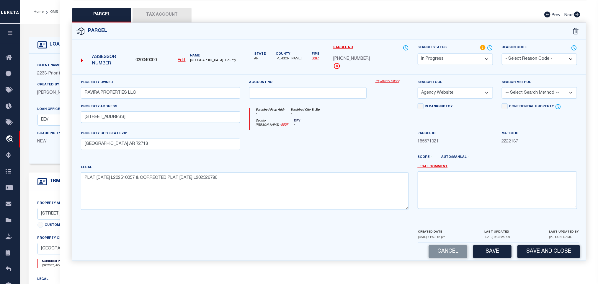
click at [418, 87] on select "-- Select Search Tool -- 3rd Party Website Agency File Agency Website ATLS CNV-…" at bounding box center [455, 93] width 75 height 12
drag, startPoint x: 511, startPoint y: 89, endPoint x: 511, endPoint y: 96, distance: 6.5
click at [511, 89] on select "-- Select Search Method -- Property Address Legal Liability Info Provided" at bounding box center [539, 93] width 75 height 12
click at [502, 87] on select "-- Select Search Method -- Property Address Legal Liability Info Provided" at bounding box center [539, 93] width 75 height 12
click at [517, 84] on div "Search Method -- Select Search Method -- Property Address Legal Liability Info …" at bounding box center [539, 88] width 75 height 19
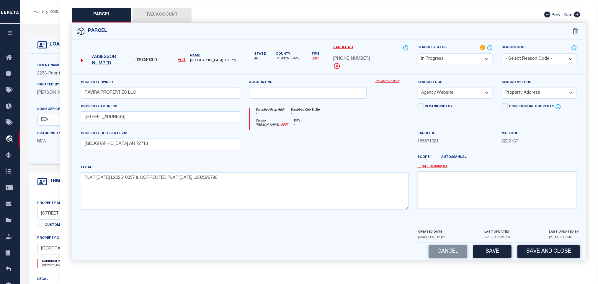
click at [517, 95] on select "-- Select Search Method -- Property Address Legal Liability Info Provided" at bounding box center [539, 93] width 75 height 12
select select "LEG"
click at [502, 87] on select "-- Select Search Method -- Property Address Legal Liability Info Provided" at bounding box center [539, 93] width 75 height 12
click at [491, 257] on button "Save" at bounding box center [492, 251] width 38 height 13
click at [161, 12] on button "Tax Account" at bounding box center [162, 15] width 59 height 15
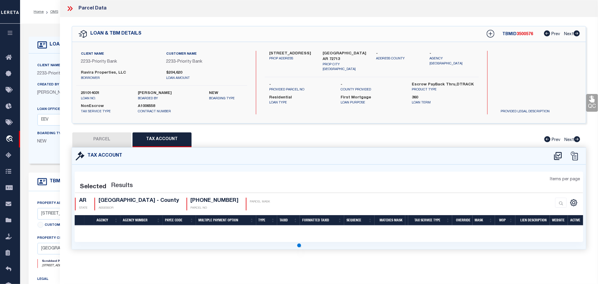
scroll to position [0, 0]
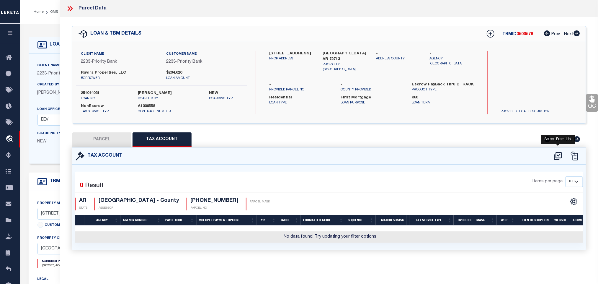
click at [559, 153] on icon at bounding box center [558, 156] width 8 height 8
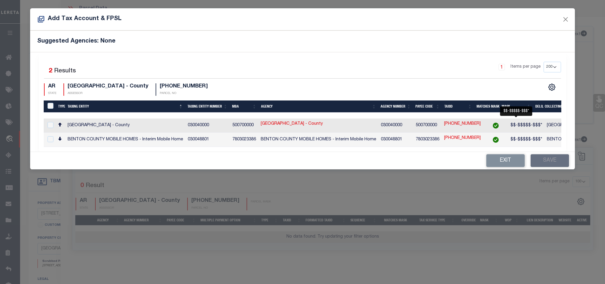
click at [519, 127] on span "$$-$$$$$-$$$*" at bounding box center [526, 125] width 32 height 4
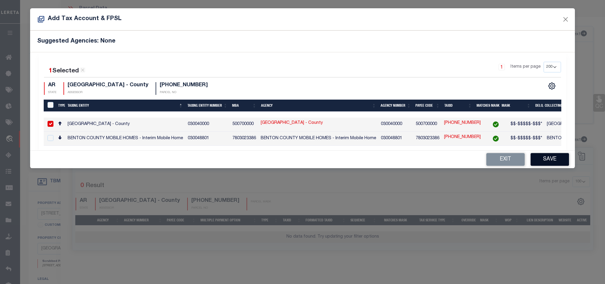
click at [553, 158] on button "Save" at bounding box center [549, 159] width 38 height 13
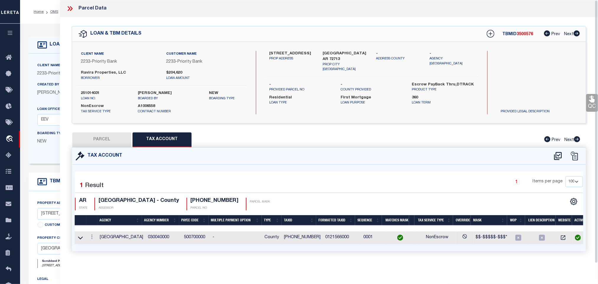
click at [109, 139] on button "PARCEL" at bounding box center [101, 139] width 59 height 15
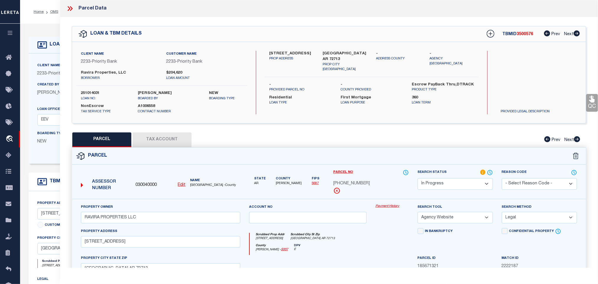
click at [436, 182] on select "Automated Search Bad Parcel Complete Duplicate Parcel High Dollar Reporting In …" at bounding box center [455, 184] width 75 height 12
click at [418, 179] on select "Automated Search Bad Parcel Complete Duplicate Parcel High Dollar Reporting In …" at bounding box center [455, 184] width 75 height 12
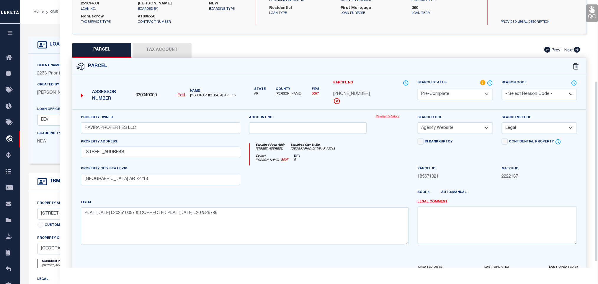
scroll to position [128, 0]
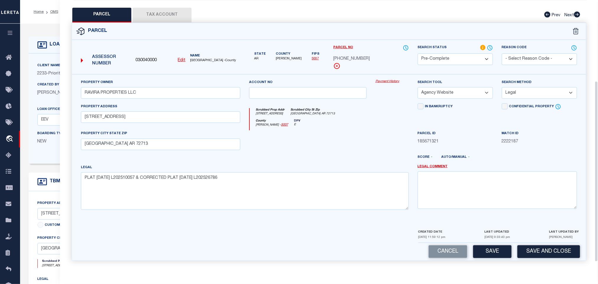
click at [531, 238] on div "CREATED DATE [DATE] 11:59:12 pm LAST UPDATED [DATE] 9:33:40 pm LAST UPDATED BY …" at bounding box center [498, 235] width 161 height 14
click at [535, 245] on button "Save and Close" at bounding box center [548, 251] width 63 height 13
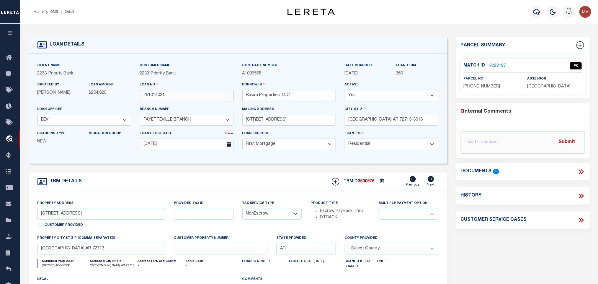
click at [182, 94] on input "251014031" at bounding box center [187, 96] width 94 height 12
click at [369, 183] on span "3500576" at bounding box center [366, 181] width 17 height 4
copy span "3500576"
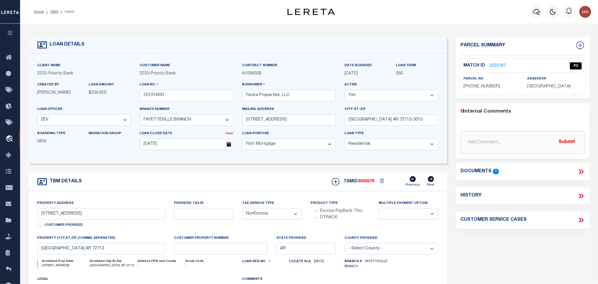
click at [553, 90] on div "Match ID 2222187 PC parcel no [PHONE_NUMBER] assessor" at bounding box center [523, 76] width 124 height 35
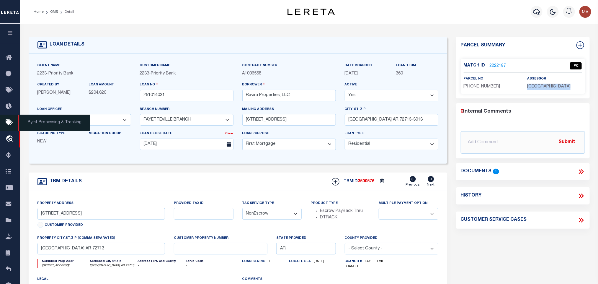
copy div "[GEOGRAPHIC_DATA]"
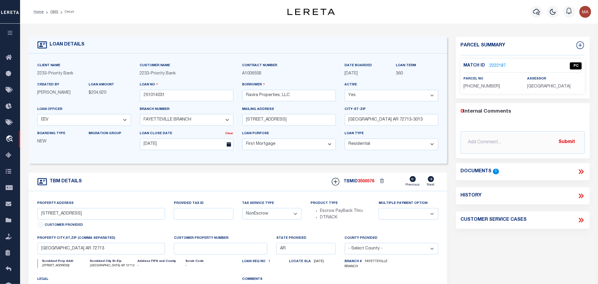
click at [479, 84] on span "[PHONE_NUMBER]" at bounding box center [482, 86] width 37 height 4
copy div "[PHONE_NUMBER]"
click at [52, 15] on ol "Home OMS Detail" at bounding box center [54, 12] width 50 height 12
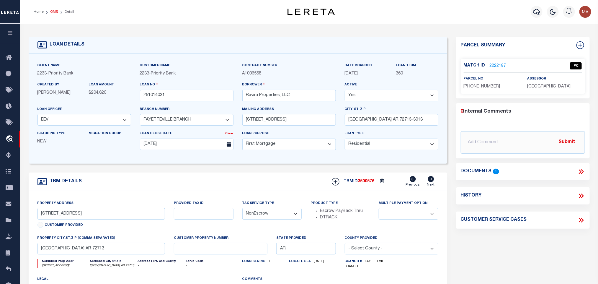
click at [53, 12] on link "OMS" at bounding box center [54, 12] width 8 height 4
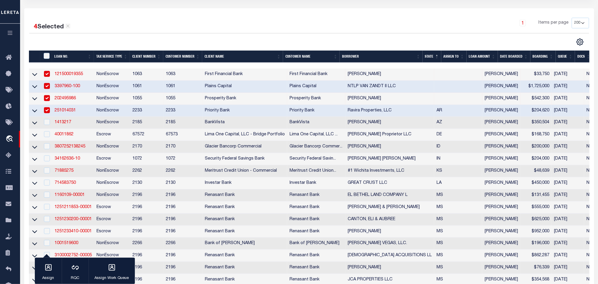
scroll to position [89, 0]
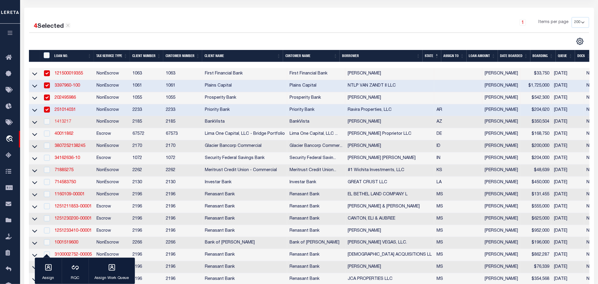
click at [60, 123] on link "1413217" at bounding box center [63, 122] width 17 height 4
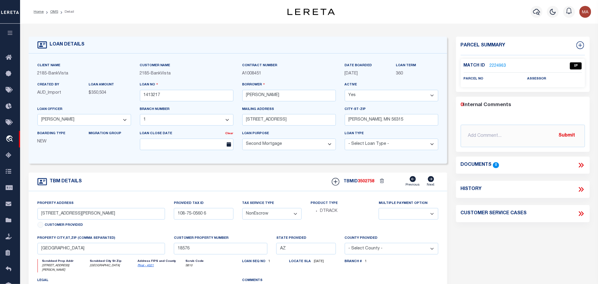
scroll to position [44, 0]
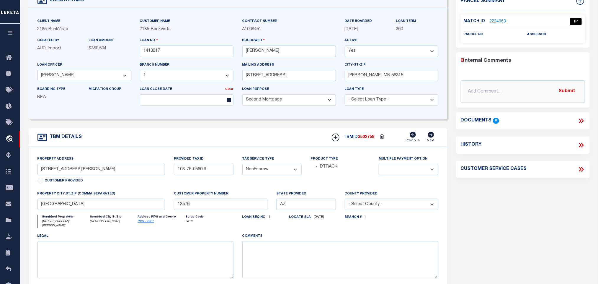
click at [150, 223] on link "Pinal - 4021" at bounding box center [146, 221] width 16 height 3
drag, startPoint x: 66, startPoint y: 176, endPoint x: 72, endPoint y: 177, distance: 6.3
click at [72, 175] on input "[STREET_ADDRESS][PERSON_NAME]" at bounding box center [101, 169] width 128 height 12
click at [62, 172] on input "[STREET_ADDRESS][PERSON_NAME]" at bounding box center [101, 169] width 128 height 12
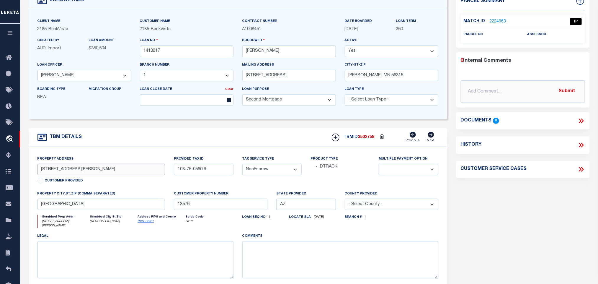
click at [125, 175] on input "[STREET_ADDRESS][PERSON_NAME]" at bounding box center [101, 169] width 128 height 12
click at [276, 52] on input "[PERSON_NAME]" at bounding box center [289, 51] width 94 height 12
drag, startPoint x: 39, startPoint y: 171, endPoint x: 85, endPoint y: 175, distance: 46.5
click at [85, 175] on input "[STREET_ADDRESS][PERSON_NAME]" at bounding box center [101, 169] width 128 height 12
drag, startPoint x: 58, startPoint y: 217, endPoint x: 58, endPoint y: 207, distance: 10.1
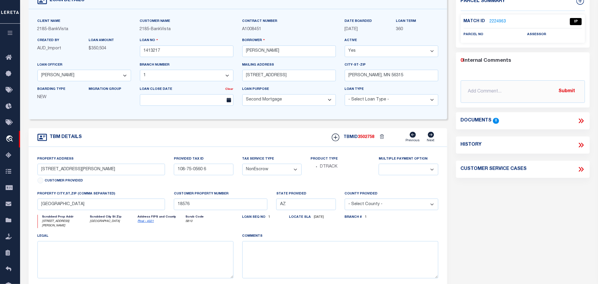
click at [58, 215] on div "property city,st,zip (Comma separated) [GEOGRAPHIC_DATA]" at bounding box center [101, 202] width 137 height 24
click at [58, 207] on input "[GEOGRAPHIC_DATA]" at bounding box center [101, 204] width 128 height 12
click at [183, 173] on input "108-75-0560 6" at bounding box center [203, 169] width 59 height 12
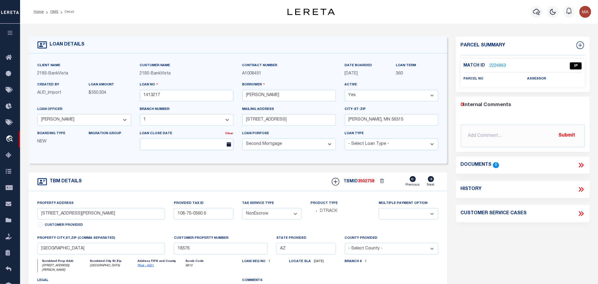
click at [499, 64] on link "2224963" at bounding box center [498, 66] width 17 height 6
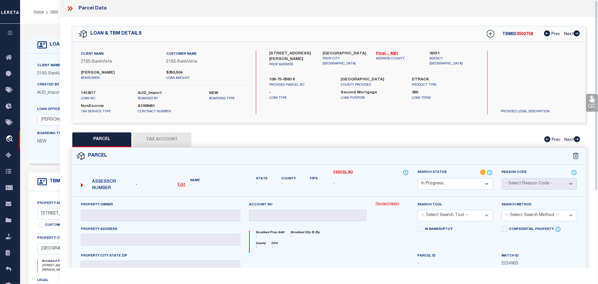
click at [182, 184] on u "Edit" at bounding box center [182, 185] width 8 height 4
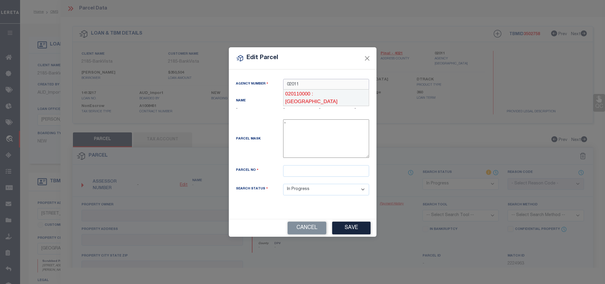
click at [350, 90] on div "020110000 : [GEOGRAPHIC_DATA]" at bounding box center [326, 97] width 86 height 17
click at [336, 170] on input "text" at bounding box center [326, 171] width 86 height 12
paste input "108-75-0560"
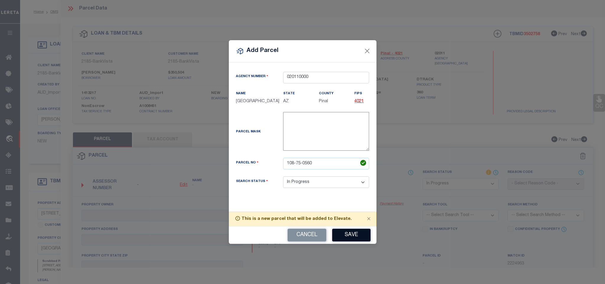
click at [359, 239] on button "Save" at bounding box center [351, 234] width 38 height 13
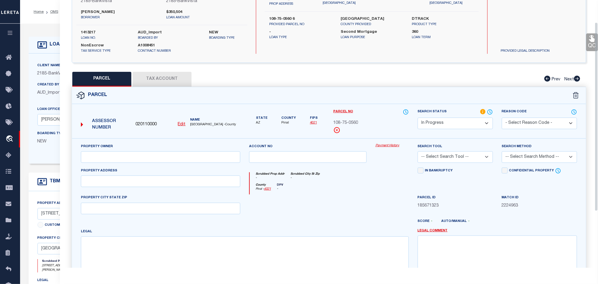
scroll to position [111, 0]
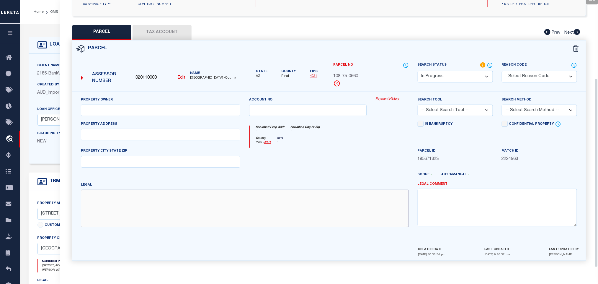
click at [150, 210] on textarea at bounding box center [245, 207] width 328 height 37
paste textarea "TOSCANO VILLAS LOT 56 CAB D SLIDE 104 SEC 4-1S-9E 0.05 AC 2230 SQ FT"
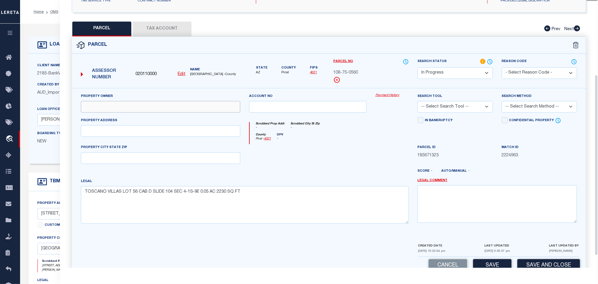
click at [210, 109] on input "text" at bounding box center [160, 107] width 159 height 12
paste input "[PERSON_NAME] L REVOC TR"
click at [158, 129] on input "text" at bounding box center [160, 131] width 159 height 12
paste input "[STREET_ADDRESS][PERSON_NAME]"
drag, startPoint x: 251, startPoint y: 138, endPoint x: 178, endPoint y: 158, distance: 75.2
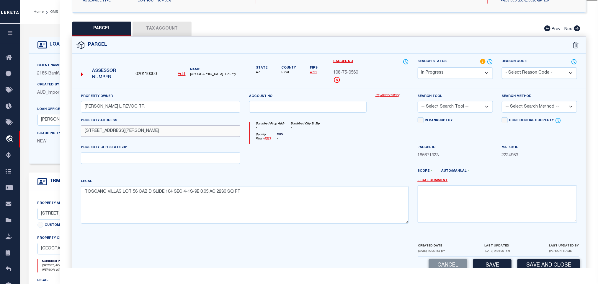
click at [269, 138] on div "Property Owner [PERSON_NAME] L REVOC TR Account no Payment History Search Tool …" at bounding box center [328, 160] width 505 height 135
drag, startPoint x: 178, startPoint y: 158, endPoint x: 235, endPoint y: 146, distance: 58.1
click at [178, 158] on input "text" at bounding box center [160, 158] width 159 height 12
paste input "[GEOGRAPHIC_DATA]"
click at [482, 112] on select "-- Select Search Tool -- 3rd Party Website Agency File Agency Website ATLS CNV-…" at bounding box center [455, 107] width 75 height 12
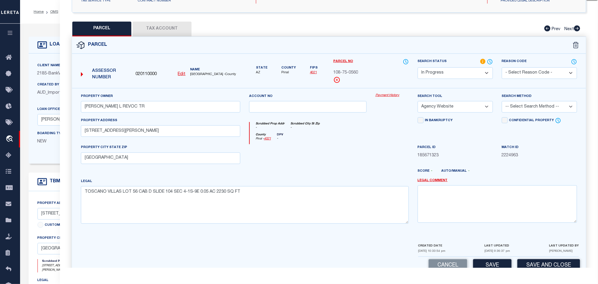
click at [418, 103] on select "-- Select Search Tool -- 3rd Party Website Agency File Agency Website ATLS CNV-…" at bounding box center [455, 107] width 75 height 12
drag, startPoint x: 516, startPoint y: 111, endPoint x: 517, endPoint y: 114, distance: 3.4
click at [516, 111] on select "-- Select Search Method -- Property Address Legal Liability Info Provided" at bounding box center [539, 107] width 75 height 12
click at [502, 103] on select "-- Select Search Method -- Property Address Legal Liability Info Provided" at bounding box center [539, 107] width 75 height 12
drag, startPoint x: 517, startPoint y: 101, endPoint x: 519, endPoint y: 110, distance: 9.0
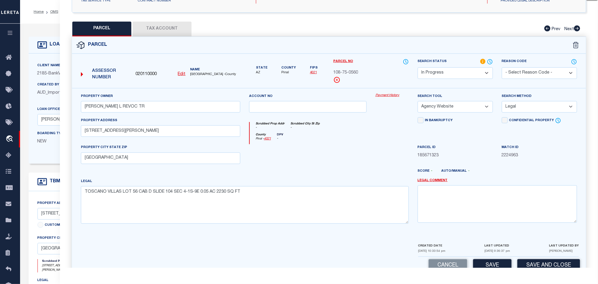
click at [517, 103] on div "Search Method -- Select Search Method -- Property Address Legal Liability Info …" at bounding box center [539, 102] width 75 height 19
drag, startPoint x: 519, startPoint y: 110, endPoint x: 519, endPoint y: 113, distance: 3.2
click at [519, 110] on select "-- Select Search Method -- Property Address Legal Liability Info Provided" at bounding box center [539, 107] width 75 height 12
click at [502, 103] on select "-- Select Search Method -- Property Address Legal Liability Info Provided" at bounding box center [539, 107] width 75 height 12
click at [503, 262] on button "Save" at bounding box center [492, 265] width 38 height 13
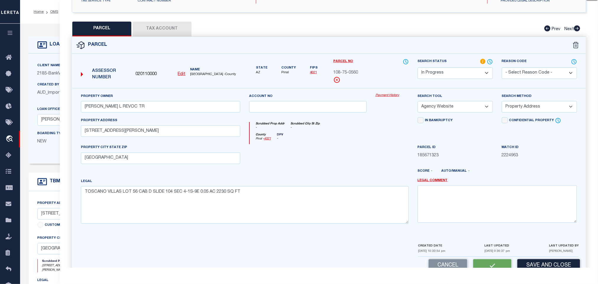
click at [166, 22] on button "Tax Account" at bounding box center [162, 29] width 59 height 15
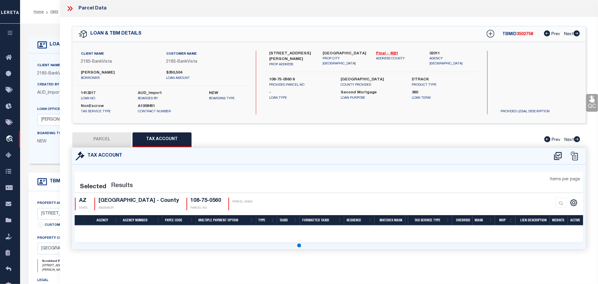
scroll to position [0, 0]
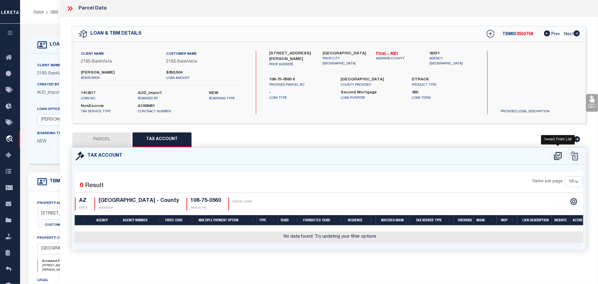
click at [555, 158] on icon at bounding box center [558, 155] width 10 height 9
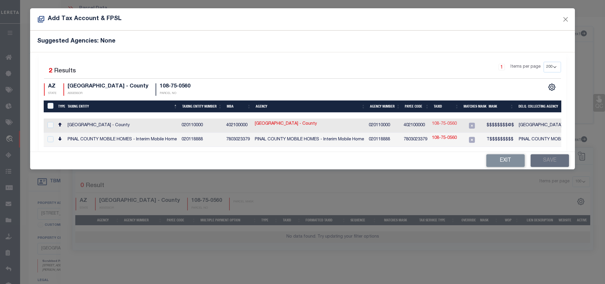
click at [444, 125] on link "108-75-0560" at bounding box center [444, 124] width 25 height 6
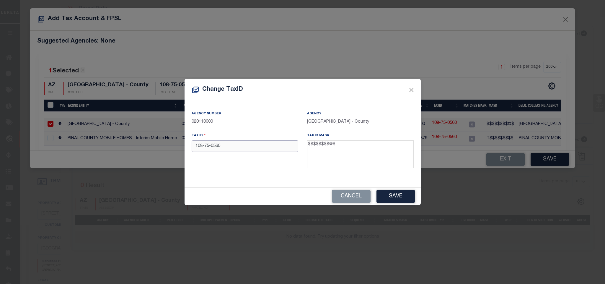
click at [254, 145] on input "108-75-0560" at bounding box center [245, 146] width 107 height 12
click at [390, 190] on button "Save" at bounding box center [395, 196] width 38 height 13
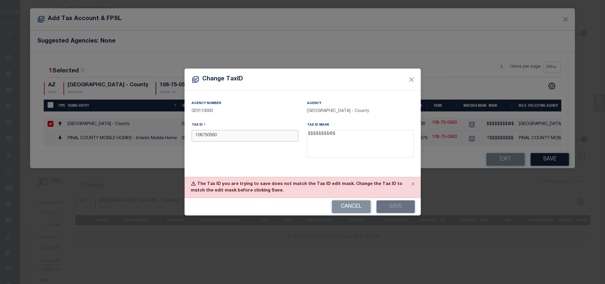
click at [284, 135] on input "108750560" at bounding box center [245, 136] width 107 height 12
click at [389, 199] on div "Cancel Save" at bounding box center [302, 206] width 236 height 17
click at [392, 212] on button "Save" at bounding box center [395, 206] width 38 height 13
click at [327, 134] on textarea "$$$$$$$$@$" at bounding box center [360, 144] width 107 height 28
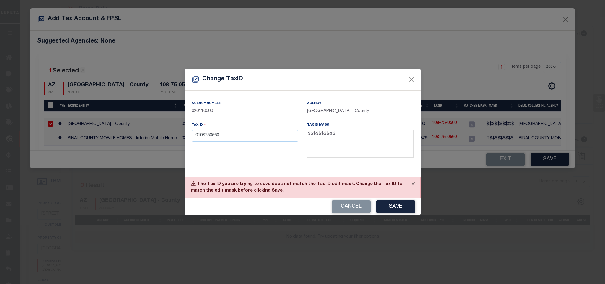
click at [327, 134] on textarea "$$$$$$$$@$" at bounding box center [360, 144] width 107 height 28
click at [210, 138] on input "0108750560" at bounding box center [245, 136] width 107 height 12
click at [243, 135] on input "0108750560" at bounding box center [245, 136] width 107 height 12
click at [386, 206] on button "Save" at bounding box center [395, 206] width 38 height 13
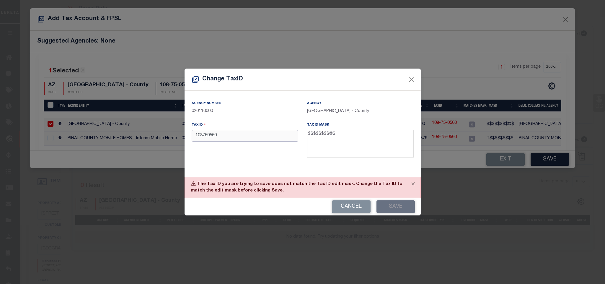
click at [293, 130] on input "108750560" at bounding box center [245, 136] width 107 height 12
click at [349, 206] on button "Cancel" at bounding box center [351, 206] width 39 height 13
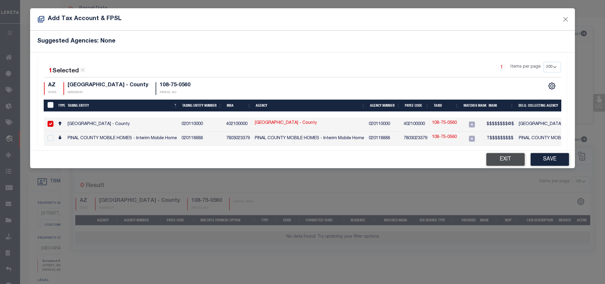
click at [499, 158] on button "Exit" at bounding box center [505, 159] width 38 height 13
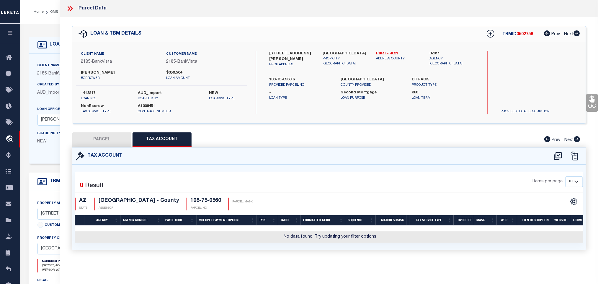
click at [110, 140] on button "PARCEL" at bounding box center [101, 139] width 59 height 15
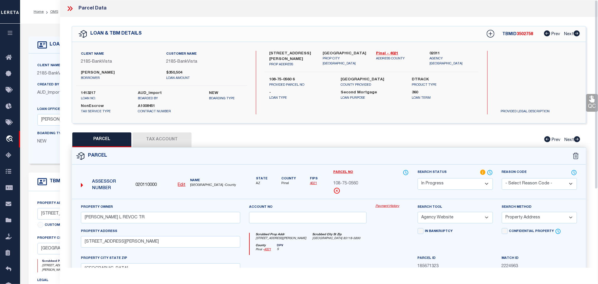
click at [176, 138] on button "Tax Account" at bounding box center [162, 139] width 59 height 15
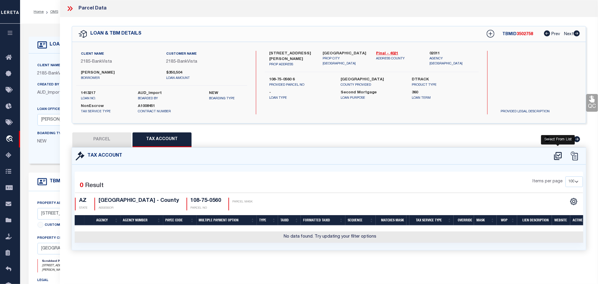
click at [556, 157] on icon at bounding box center [558, 156] width 8 height 8
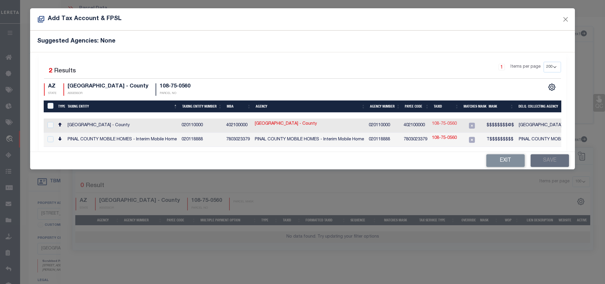
click at [440, 126] on link "108-75-0560" at bounding box center [444, 124] width 25 height 6
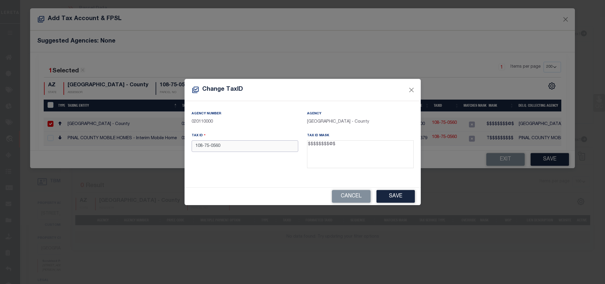
click at [235, 145] on input "108-75-0560" at bounding box center [245, 146] width 107 height 12
click at [387, 196] on button "Save" at bounding box center [395, 196] width 38 height 13
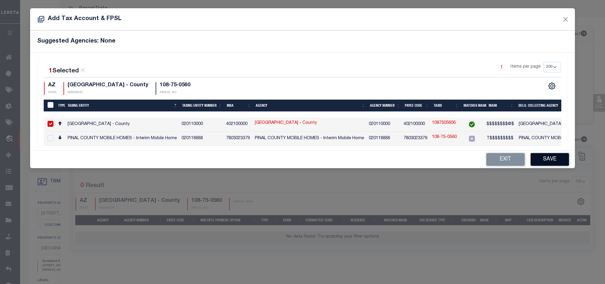
click at [546, 161] on button "Save" at bounding box center [549, 159] width 38 height 13
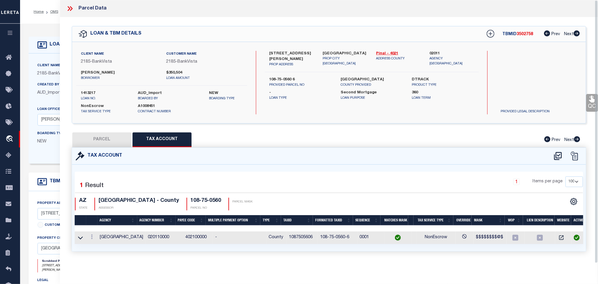
click at [105, 138] on button "PARCEL" at bounding box center [101, 139] width 59 height 15
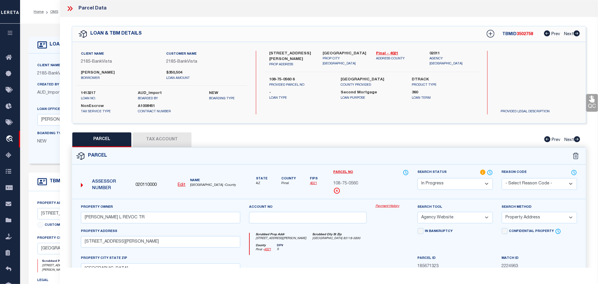
click at [434, 173] on label "Search Status" at bounding box center [455, 172] width 75 height 6
click at [439, 180] on select "Automated Search Bad Parcel Complete Duplicate Parcel High Dollar Reporting In …" at bounding box center [455, 184] width 75 height 12
click at [418, 179] on select "Automated Search Bad Parcel Complete Duplicate Parcel High Dollar Reporting In …" at bounding box center [455, 184] width 75 height 12
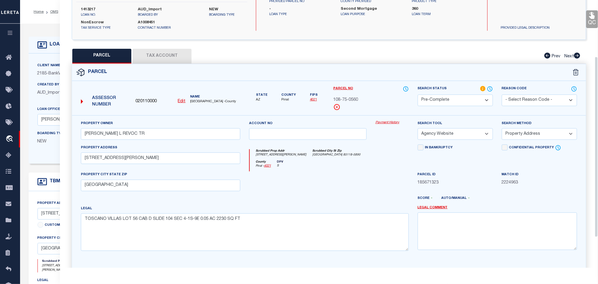
scroll to position [128, 0]
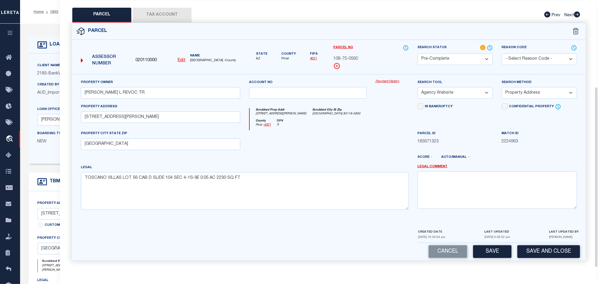
click at [528, 238] on div "CREATED DATE [DATE] 10:33:54 pm LAST UPDATED [DATE] 9:36:52 pm LAST UPDATED BY …" at bounding box center [498, 235] width 161 height 14
click at [532, 253] on button "Save and Close" at bounding box center [548, 251] width 63 height 13
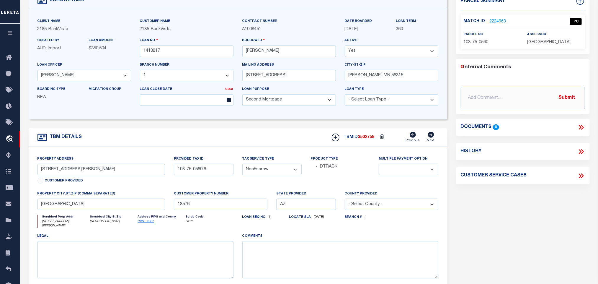
scroll to position [0, 0]
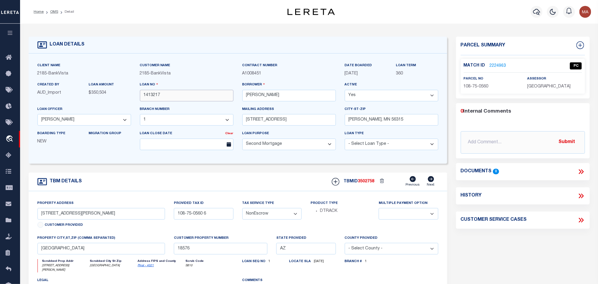
click at [154, 93] on input "1413217" at bounding box center [187, 96] width 94 height 12
click at [362, 183] on span "3502758" at bounding box center [366, 181] width 17 height 4
copy span "3502758"
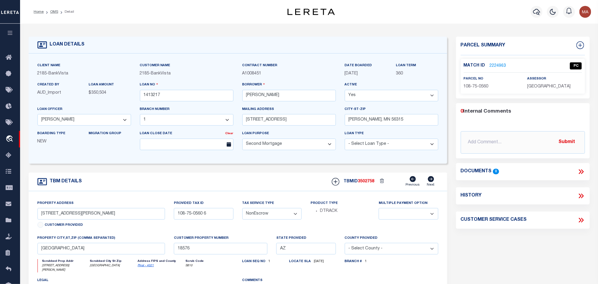
click at [551, 88] on span "[GEOGRAPHIC_DATA]" at bounding box center [548, 86] width 43 height 4
click at [480, 86] on span "108-75-0560" at bounding box center [476, 86] width 25 height 4
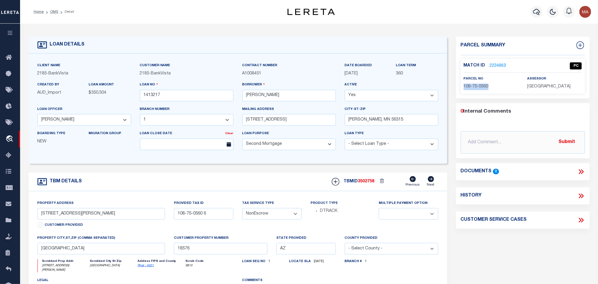
click at [480, 86] on span "108-75-0560" at bounding box center [476, 86] width 25 height 4
click at [53, 12] on link "OMS" at bounding box center [54, 12] width 8 height 4
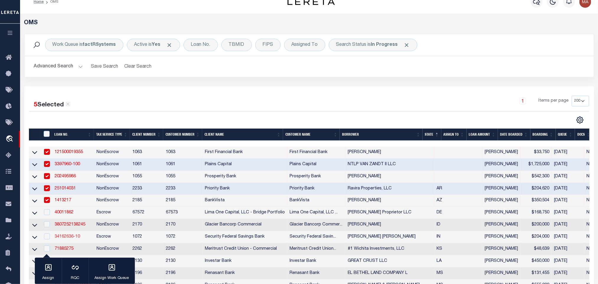
scroll to position [89, 0]
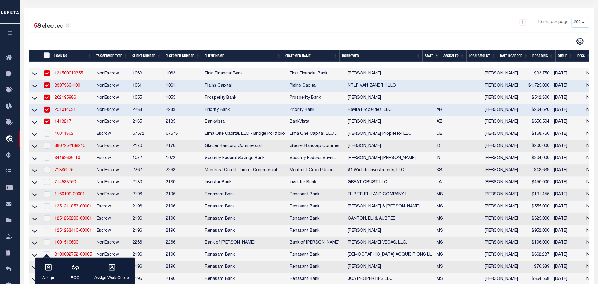
click at [59, 133] on link "40011862" at bounding box center [64, 134] width 19 height 4
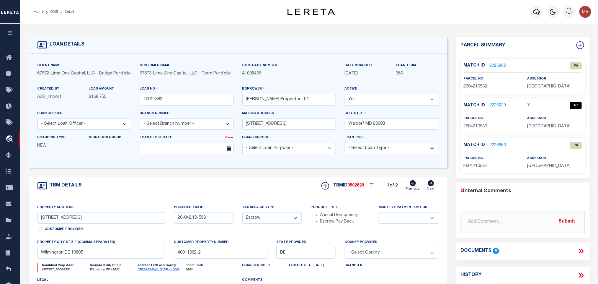
scroll to position [44, 0]
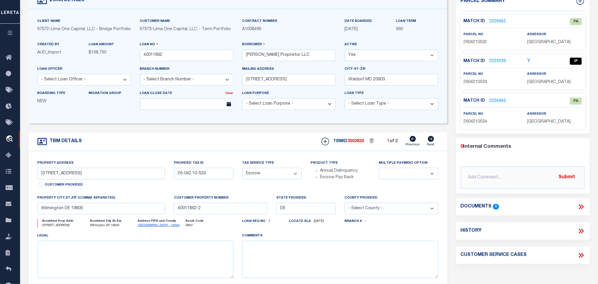
click at [145, 227] on link "[GEOGRAPHIC_DATA] - 10003" at bounding box center [159, 225] width 42 height 3
click at [60, 177] on input "[STREET_ADDRESS]" at bounding box center [101, 174] width 128 height 12
click at [60, 179] on input "[STREET_ADDRESS]" at bounding box center [101, 174] width 128 height 12
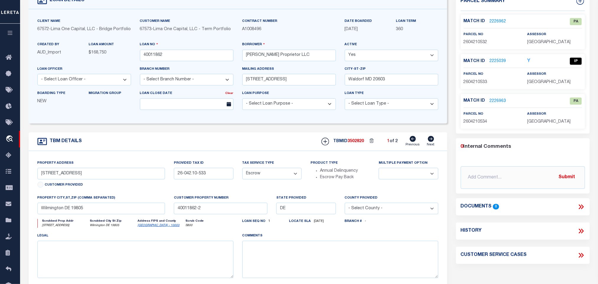
click at [471, 87] on div "Match ID 2225039 Y IP parcel no 2604210533" at bounding box center [523, 71] width 124 height 35
click at [472, 83] on span "2604210533" at bounding box center [476, 82] width 24 height 4
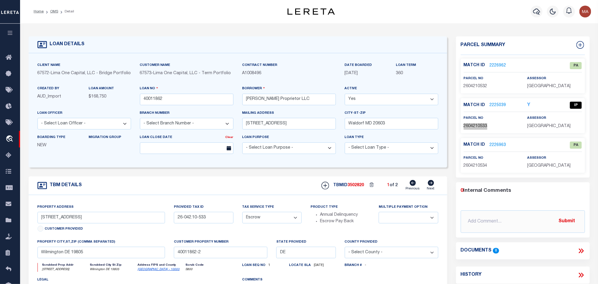
scroll to position [0, 0]
click at [502, 107] on link "2225039" at bounding box center [498, 105] width 17 height 6
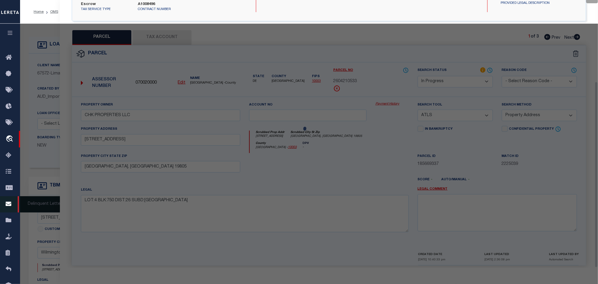
scroll to position [117, 0]
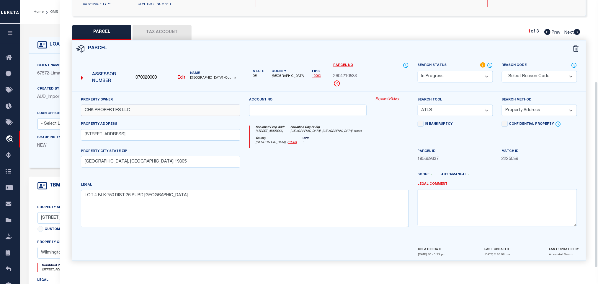
click at [211, 113] on input "CHK PROPERTIES LLC" at bounding box center [160, 110] width 159 height 12
paste input "[PERSON_NAME] PROPRIETOR"
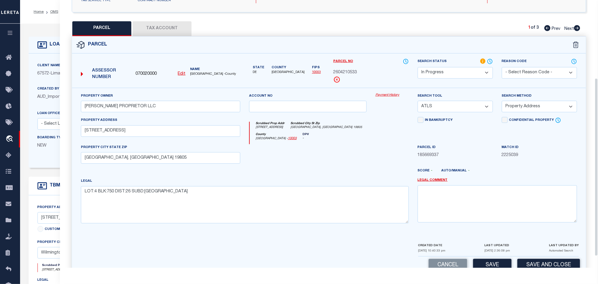
click at [458, 107] on select "-- Select Search Tool -- 3rd Party Website Agency File Agency Website ATLS CNV-…" at bounding box center [455, 107] width 75 height 12
click at [418, 102] on select "-- Select Search Tool -- 3rd Party Website Agency File Agency Website ATLS CNV-…" at bounding box center [455, 107] width 75 height 12
click at [552, 104] on select "-- Select Search Method -- Property Address Legal Liability Info Provided" at bounding box center [539, 107] width 75 height 12
click at [502, 102] on select "-- Select Search Method -- Property Address Legal Liability Info Provided" at bounding box center [539, 107] width 75 height 12
click at [501, 265] on button "Save" at bounding box center [492, 265] width 38 height 13
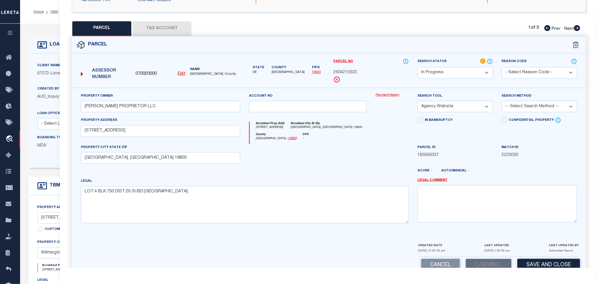
click at [532, 110] on select "-- Select Search Method -- Property Address Legal Liability Info Provided" at bounding box center [539, 107] width 75 height 12
click at [502, 102] on select "-- Select Search Method -- Property Address Legal Liability Info Provided" at bounding box center [539, 107] width 75 height 12
click at [166, 28] on button "Tax Account" at bounding box center [162, 28] width 59 height 15
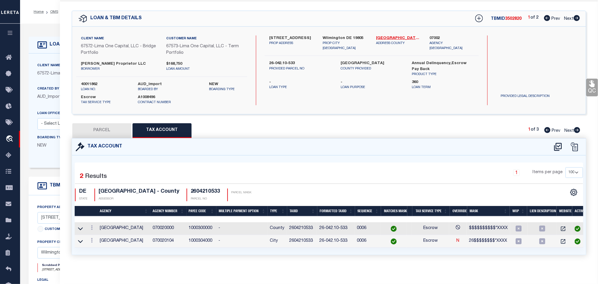
scroll to position [23, 0]
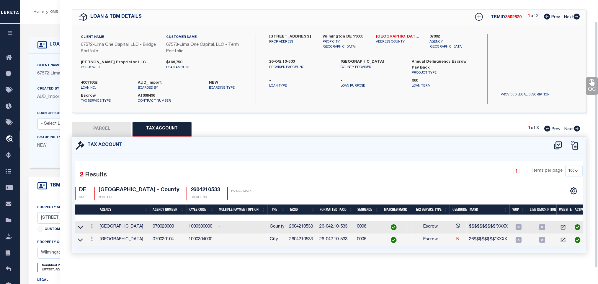
click at [123, 122] on button "PARCEL" at bounding box center [101, 129] width 59 height 15
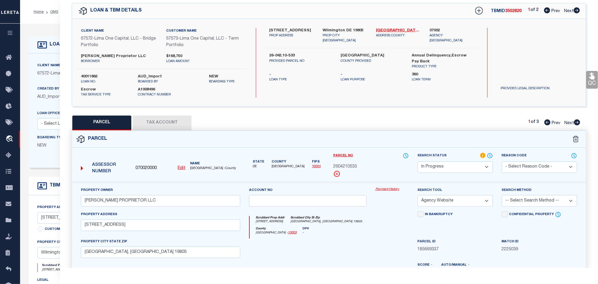
click at [479, 166] on select "Automated Search Bad Parcel Complete Duplicate Parcel High Dollar Reporting In …" at bounding box center [455, 167] width 75 height 12
click at [418, 162] on select "Automated Search Bad Parcel Complete Duplicate Parcel High Dollar Reporting In …" at bounding box center [455, 167] width 75 height 12
click at [531, 202] on select "-- Select Search Method -- Property Address Legal Liability Info Provided" at bounding box center [539, 201] width 75 height 12
click at [502, 197] on select "-- Select Search Method -- Property Address Legal Liability Info Provided" at bounding box center [539, 201] width 75 height 12
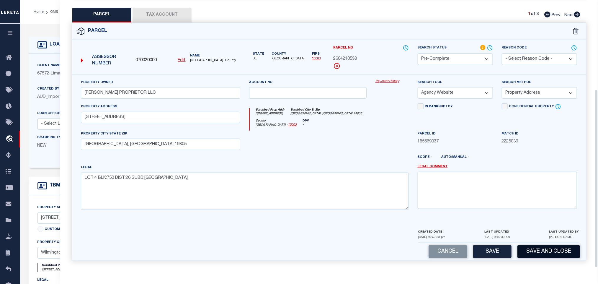
click at [528, 251] on button "Save and Close" at bounding box center [548, 251] width 63 height 13
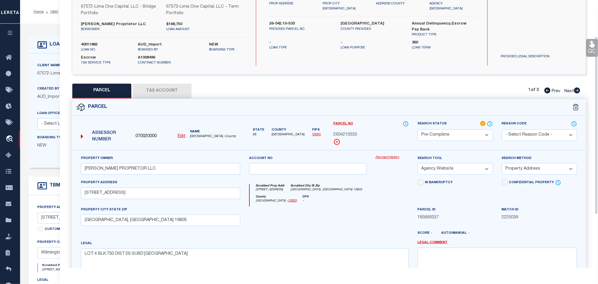
scroll to position [0, 0]
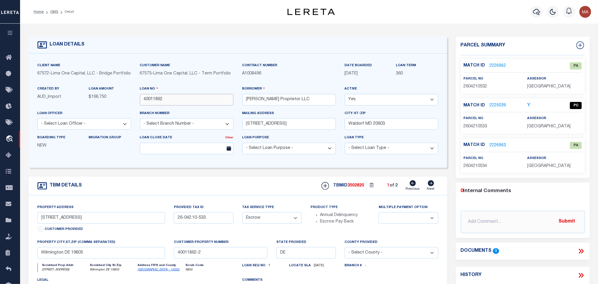
click at [156, 104] on input "40011862" at bounding box center [187, 100] width 94 height 12
click at [350, 187] on span "3502820" at bounding box center [356, 185] width 17 height 4
click at [559, 122] on div "assessor [GEOGRAPHIC_DATA]" at bounding box center [554, 122] width 55 height 14
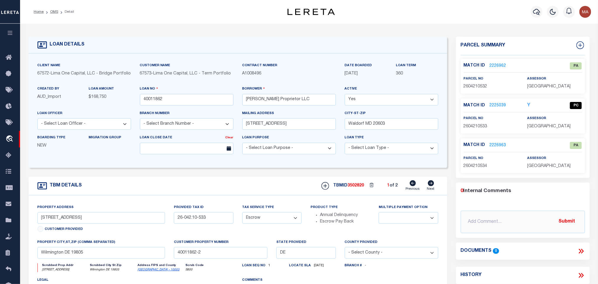
click at [559, 122] on div "assessor [GEOGRAPHIC_DATA]" at bounding box center [554, 122] width 55 height 14
click at [561, 131] on div "Match ID 2225039 Y PC parcel no 2604210533" at bounding box center [523, 115] width 124 height 35
click at [473, 127] on span "2604210533" at bounding box center [476, 126] width 24 height 4
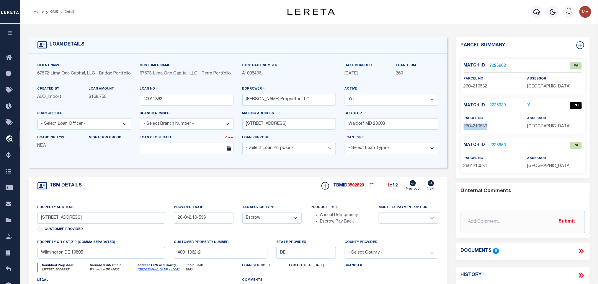
click at [473, 127] on span "2604210533" at bounding box center [476, 126] width 24 height 4
click at [54, 14] on li "OMS" at bounding box center [51, 11] width 14 height 5
click at [54, 12] on link "OMS" at bounding box center [54, 12] width 8 height 4
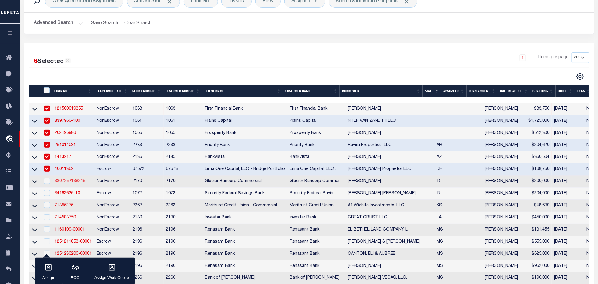
scroll to position [133, 0]
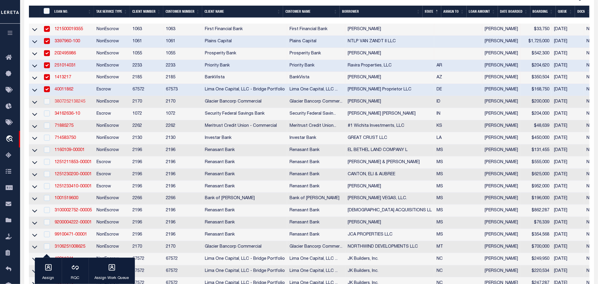
click at [65, 101] on link "3807252138245" at bounding box center [70, 101] width 31 height 4
